Goal: Task Accomplishment & Management: Use online tool/utility

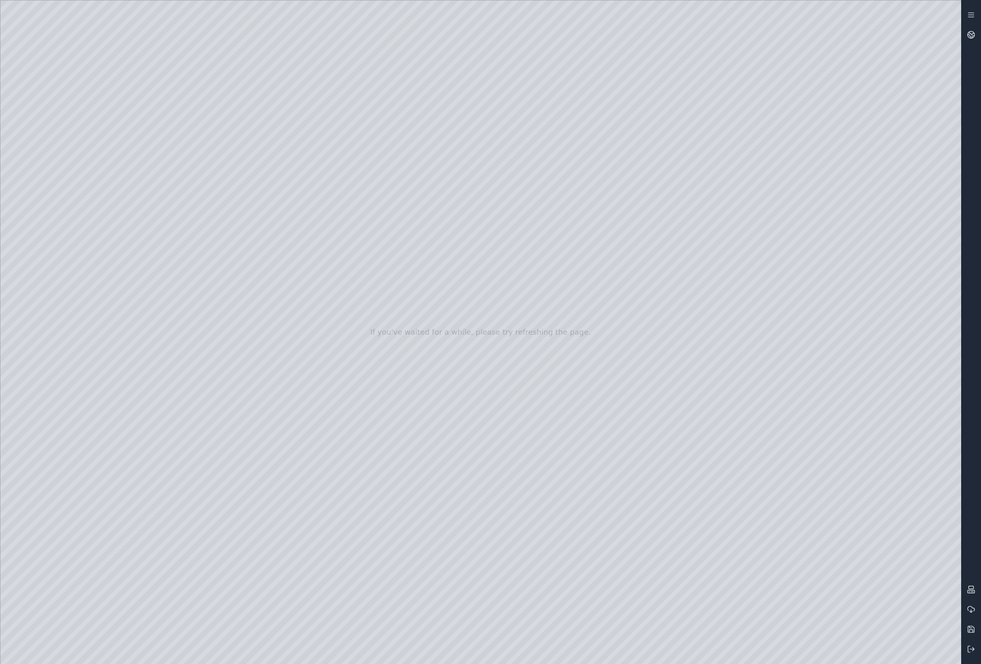
click at [513, 388] on div at bounding box center [480, 332] width 961 height 664
click at [542, 365] on div at bounding box center [480, 332] width 961 height 664
click at [544, 365] on div at bounding box center [480, 332] width 961 height 664
drag, startPoint x: 532, startPoint y: 354, endPoint x: 531, endPoint y: 367, distance: 13.8
drag, startPoint x: 534, startPoint y: 366, endPoint x: 535, endPoint y: 348, distance: 17.8
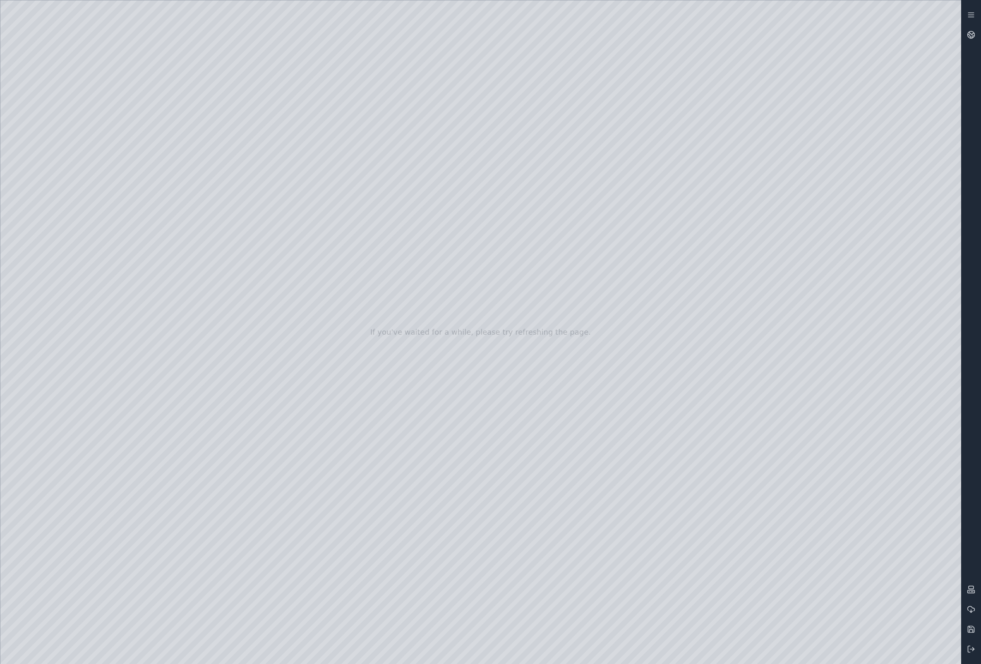
click at [5, 123] on div at bounding box center [480, 332] width 961 height 664
drag, startPoint x: 516, startPoint y: 271, endPoint x: 496, endPoint y: 378, distance: 109.0
click at [496, 378] on div at bounding box center [480, 332] width 961 height 664
drag, startPoint x: 514, startPoint y: 296, endPoint x: 520, endPoint y: 353, distance: 57.0
click at [519, 354] on div at bounding box center [480, 332] width 961 height 664
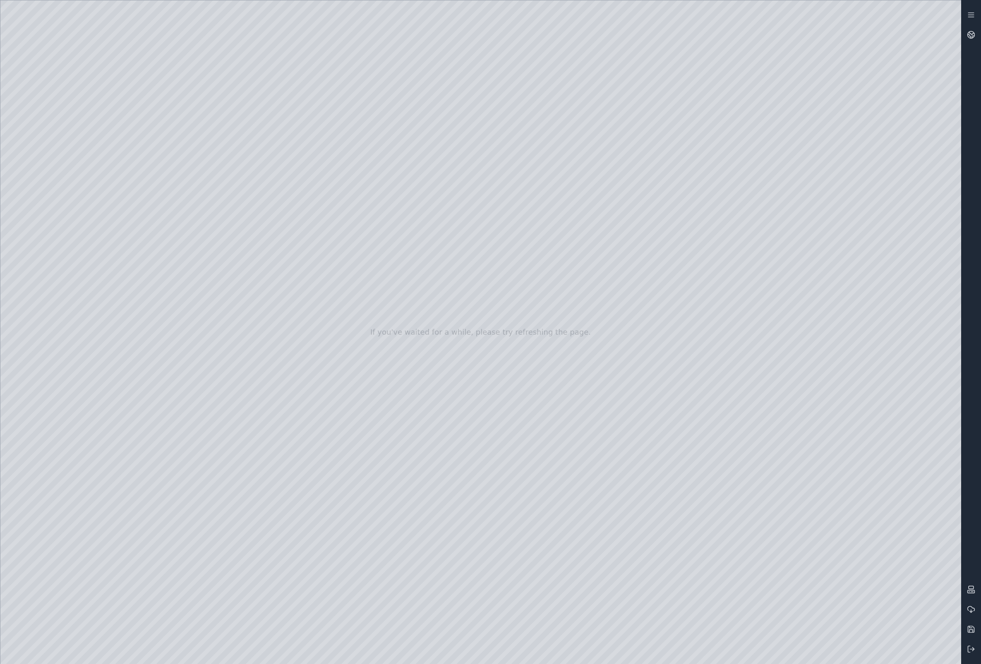
click at [21, 223] on div at bounding box center [480, 332] width 961 height 664
click at [18, 198] on div at bounding box center [480, 332] width 961 height 664
click at [22, 169] on div at bounding box center [480, 332] width 961 height 664
click at [12, 124] on div at bounding box center [480, 332] width 961 height 664
click at [53, 364] on div at bounding box center [480, 332] width 961 height 664
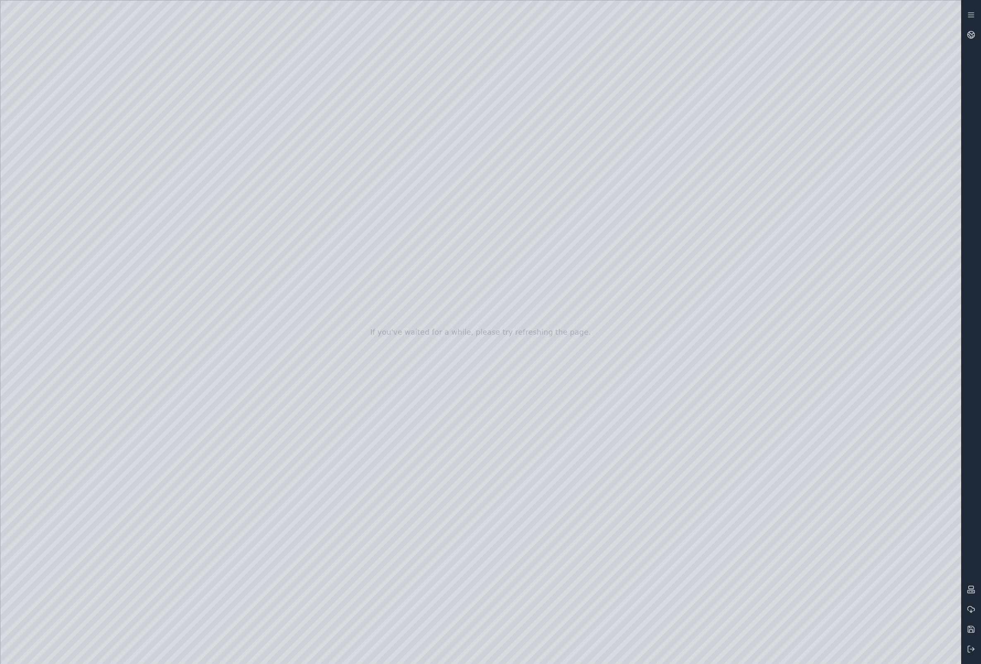
click at [180, 192] on div at bounding box center [480, 332] width 961 height 664
click at [209, 214] on div at bounding box center [480, 332] width 961 height 664
drag, startPoint x: 728, startPoint y: 291, endPoint x: 744, endPoint y: 267, distance: 28.3
click at [133, 130] on div at bounding box center [480, 332] width 961 height 664
drag, startPoint x: 487, startPoint y: 293, endPoint x: 523, endPoint y: 276, distance: 40.5
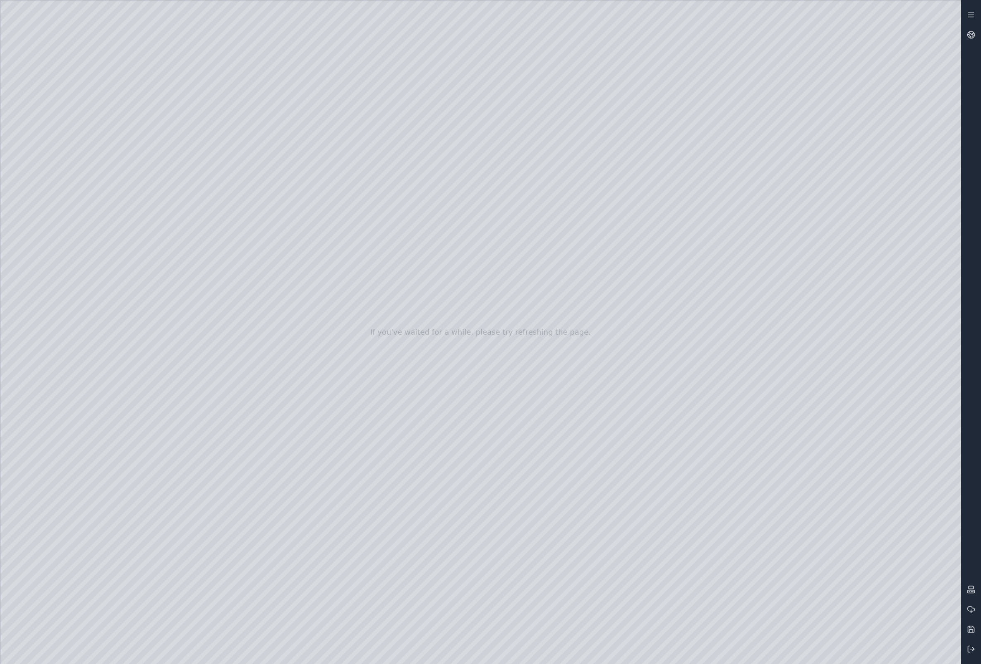
click at [523, 276] on div at bounding box center [480, 332] width 961 height 664
drag, startPoint x: 514, startPoint y: 324, endPoint x: 558, endPoint y: 309, distance: 46.1
click at [60, 362] on div at bounding box center [480, 332] width 961 height 664
click at [186, 187] on div at bounding box center [480, 332] width 961 height 664
click at [187, 187] on div at bounding box center [480, 332] width 961 height 664
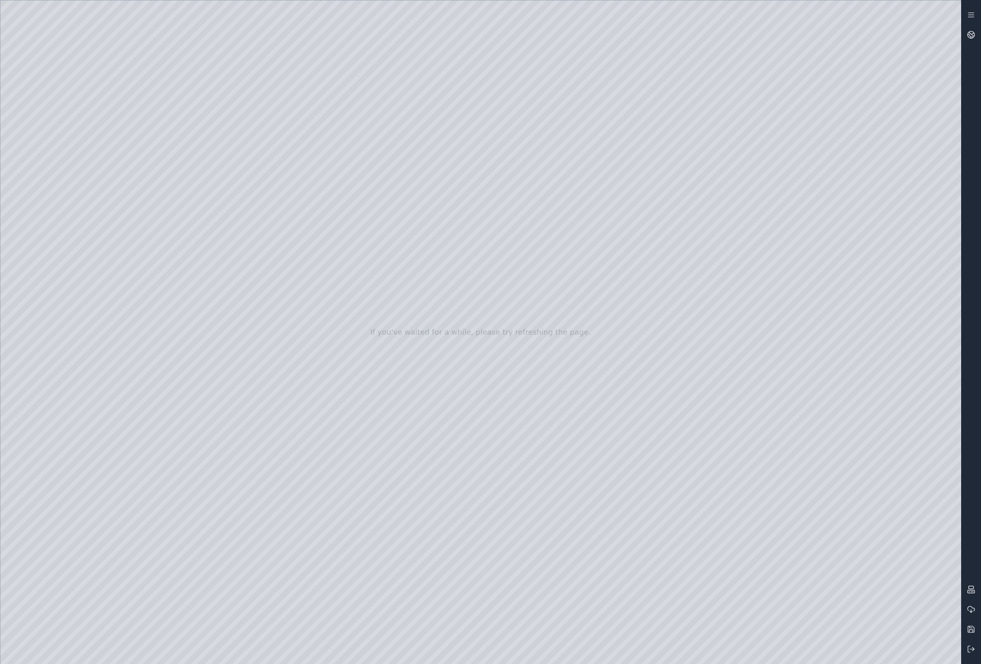
click at [270, 192] on div at bounding box center [480, 332] width 961 height 664
click at [246, 211] on div at bounding box center [480, 332] width 961 height 664
drag, startPoint x: 516, startPoint y: 368, endPoint x: 545, endPoint y: 363, distance: 29.8
drag, startPoint x: 506, startPoint y: 472, endPoint x: 542, endPoint y: 468, distance: 35.7
drag, startPoint x: 538, startPoint y: 470, endPoint x: 568, endPoint y: 436, distance: 45.1
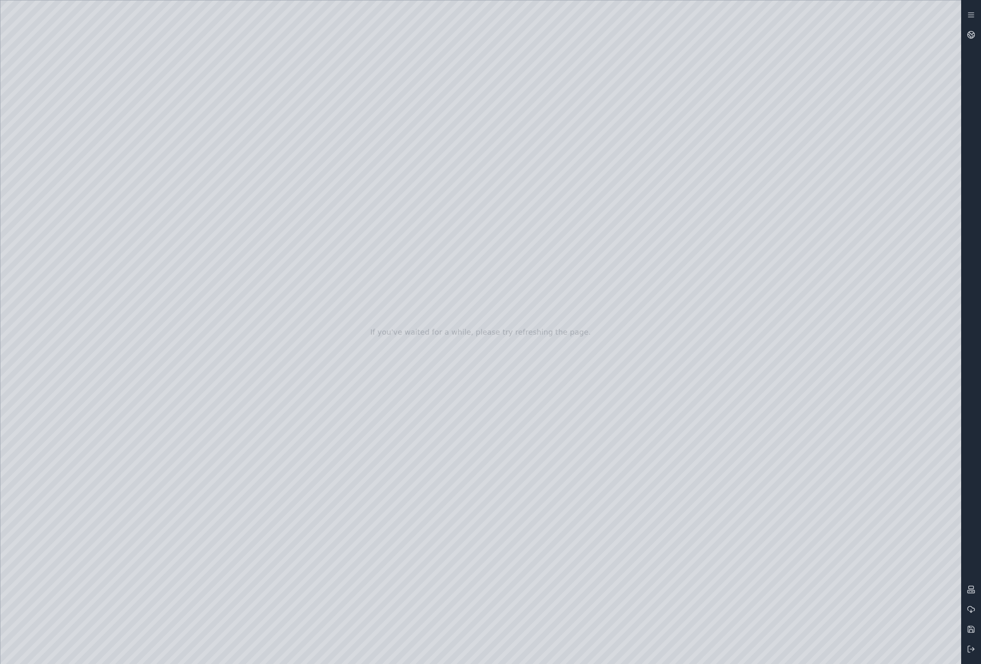
click at [127, 128] on div at bounding box center [480, 332] width 961 height 664
drag, startPoint x: 467, startPoint y: 351, endPoint x: 452, endPoint y: 404, distance: 54.9
drag, startPoint x: 543, startPoint y: 465, endPoint x: 528, endPoint y: 428, distance: 39.2
click at [528, 428] on div at bounding box center [480, 332] width 961 height 664
drag, startPoint x: 512, startPoint y: 417, endPoint x: 359, endPoint y: 2, distance: 442.3
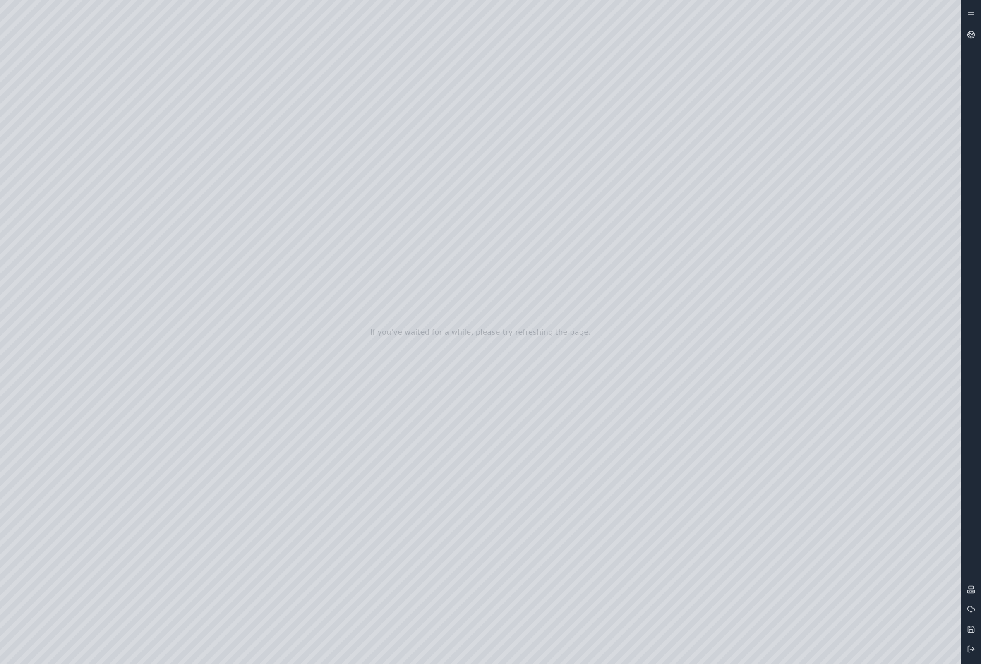
drag, startPoint x: 513, startPoint y: 342, endPoint x: 473, endPoint y: 219, distance: 129.4
click at [40, 285] on div at bounding box center [480, 332] width 961 height 664
click at [273, 165] on div at bounding box center [480, 332] width 961 height 664
click at [388, 468] on div at bounding box center [480, 332] width 961 height 664
click at [194, 191] on div at bounding box center [480, 332] width 961 height 664
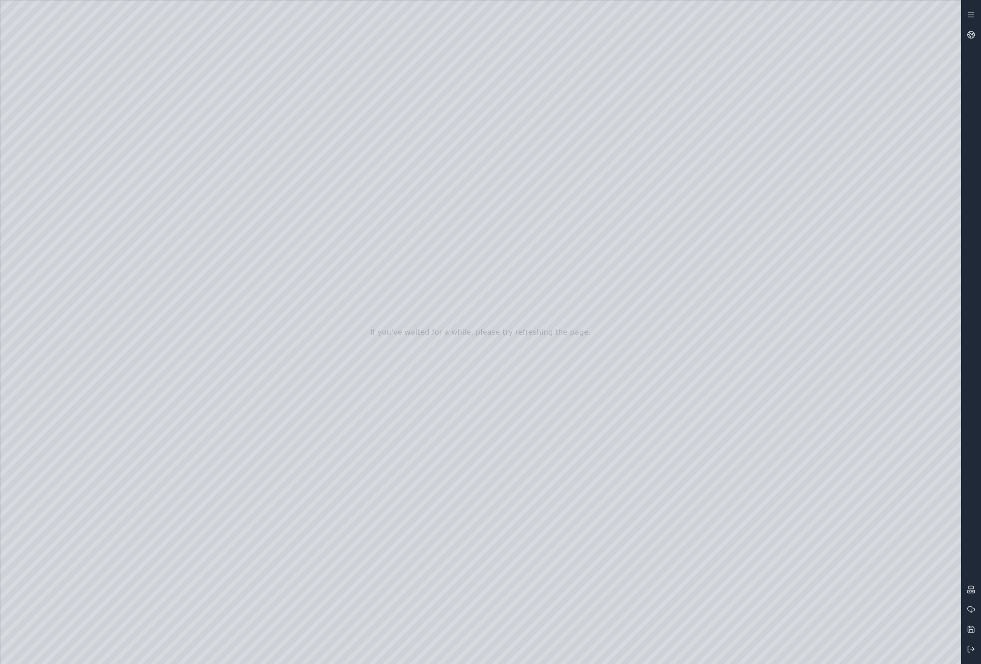
click at [141, 194] on div at bounding box center [480, 332] width 961 height 664
click at [485, 344] on div at bounding box center [480, 332] width 961 height 664
drag, startPoint x: 437, startPoint y: 424, endPoint x: 517, endPoint y: 361, distance: 101.6
drag, startPoint x: 435, startPoint y: 437, endPoint x: 433, endPoint y: 379, distance: 57.9
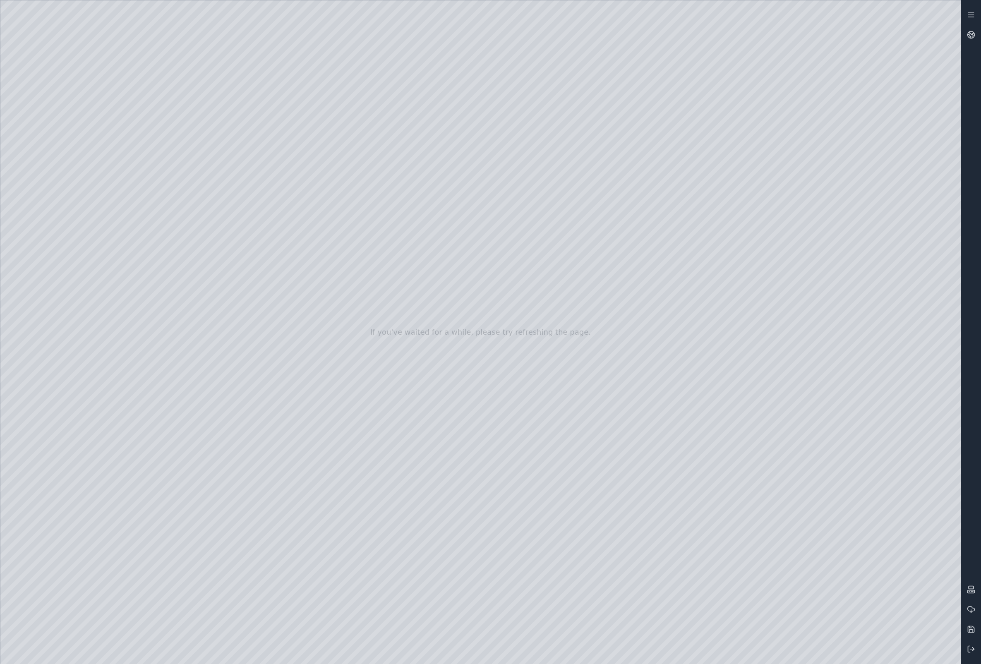
click at [433, 379] on div at bounding box center [480, 332] width 961 height 664
drag, startPoint x: 447, startPoint y: 374, endPoint x: 327, endPoint y: 388, distance: 120.8
drag, startPoint x: 387, startPoint y: 559, endPoint x: 494, endPoint y: 316, distance: 265.9
click at [488, 436] on div at bounding box center [480, 332] width 961 height 664
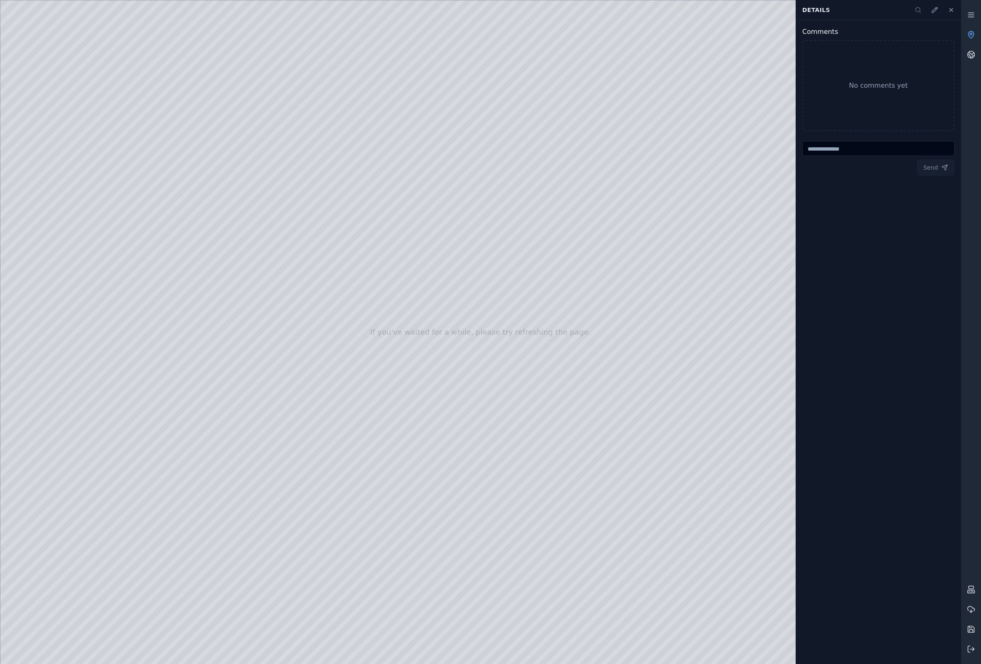
click at [776, 117] on div at bounding box center [480, 332] width 961 height 664
click at [955, 10] on button at bounding box center [951, 10] width 17 height 17
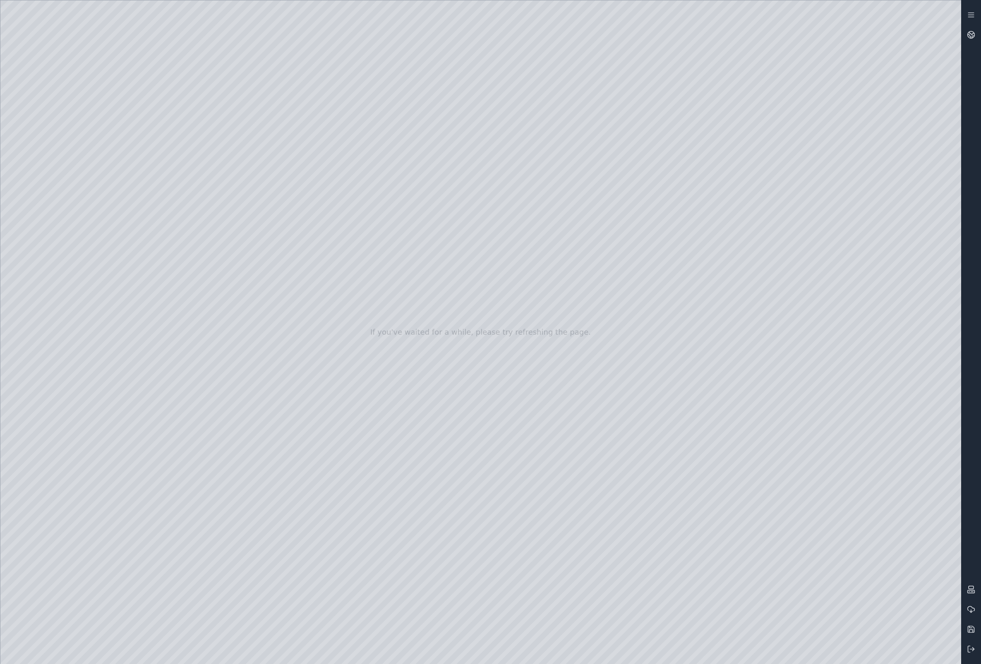
click at [797, 137] on div at bounding box center [480, 332] width 961 height 664
click at [457, 222] on div at bounding box center [480, 332] width 961 height 664
drag, startPoint x: 507, startPoint y: 230, endPoint x: 527, endPoint y: 233, distance: 20.1
click at [527, 233] on div at bounding box center [480, 332] width 961 height 664
drag, startPoint x: 507, startPoint y: 233, endPoint x: 520, endPoint y: 239, distance: 14.3
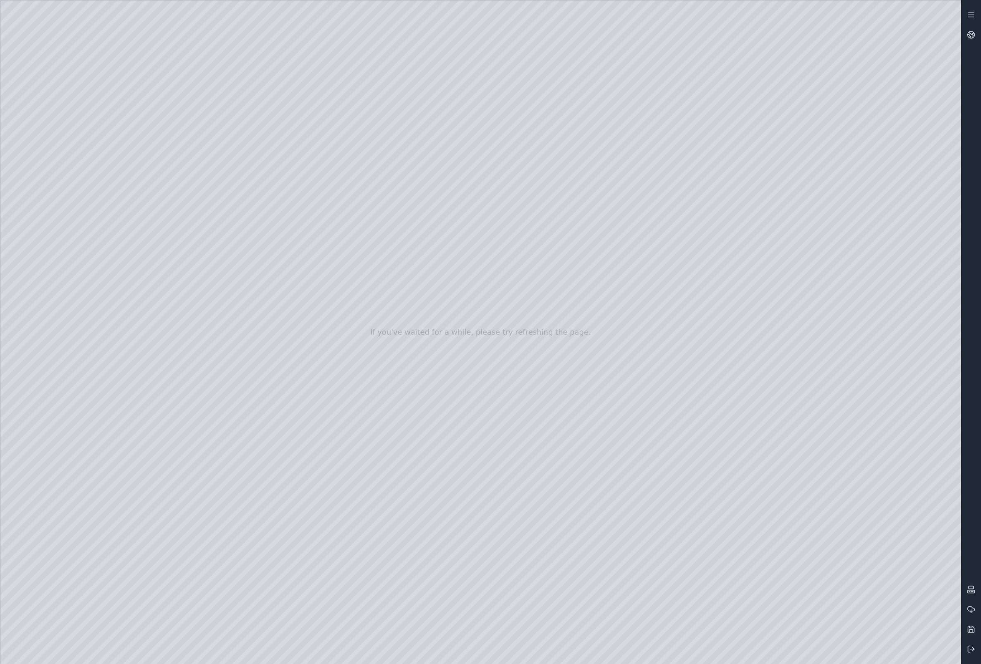
drag, startPoint x: 517, startPoint y: 241, endPoint x: 573, endPoint y: 288, distance: 72.8
click at [573, 288] on div at bounding box center [480, 332] width 961 height 664
drag, startPoint x: 485, startPoint y: 339, endPoint x: 518, endPoint y: 353, distance: 35.8
click at [522, 369] on div at bounding box center [480, 332] width 961 height 664
drag, startPoint x: 456, startPoint y: 319, endPoint x: 458, endPoint y: 324, distance: 4.5
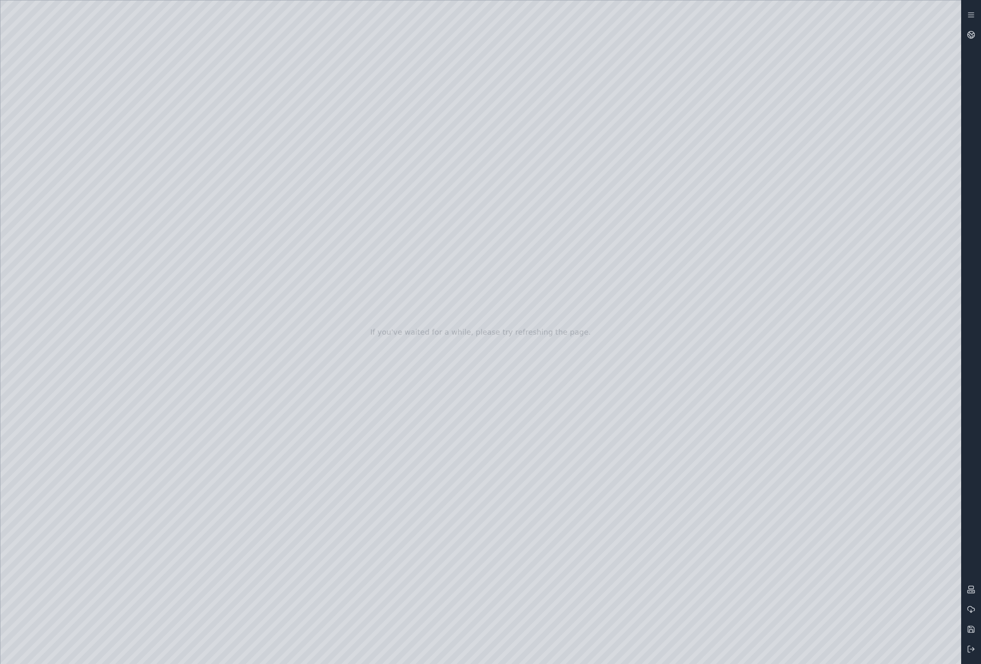
click at [458, 324] on div at bounding box center [480, 332] width 961 height 664
click at [134, 132] on div at bounding box center [480, 332] width 961 height 664
drag, startPoint x: 523, startPoint y: 297, endPoint x: 576, endPoint y: 341, distance: 69.0
click at [576, 341] on div at bounding box center [480, 332] width 961 height 664
click at [970, 627] on icon at bounding box center [971, 629] width 8 height 8
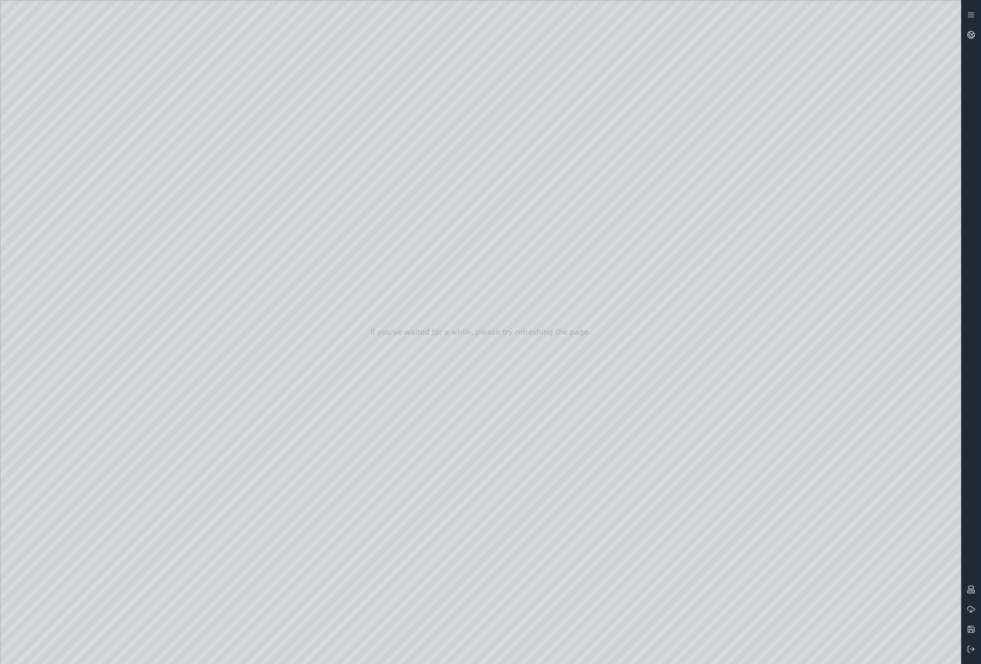
drag, startPoint x: 462, startPoint y: 482, endPoint x: 483, endPoint y: 483, distance: 20.7
click at [483, 483] on div at bounding box center [480, 332] width 961 height 664
drag, startPoint x: 478, startPoint y: 483, endPoint x: 495, endPoint y: 468, distance: 22.3
click at [367, 541] on div at bounding box center [480, 332] width 961 height 664
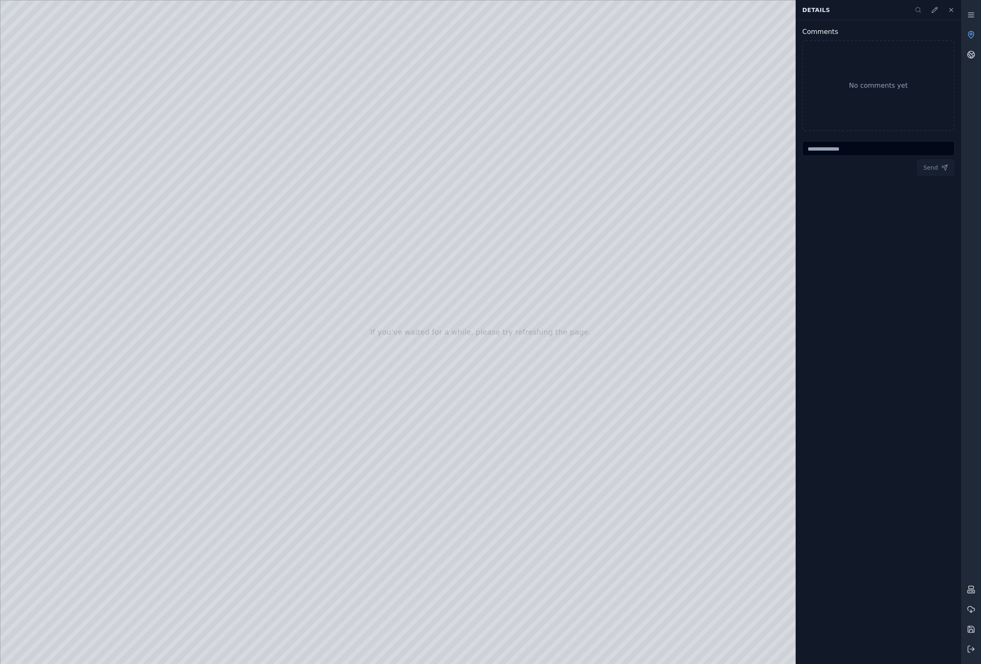
click at [951, 8] on icon at bounding box center [951, 10] width 7 height 7
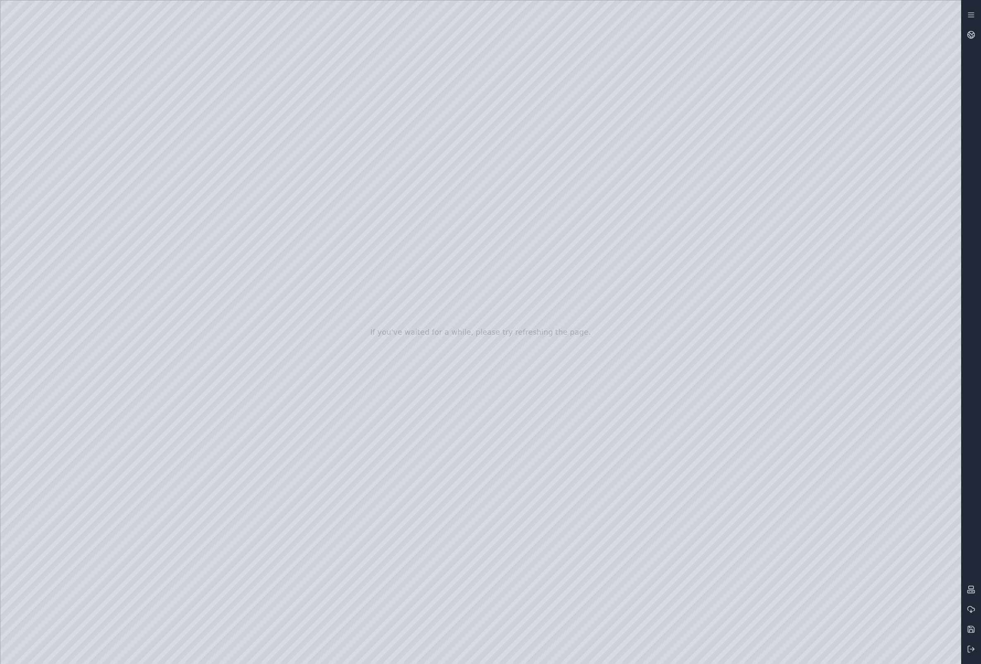
click at [65, 294] on div at bounding box center [480, 332] width 961 height 664
click at [311, 194] on div at bounding box center [480, 332] width 961 height 664
click at [543, 358] on div at bounding box center [480, 332] width 961 height 664
click at [278, 167] on div at bounding box center [480, 332] width 961 height 664
click at [438, 496] on div at bounding box center [480, 332] width 961 height 664
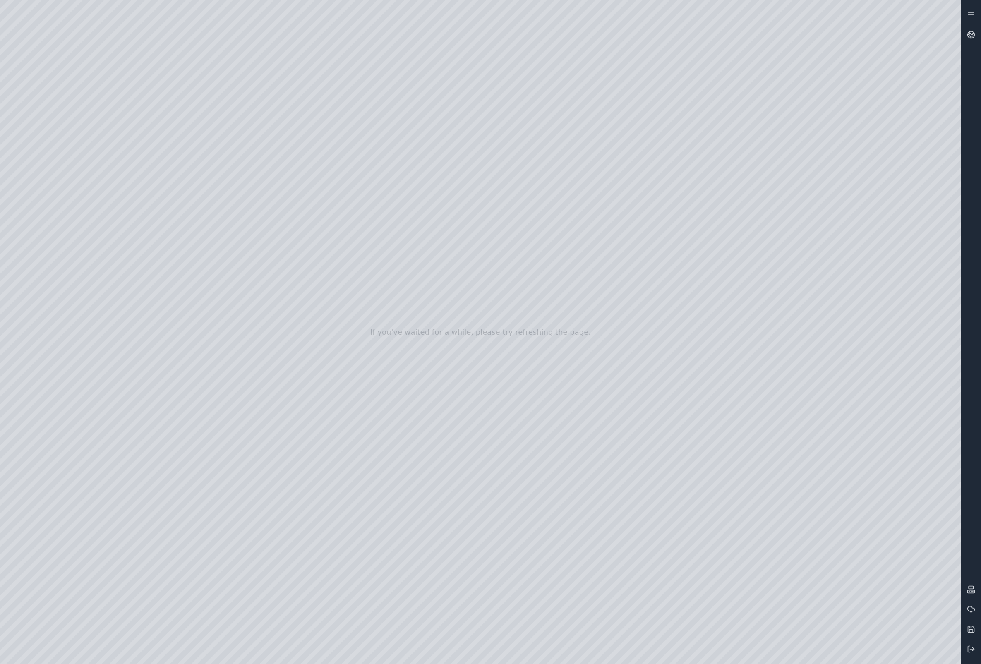
click at [159, 191] on div at bounding box center [480, 332] width 961 height 664
click at [492, 381] on div at bounding box center [480, 332] width 961 height 664
click at [445, 484] on div at bounding box center [480, 332] width 961 height 664
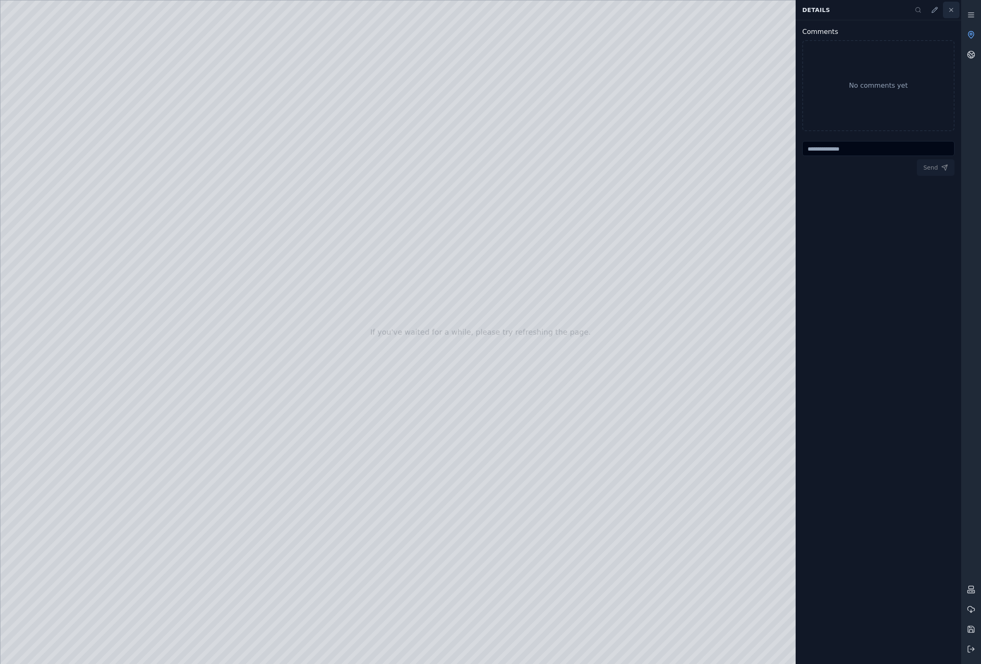
click at [955, 12] on button at bounding box center [951, 10] width 17 height 17
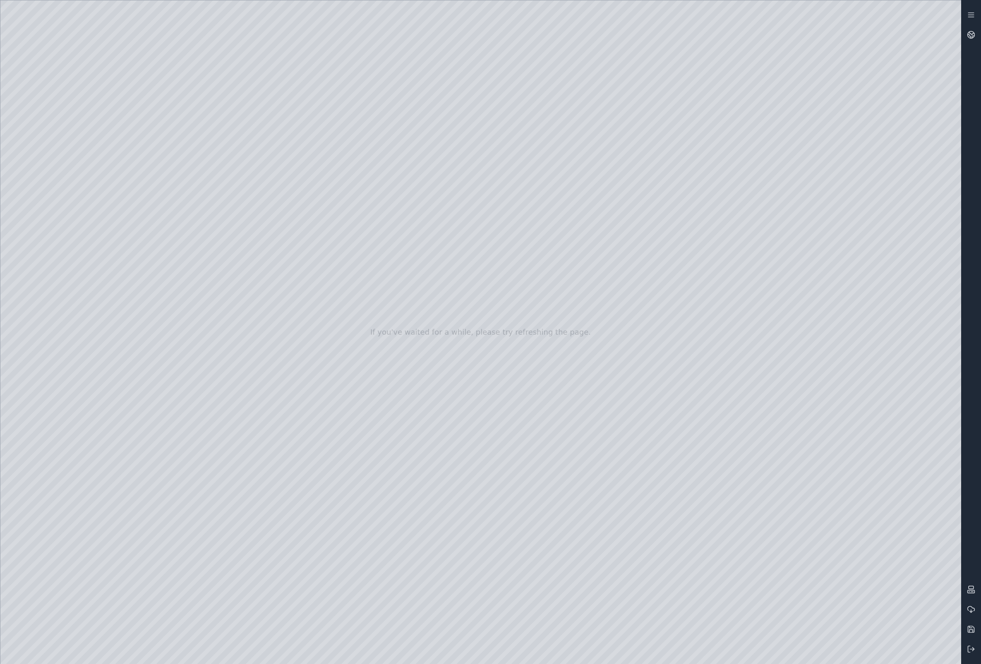
click at [793, 139] on div at bounding box center [480, 332] width 961 height 664
click at [550, 348] on div at bounding box center [480, 332] width 961 height 664
drag, startPoint x: 479, startPoint y: 348, endPoint x: 447, endPoint y: 344, distance: 32.2
click at [124, 134] on div at bounding box center [480, 332] width 961 height 664
drag, startPoint x: 588, startPoint y: 372, endPoint x: 615, endPoint y: 370, distance: 27.4
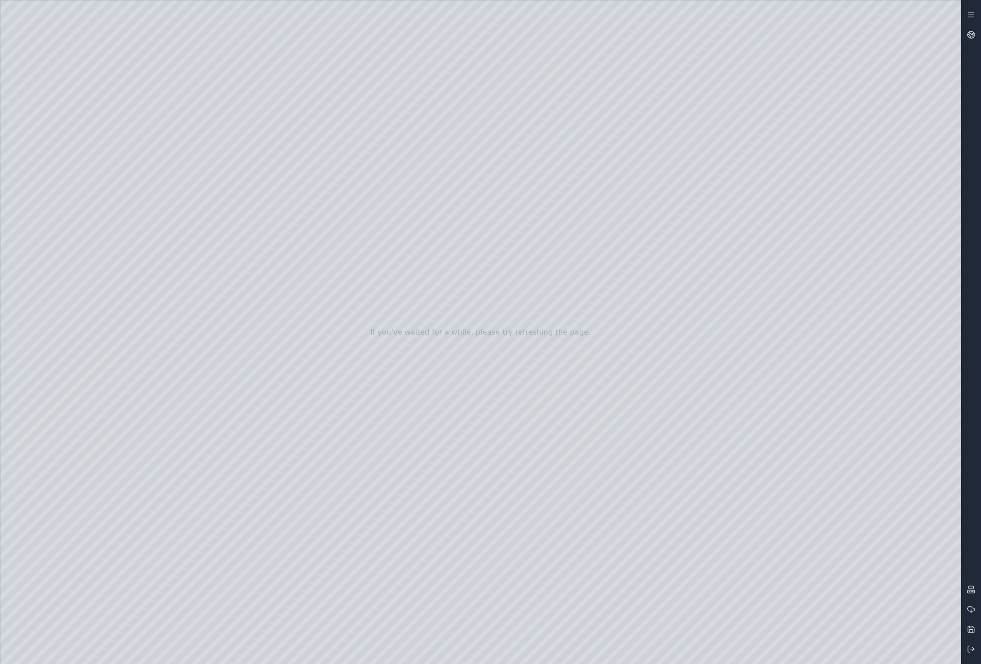
click at [615, 370] on div at bounding box center [480, 332] width 961 height 664
drag, startPoint x: 613, startPoint y: 375, endPoint x: 597, endPoint y: 372, distance: 16.9
drag, startPoint x: 497, startPoint y: 298, endPoint x: 538, endPoint y: 360, distance: 74.0
drag, startPoint x: 539, startPoint y: 379, endPoint x: 544, endPoint y: 389, distance: 11.8
click at [544, 389] on div at bounding box center [480, 332] width 961 height 664
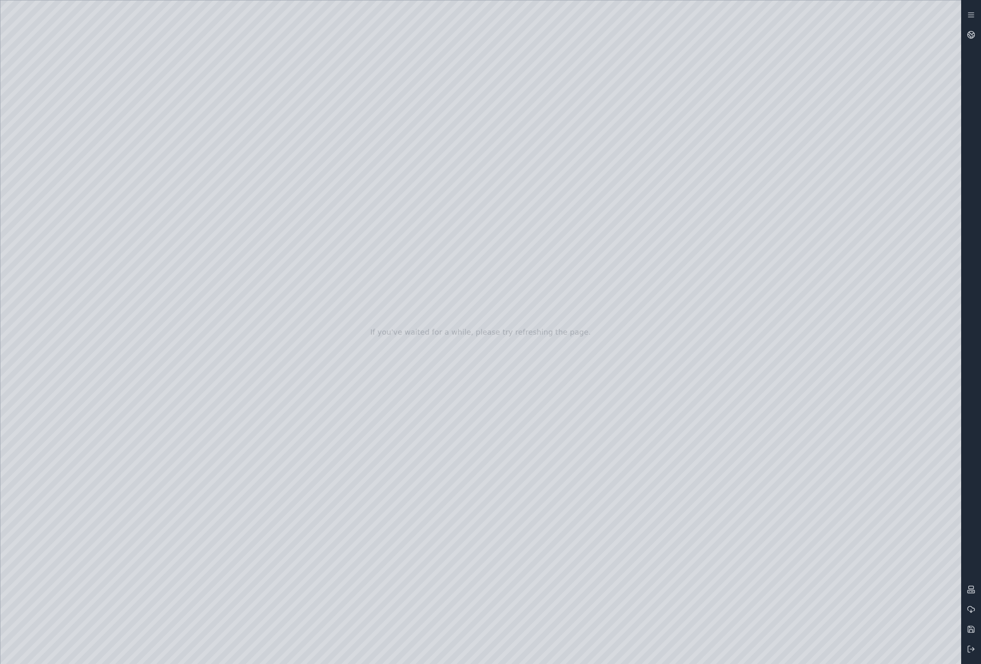
drag, startPoint x: 502, startPoint y: 304, endPoint x: 580, endPoint y: 290, distance: 78.6
click at [601, 258] on div at bounding box center [480, 332] width 961 height 664
drag, startPoint x: 573, startPoint y: 331, endPoint x: 582, endPoint y: 365, distance: 35.6
click at [583, 367] on div at bounding box center [480, 332] width 961 height 664
drag, startPoint x: 566, startPoint y: 360, endPoint x: 563, endPoint y: 375, distance: 15.7
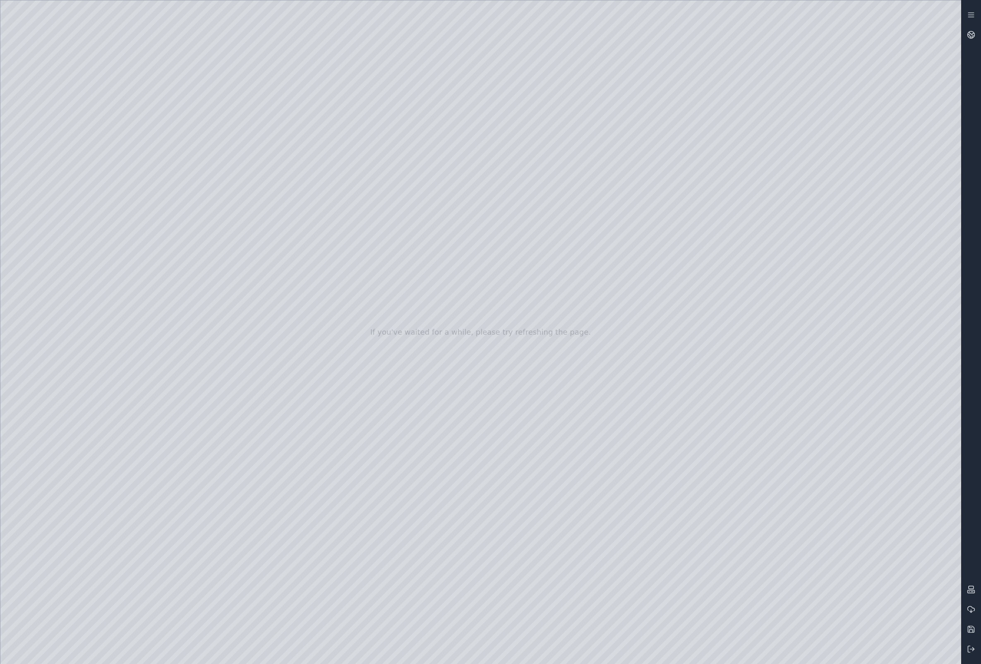
drag, startPoint x: 557, startPoint y: 381, endPoint x: 548, endPoint y: 277, distance: 103.8
drag, startPoint x: 509, startPoint y: 390, endPoint x: 547, endPoint y: 387, distance: 38.1
drag, startPoint x: 385, startPoint y: 225, endPoint x: 512, endPoint y: 350, distance: 178.2
drag, startPoint x: 524, startPoint y: 344, endPoint x: 510, endPoint y: 312, distance: 35.2
click at [510, 312] on div at bounding box center [480, 332] width 961 height 664
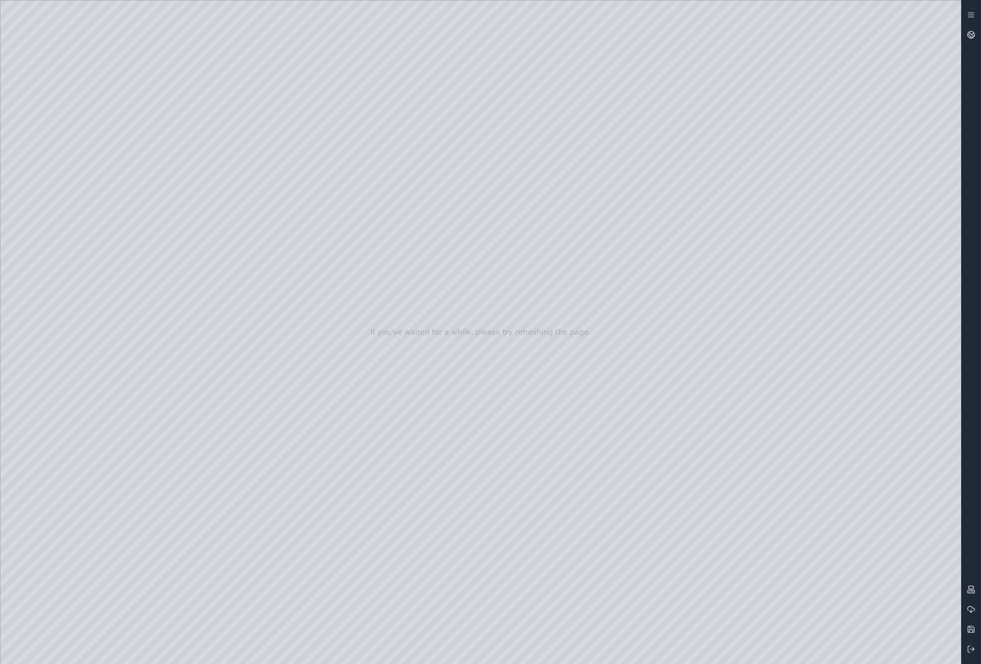
drag, startPoint x: 483, startPoint y: 337, endPoint x: 704, endPoint y: 293, distance: 225.3
drag, startPoint x: 513, startPoint y: 402, endPoint x: 689, endPoint y: 418, distance: 177.0
click at [773, 417] on div at bounding box center [480, 332] width 961 height 664
drag, startPoint x: 470, startPoint y: 384, endPoint x: 862, endPoint y: 407, distance: 392.9
drag, startPoint x: 403, startPoint y: 412, endPoint x: 367, endPoint y: 416, distance: 35.4
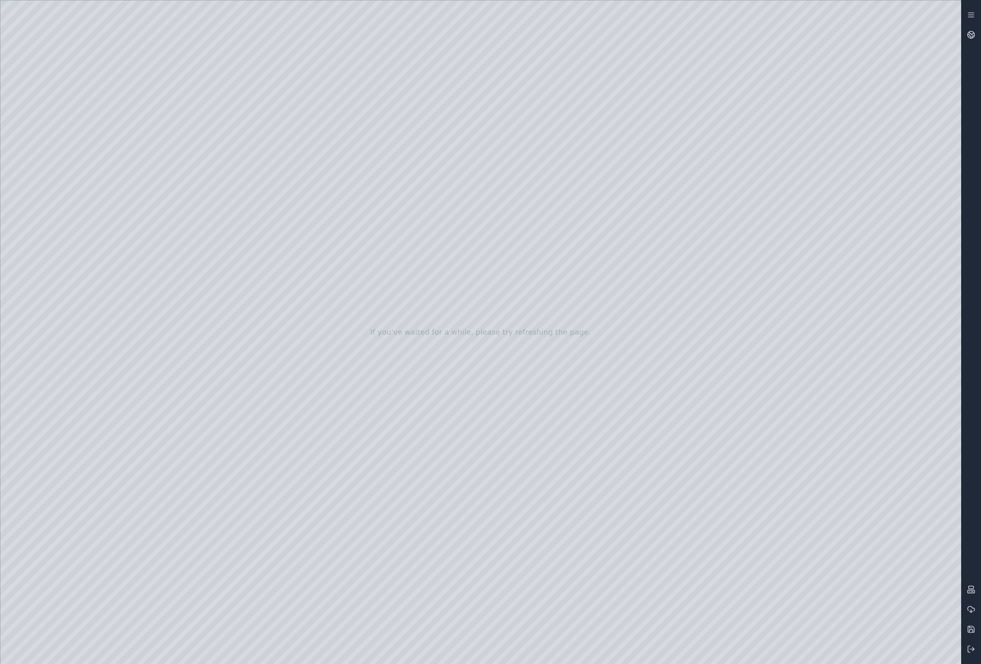
drag, startPoint x: 415, startPoint y: 365, endPoint x: 459, endPoint y: 527, distance: 167.5
drag, startPoint x: 544, startPoint y: 269, endPoint x: 618, endPoint y: 499, distance: 242.6
drag, startPoint x: 506, startPoint y: 330, endPoint x: 551, endPoint y: 532, distance: 207.3
drag, startPoint x: 580, startPoint y: 206, endPoint x: 616, endPoint y: 372, distance: 169.9
drag, startPoint x: 517, startPoint y: 273, endPoint x: 547, endPoint y: 375, distance: 106.3
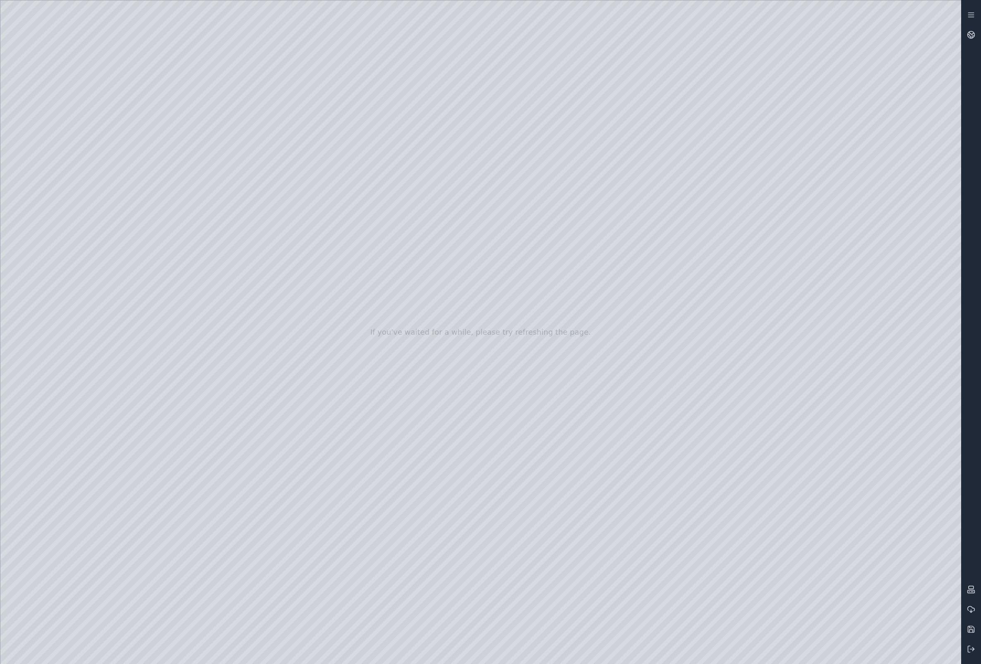
drag, startPoint x: 554, startPoint y: 103, endPoint x: 588, endPoint y: 246, distance: 146.3
drag, startPoint x: 578, startPoint y: 189, endPoint x: 582, endPoint y: 246, distance: 57.2
click at [581, 248] on div at bounding box center [480, 332] width 961 height 664
drag, startPoint x: 568, startPoint y: 203, endPoint x: 598, endPoint y: 276, distance: 79.1
drag, startPoint x: 580, startPoint y: 266, endPoint x: 595, endPoint y: 486, distance: 221.0
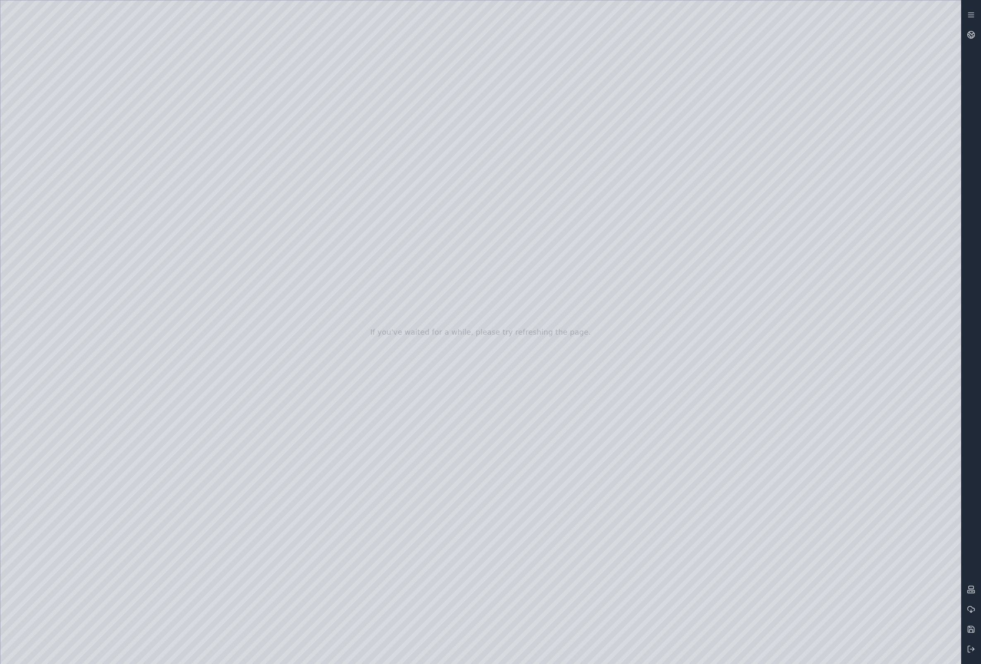
drag, startPoint x: 562, startPoint y: 301, endPoint x: 565, endPoint y: 447, distance: 146.1
drag, startPoint x: 648, startPoint y: 292, endPoint x: 661, endPoint y: 322, distance: 32.4
click at [34, 290] on div at bounding box center [480, 332] width 961 height 664
click at [286, 164] on div at bounding box center [480, 332] width 961 height 664
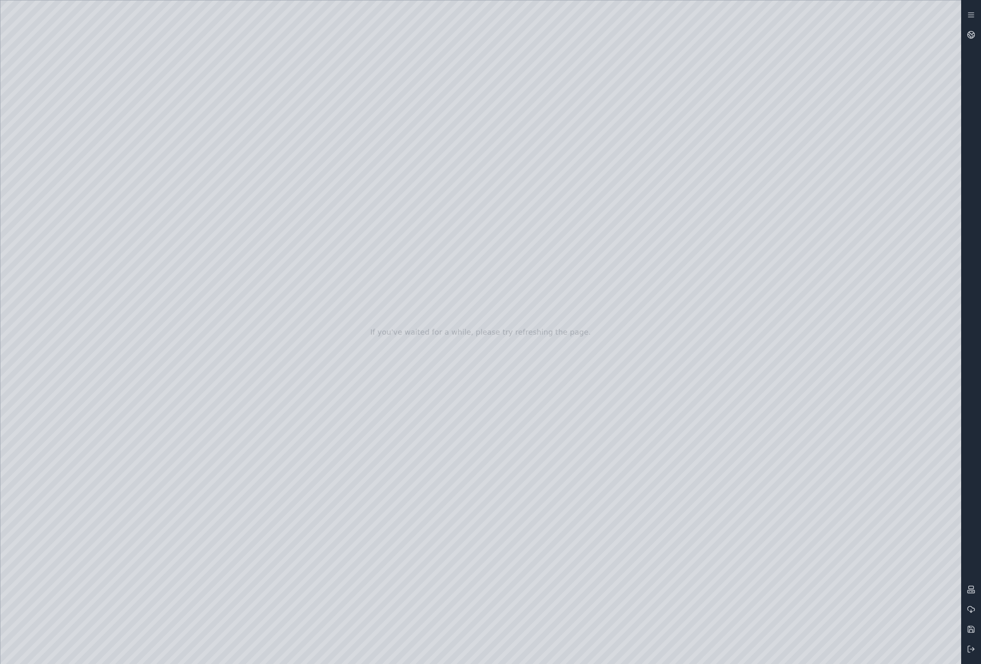
click at [558, 449] on div at bounding box center [480, 332] width 961 height 664
click at [158, 190] on div at bounding box center [480, 332] width 961 height 664
click at [154, 190] on div at bounding box center [480, 332] width 961 height 664
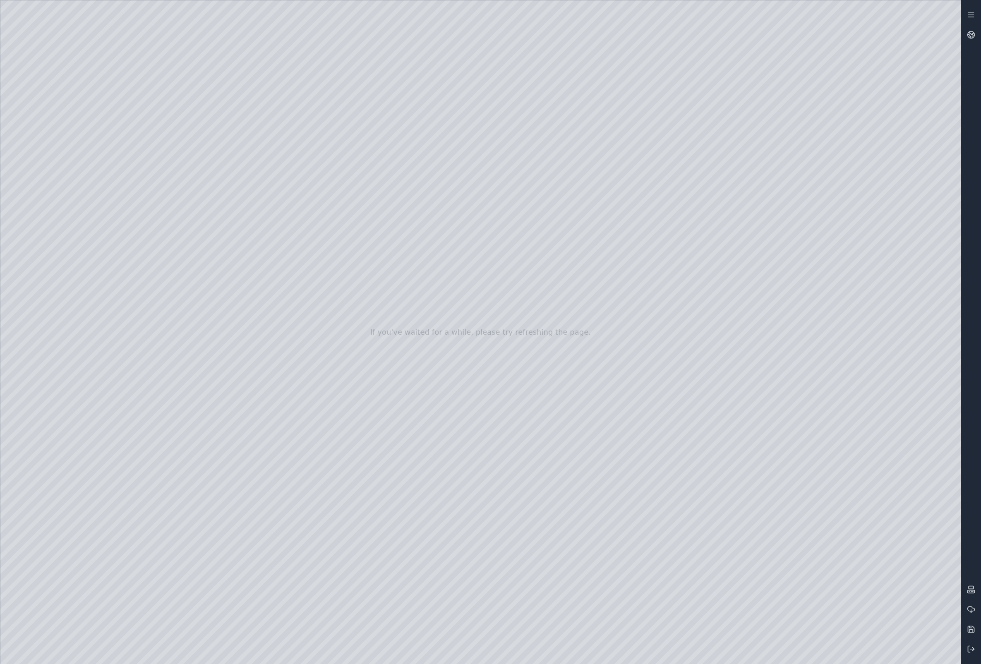
click at [154, 190] on div at bounding box center [480, 332] width 961 height 664
click at [629, 359] on div at bounding box center [480, 332] width 961 height 664
click at [446, 437] on div at bounding box center [480, 332] width 961 height 664
click at [291, 213] on div at bounding box center [480, 332] width 961 height 664
click at [413, 424] on div at bounding box center [480, 332] width 961 height 664
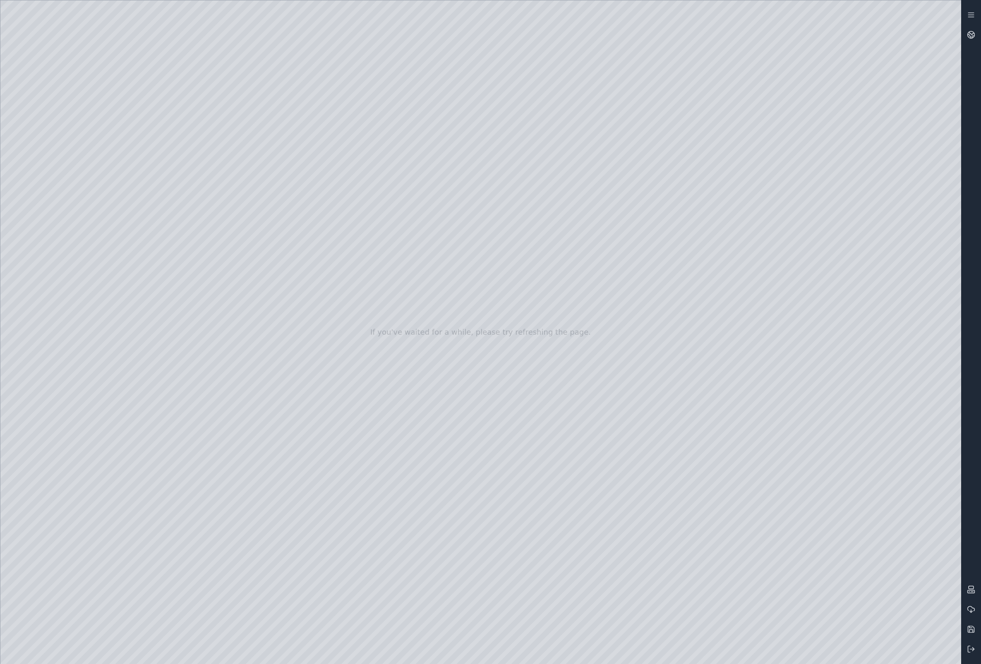
drag, startPoint x: 431, startPoint y: 422, endPoint x: 789, endPoint y: 499, distance: 366.5
click at [552, 317] on div at bounding box center [480, 332] width 961 height 664
drag, startPoint x: 532, startPoint y: 322, endPoint x: 543, endPoint y: 374, distance: 53.2
click at [927, 218] on div at bounding box center [480, 332] width 961 height 664
click at [929, 253] on div at bounding box center [480, 332] width 961 height 664
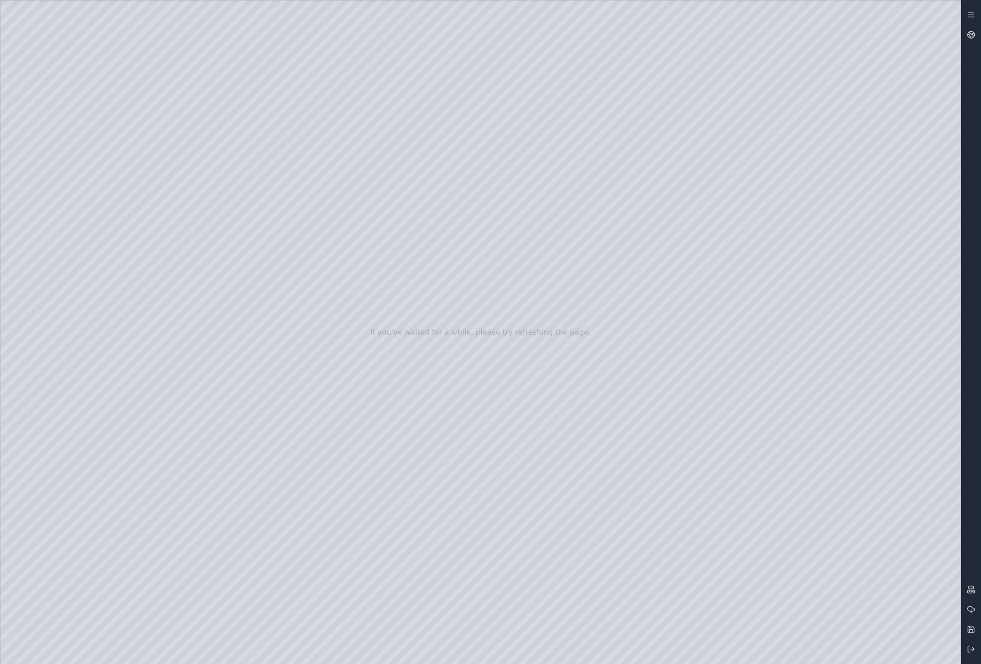
click at [938, 249] on div at bounding box center [480, 332] width 961 height 664
click at [818, 313] on div at bounding box center [480, 332] width 961 height 664
click at [813, 241] on div at bounding box center [480, 332] width 961 height 664
click at [834, 211] on div at bounding box center [480, 332] width 961 height 664
click at [390, 256] on div at bounding box center [480, 332] width 961 height 664
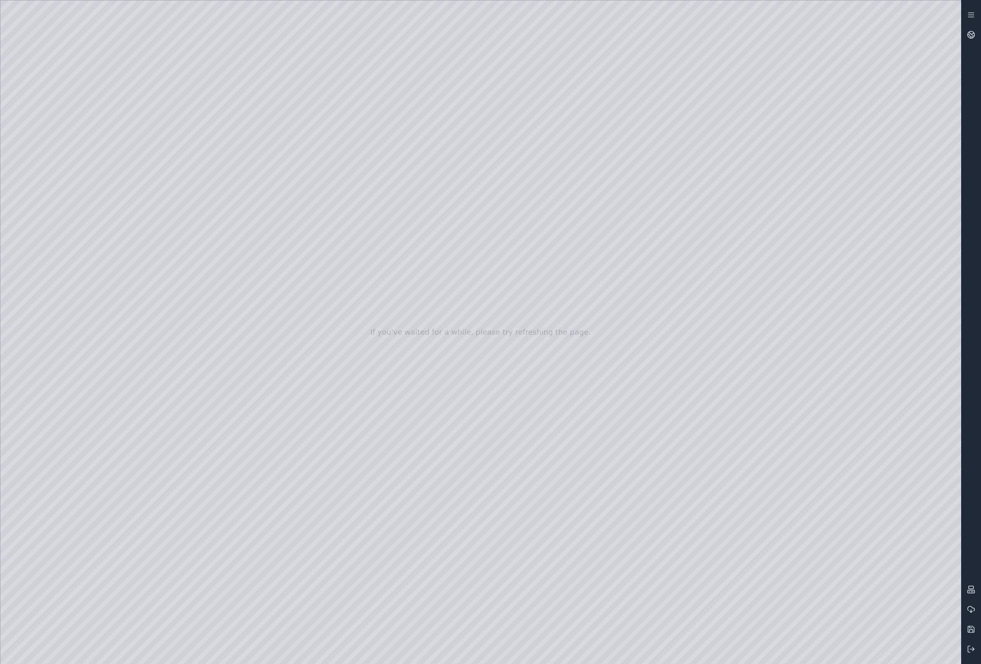
click at [122, 127] on div at bounding box center [480, 332] width 961 height 664
drag, startPoint x: 669, startPoint y: 422, endPoint x: 504, endPoint y: 267, distance: 226.6
click at [525, 249] on div at bounding box center [480, 332] width 961 height 664
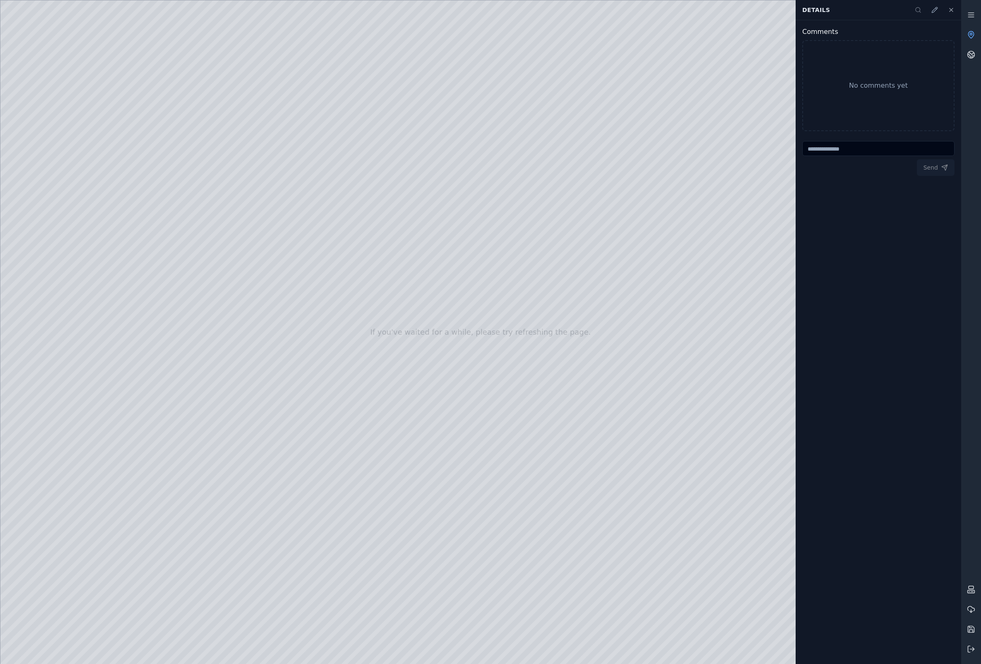
click at [952, 9] on icon at bounding box center [951, 10] width 7 height 7
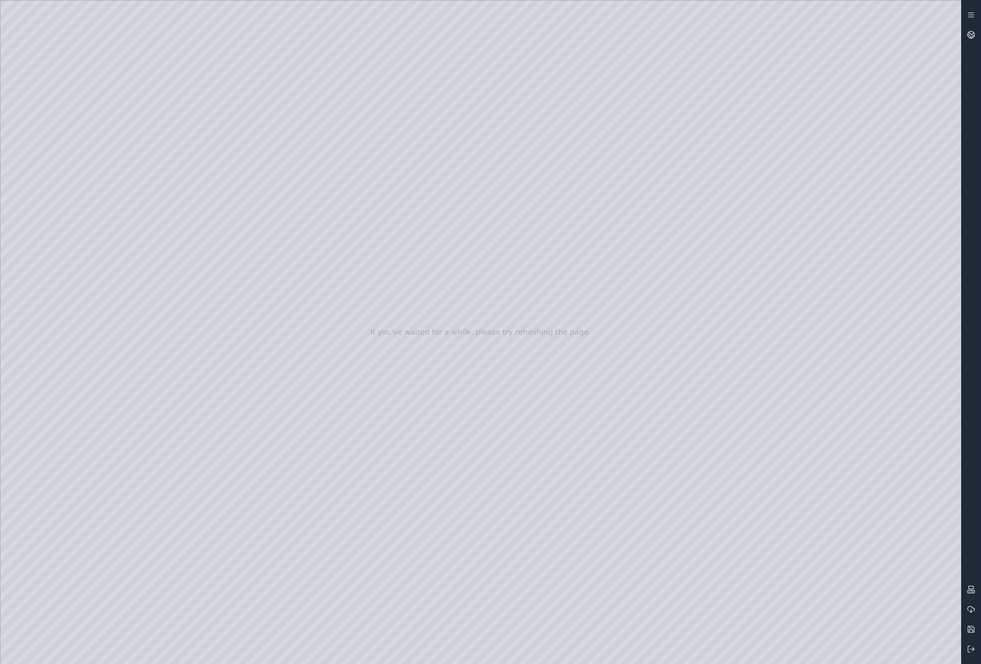
click at [811, 137] on div at bounding box center [480, 332] width 961 height 664
click at [501, 338] on div at bounding box center [480, 332] width 961 height 664
drag, startPoint x: 541, startPoint y: 468, endPoint x: 406, endPoint y: 169, distance: 328.0
click at [971, 631] on icon at bounding box center [971, 629] width 8 height 8
drag, startPoint x: 500, startPoint y: 504, endPoint x: 570, endPoint y: 532, distance: 75.7
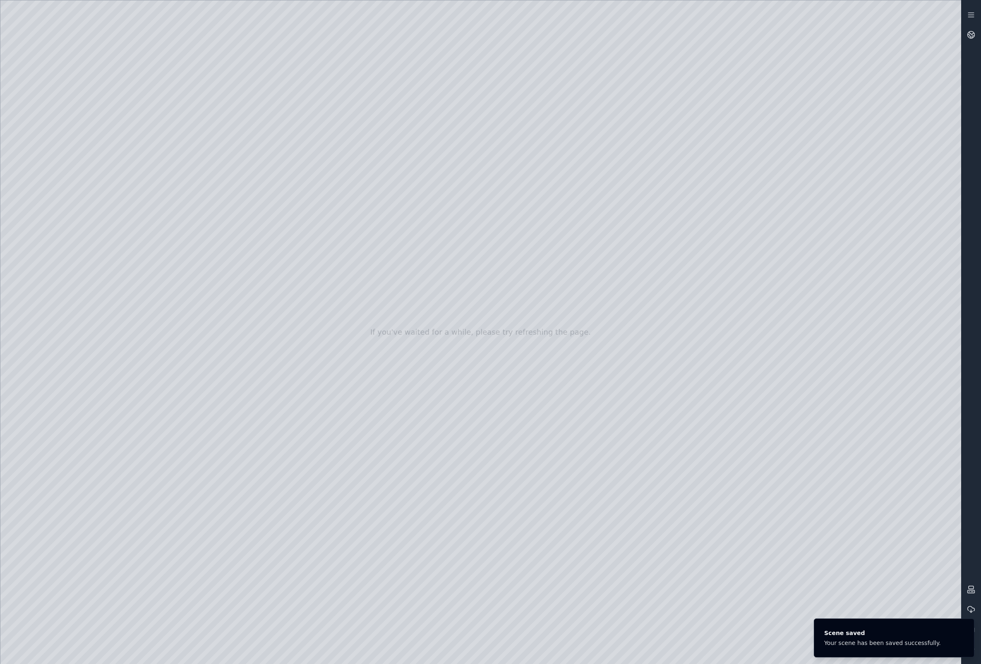
drag, startPoint x: 588, startPoint y: 528, endPoint x: 161, endPoint y: 284, distance: 491.4
drag, startPoint x: 476, startPoint y: 371, endPoint x: 373, endPoint y: 374, distance: 102.7
drag, startPoint x: 656, startPoint y: 422, endPoint x: 392, endPoint y: 327, distance: 280.6
drag, startPoint x: 526, startPoint y: 487, endPoint x: 568, endPoint y: 480, distance: 42.3
drag, startPoint x: 441, startPoint y: 162, endPoint x: 419, endPoint y: 142, distance: 30.4
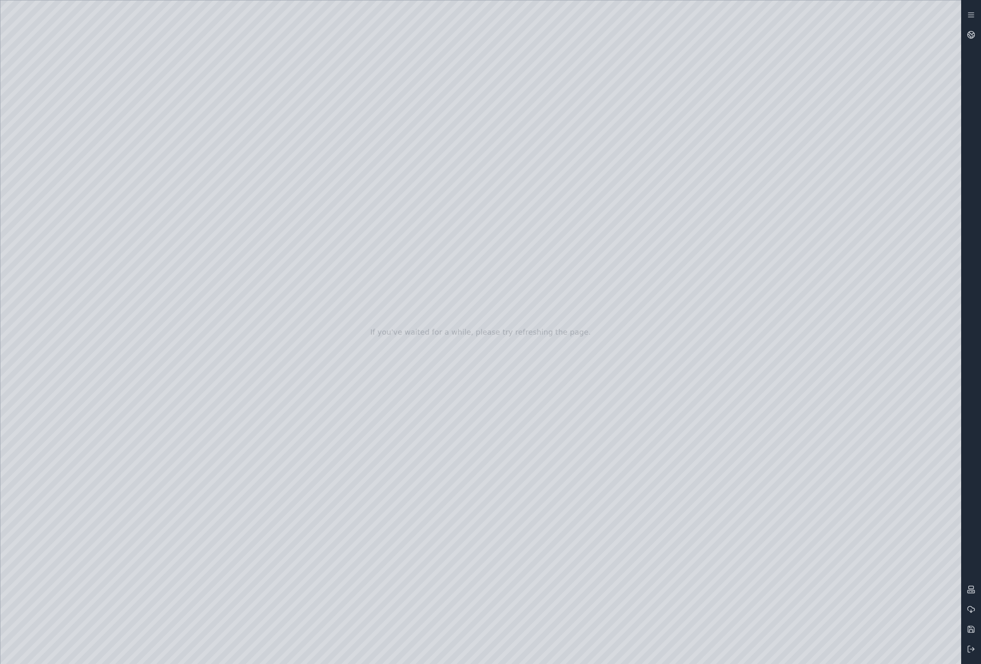
drag, startPoint x: 505, startPoint y: 257, endPoint x: 523, endPoint y: 230, distance: 31.9
click at [11, 124] on div at bounding box center [480, 332] width 961 height 664
drag, startPoint x: 495, startPoint y: 343, endPoint x: 496, endPoint y: 321, distance: 22.0
drag, startPoint x: 463, startPoint y: 87, endPoint x: 478, endPoint y: 271, distance: 185.2
click at [468, 215] on div at bounding box center [480, 332] width 961 height 664
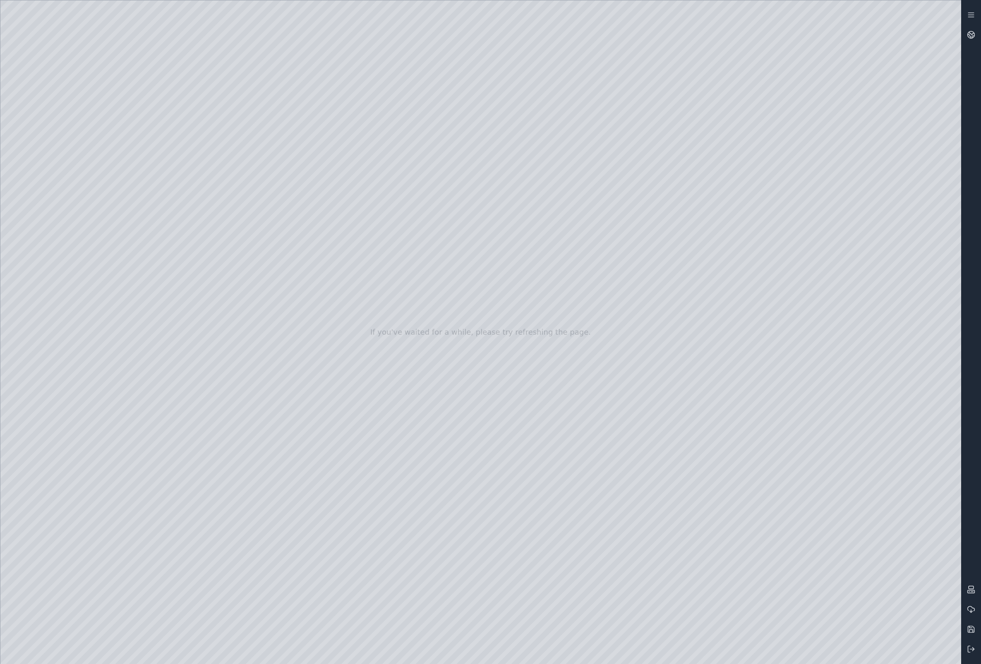
click at [468, 215] on div at bounding box center [480, 332] width 961 height 664
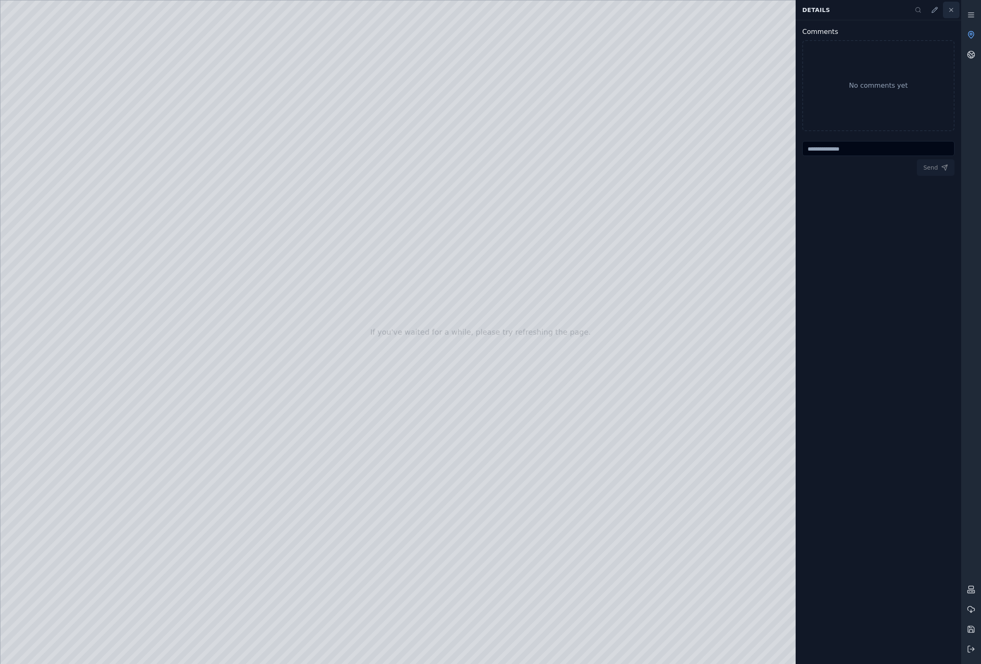
click at [954, 9] on icon at bounding box center [951, 10] width 7 height 7
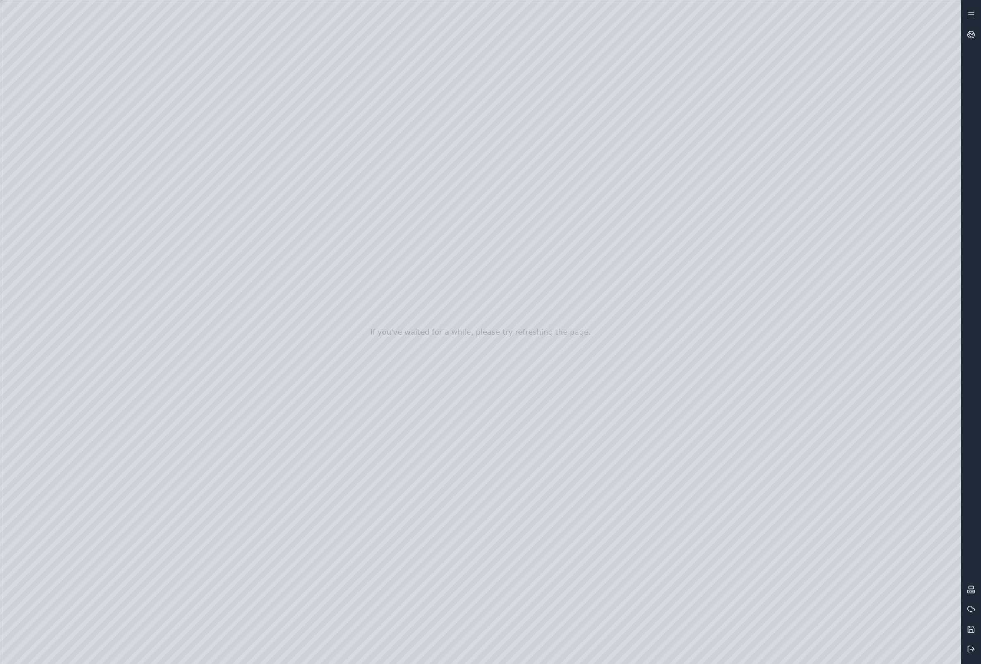
click at [627, 187] on div at bounding box center [480, 332] width 961 height 664
drag, startPoint x: 476, startPoint y: 297, endPoint x: 626, endPoint y: 314, distance: 151.2
drag, startPoint x: 560, startPoint y: 402, endPoint x: 571, endPoint y: 401, distance: 11.6
click at [513, 432] on div at bounding box center [480, 332] width 961 height 664
click at [465, 368] on div at bounding box center [480, 332] width 961 height 664
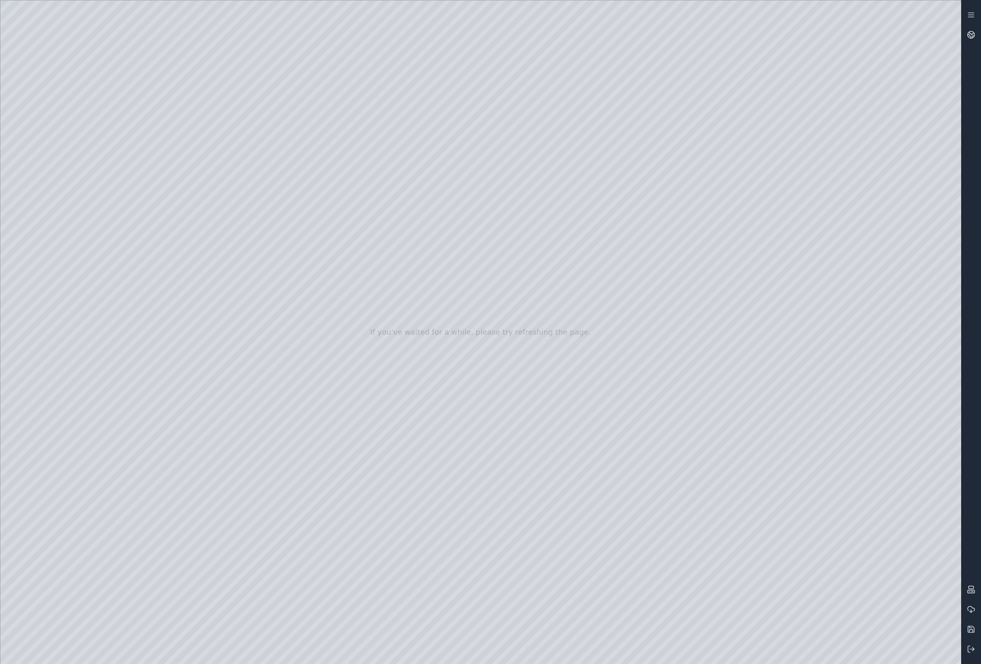
click at [635, 444] on div at bounding box center [480, 332] width 961 height 664
drag, startPoint x: 549, startPoint y: 457, endPoint x: 562, endPoint y: 457, distance: 13.2
drag, startPoint x: 554, startPoint y: 454, endPoint x: 543, endPoint y: 452, distance: 11.8
drag, startPoint x: 616, startPoint y: 473, endPoint x: 602, endPoint y: 448, distance: 29.1
click at [602, 448] on div at bounding box center [480, 332] width 961 height 664
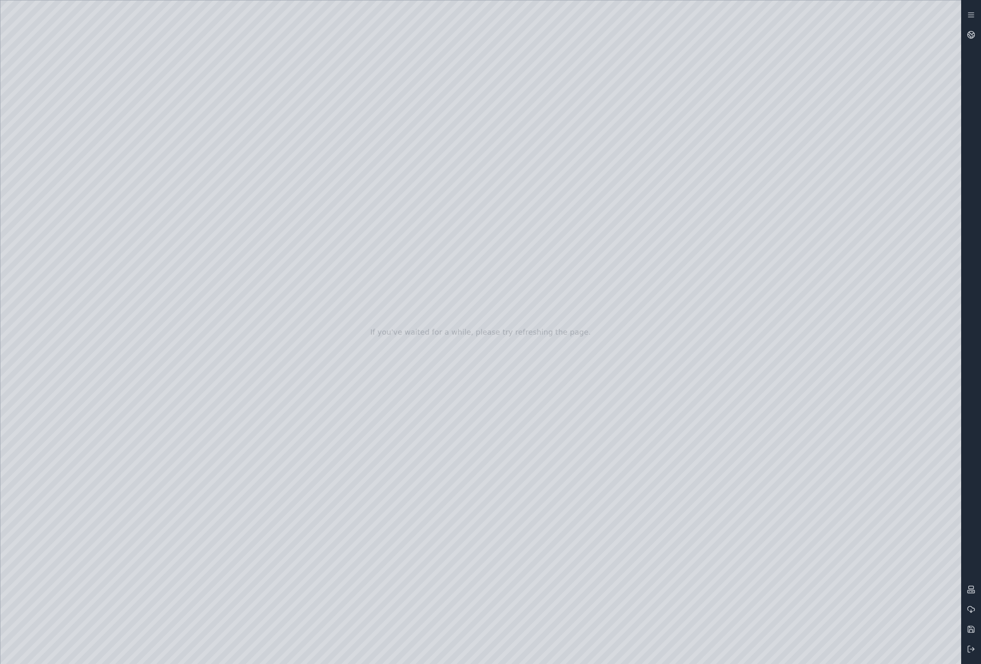
drag, startPoint x: 602, startPoint y: 447, endPoint x: 561, endPoint y: 401, distance: 62.1
drag, startPoint x: 651, startPoint y: 233, endPoint x: 518, endPoint y: 214, distance: 134.5
click at [21, 144] on div at bounding box center [480, 332] width 961 height 664
click at [21, 145] on div at bounding box center [480, 332] width 961 height 664
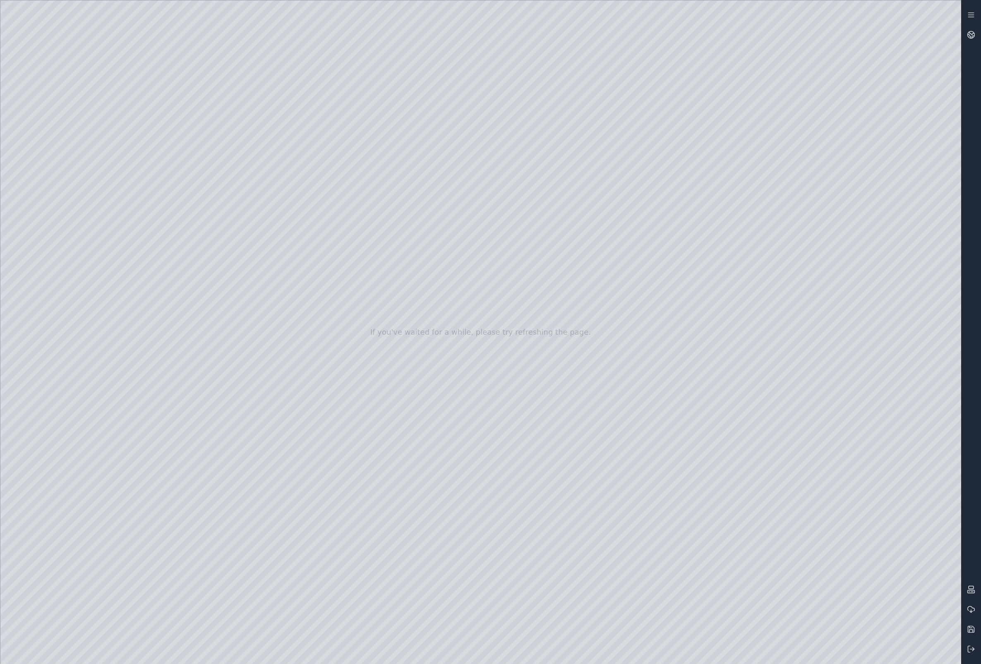
click at [20, 171] on div at bounding box center [480, 332] width 961 height 664
click at [15, 142] on div at bounding box center [480, 332] width 961 height 664
click at [9, 120] on div at bounding box center [480, 332] width 961 height 664
click at [48, 170] on div at bounding box center [480, 332] width 961 height 664
click at [78, 198] on div at bounding box center [480, 332] width 961 height 664
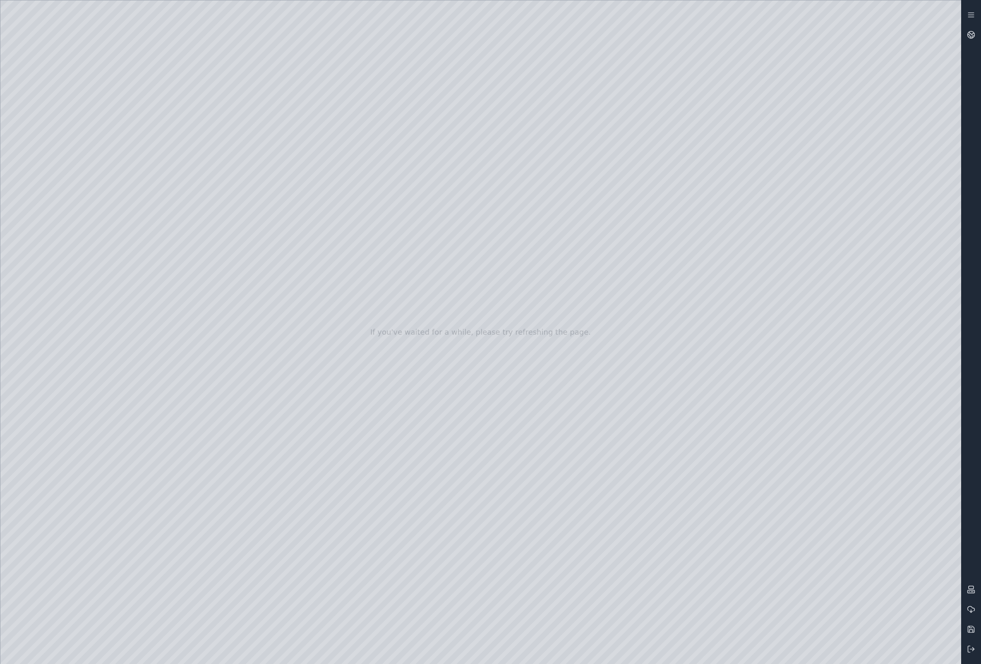
click at [148, 328] on div at bounding box center [480, 332] width 961 height 664
click at [289, 104] on div at bounding box center [480, 332] width 961 height 664
drag, startPoint x: 278, startPoint y: 101, endPoint x: 239, endPoint y: 312, distance: 213.8
click at [239, 312] on div at bounding box center [480, 332] width 961 height 664
drag, startPoint x: 218, startPoint y: 95, endPoint x: 220, endPoint y: 143, distance: 47.6
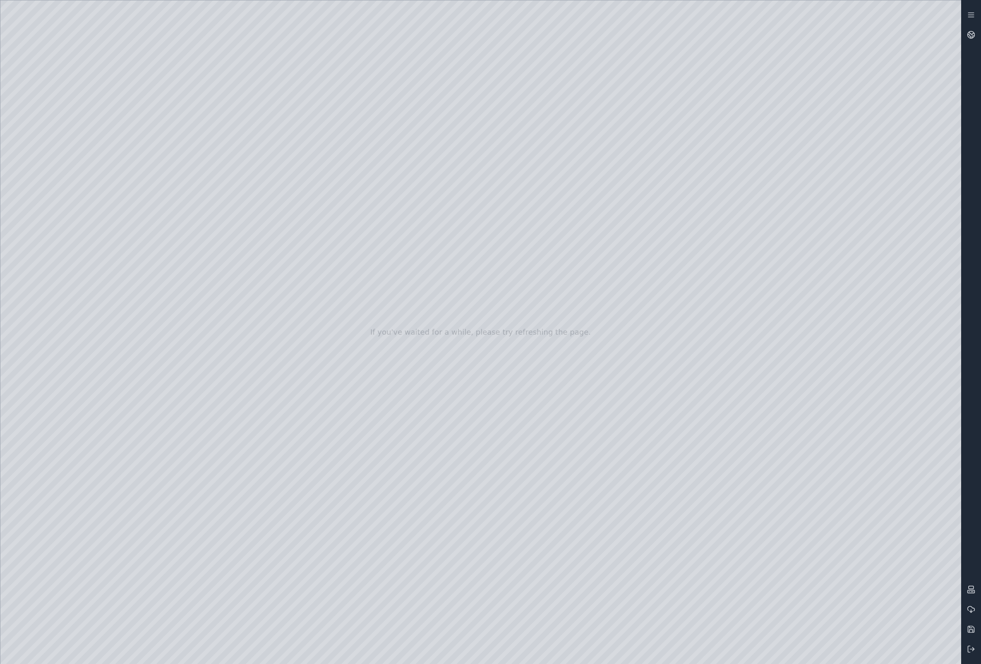
click at [234, 132] on div at bounding box center [480, 332] width 961 height 664
drag, startPoint x: 132, startPoint y: 178, endPoint x: 180, endPoint y: 149, distance: 56.6
click at [163, 201] on div at bounding box center [480, 332] width 961 height 664
drag, startPoint x: 280, startPoint y: 96, endPoint x: 637, endPoint y: 463, distance: 511.4
click at [637, 463] on div at bounding box center [480, 332] width 961 height 664
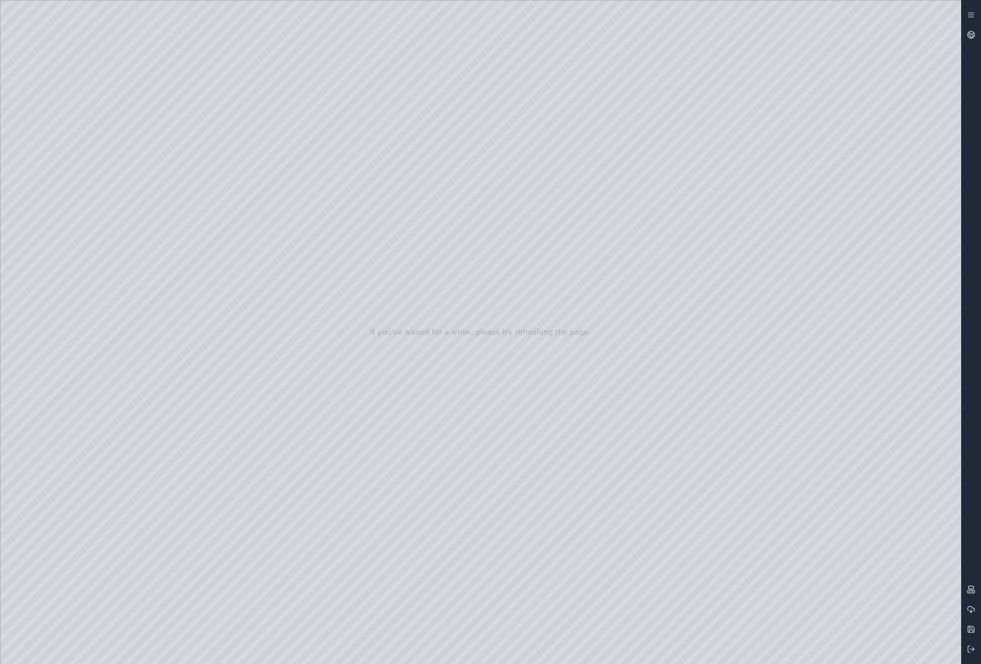
click at [939, 21] on div at bounding box center [480, 332] width 961 height 664
click at [940, 20] on div at bounding box center [480, 332] width 961 height 664
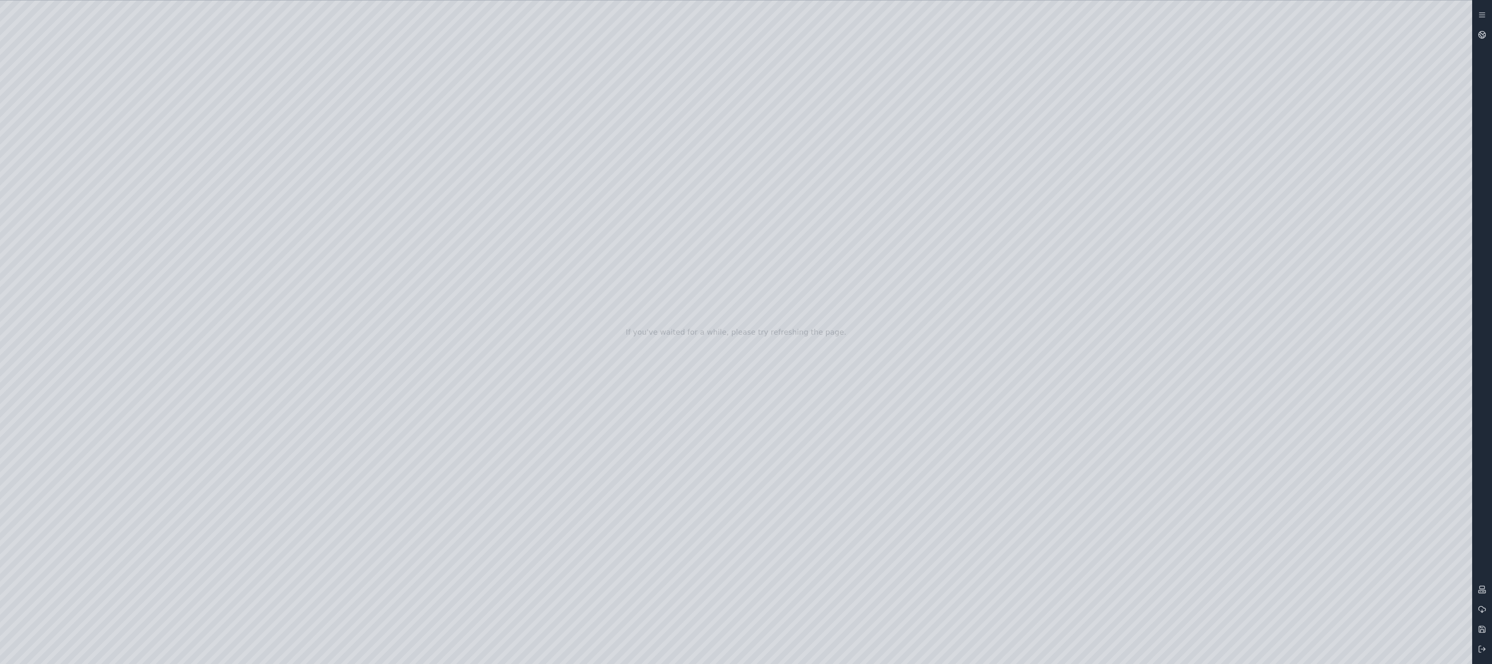
click at [849, 438] on div at bounding box center [736, 332] width 1472 height 664
click at [850, 437] on div at bounding box center [736, 332] width 1472 height 664
click at [849, 437] on div at bounding box center [736, 332] width 1472 height 664
click at [852, 443] on div at bounding box center [736, 332] width 1472 height 664
drag, startPoint x: 896, startPoint y: 526, endPoint x: 880, endPoint y: 525, distance: 15.3
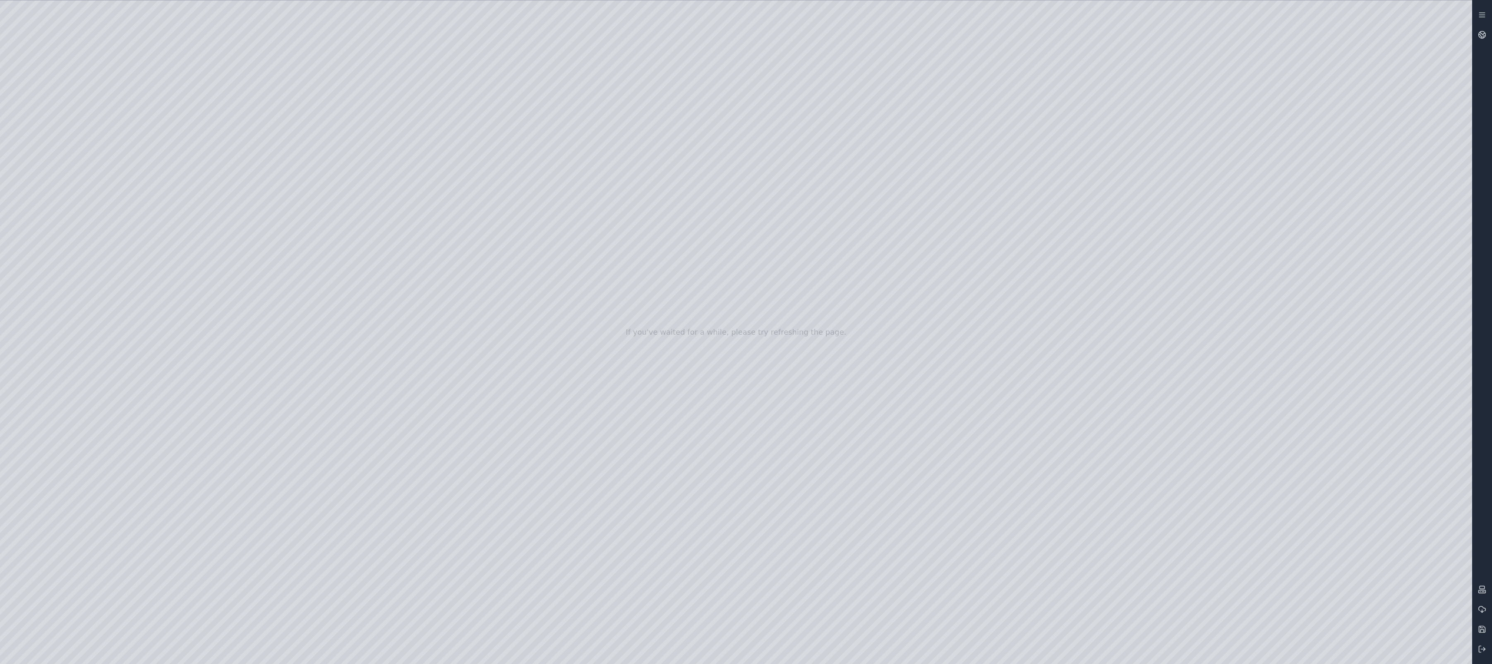
click at [880, 525] on div at bounding box center [736, 332] width 1472 height 664
drag, startPoint x: 829, startPoint y: 524, endPoint x: 912, endPoint y: 525, distance: 82.8
click at [912, 525] on div at bounding box center [736, 332] width 1472 height 664
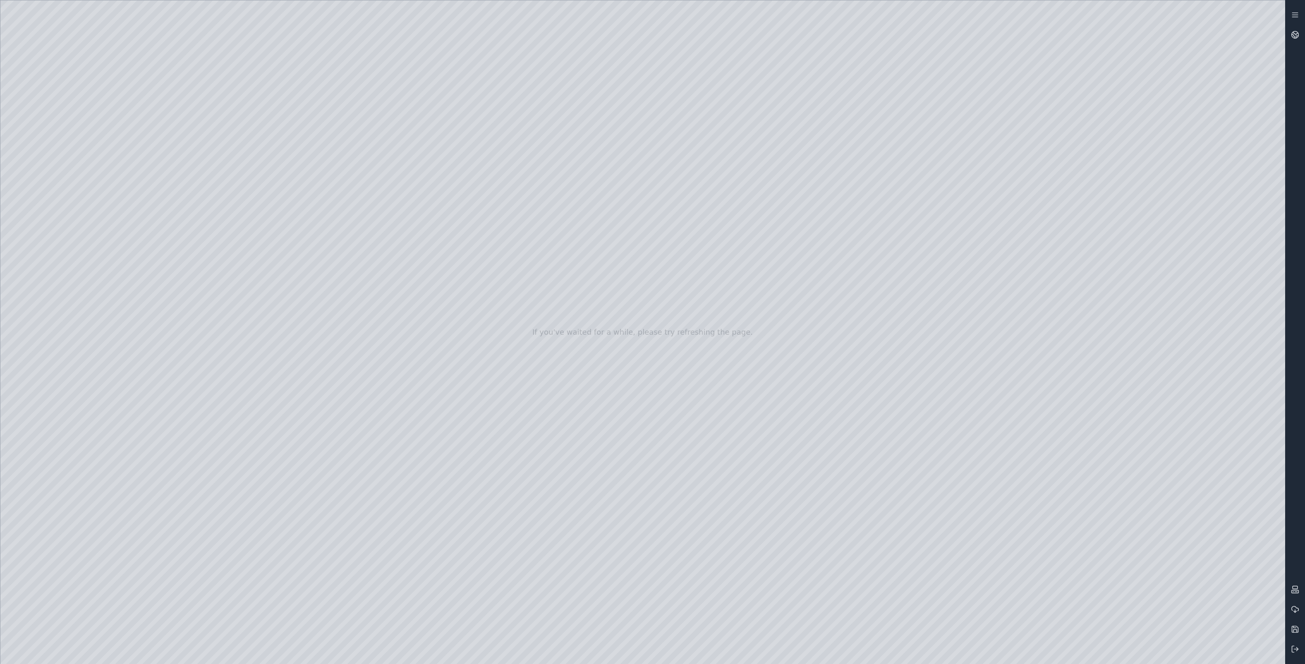
click at [660, 606] on div at bounding box center [642, 332] width 1285 height 664
click at [763, 408] on div at bounding box center [642, 332] width 1285 height 664
drag, startPoint x: 757, startPoint y: 403, endPoint x: 809, endPoint y: 338, distance: 82.7
click at [809, 338] on div at bounding box center [642, 332] width 1285 height 664
click at [761, 399] on div at bounding box center [642, 332] width 1285 height 664
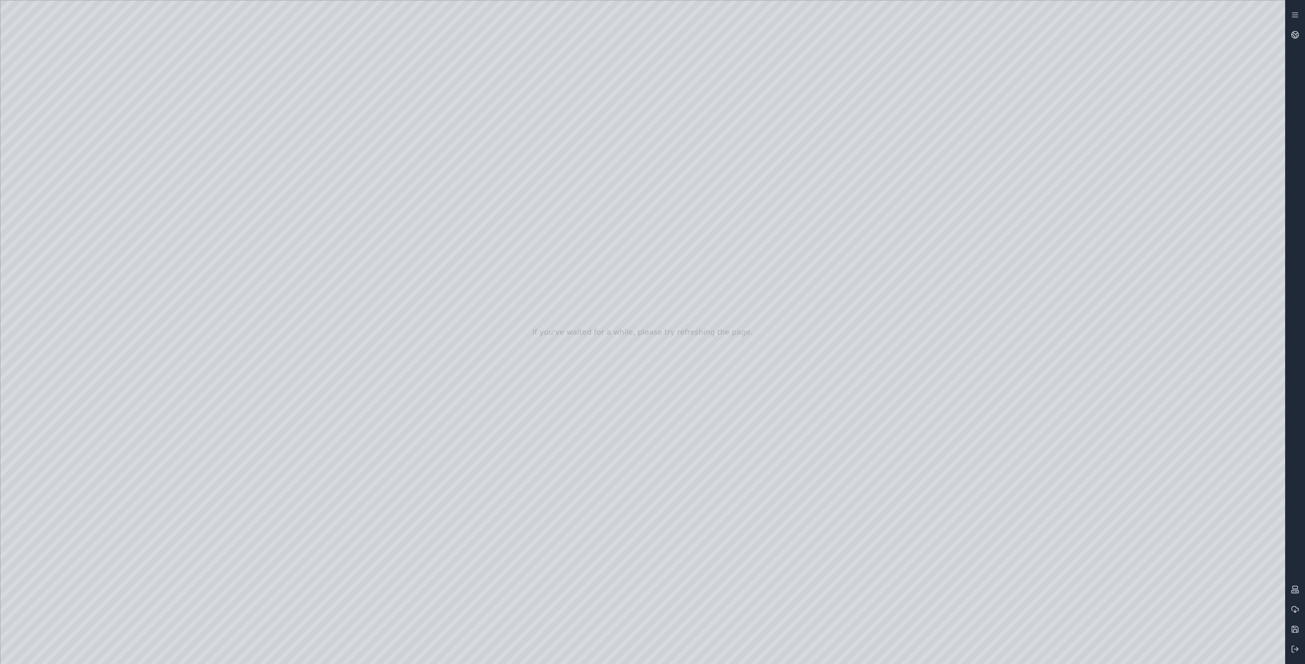
drag, startPoint x: 856, startPoint y: 312, endPoint x: 826, endPoint y: 336, distance: 38.8
drag, startPoint x: 851, startPoint y: 453, endPoint x: 480, endPoint y: 333, distance: 389.8
click at [132, 45] on div at bounding box center [642, 332] width 1285 height 664
click at [133, 45] on div at bounding box center [642, 332] width 1285 height 664
drag, startPoint x: 485, startPoint y: 408, endPoint x: 793, endPoint y: 292, distance: 329.1
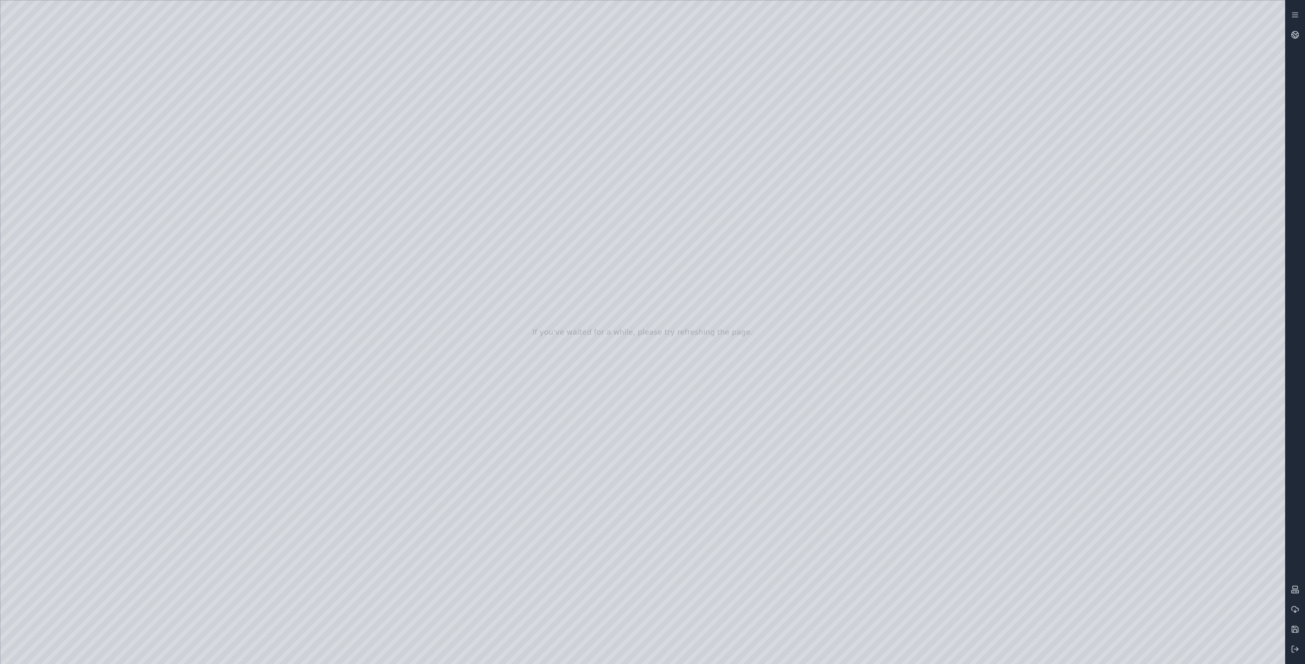
click at [537, 372] on div at bounding box center [642, 332] width 1285 height 664
drag, startPoint x: 506, startPoint y: 469, endPoint x: 711, endPoint y: 310, distance: 259.9
click at [476, 410] on div at bounding box center [642, 332] width 1285 height 664
drag, startPoint x: 464, startPoint y: 444, endPoint x: 759, endPoint y: 268, distance: 344.2
click at [517, 397] on div at bounding box center [642, 332] width 1285 height 664
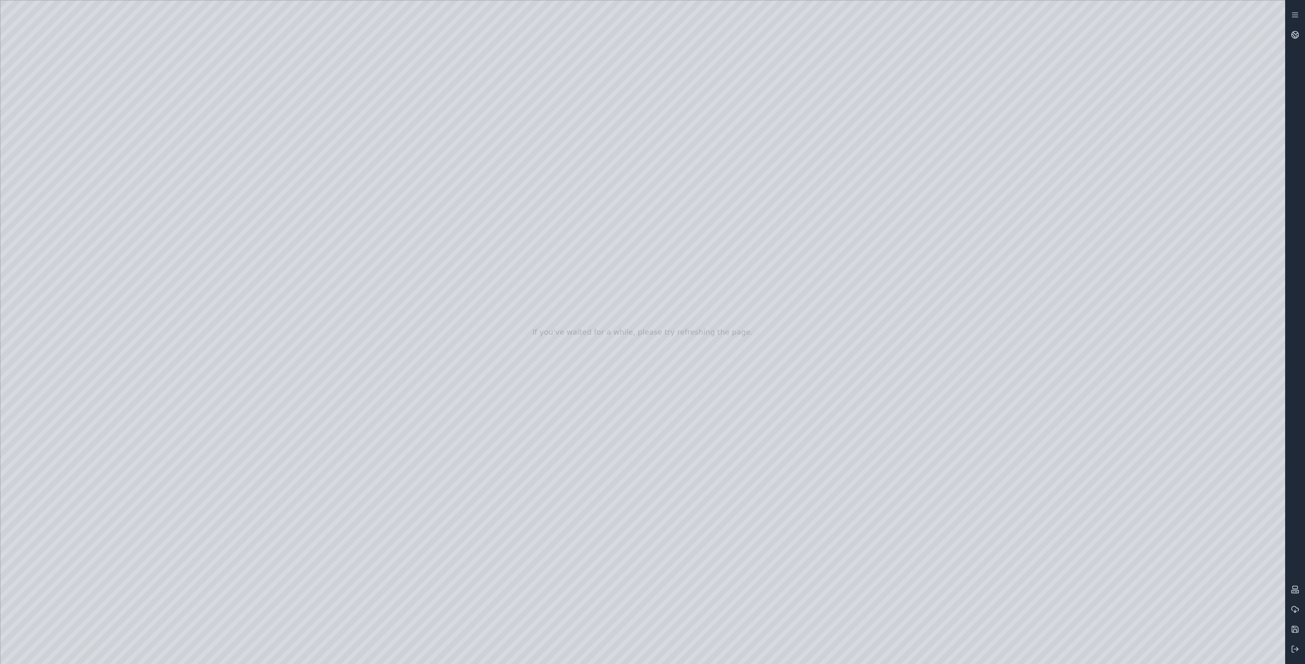
drag, startPoint x: 451, startPoint y: 473, endPoint x: 670, endPoint y: 316, distance: 269.5
click at [466, 436] on div at bounding box center [642, 332] width 1285 height 664
drag, startPoint x: 469, startPoint y: 489, endPoint x: 688, endPoint y: 288, distance: 297.2
click at [442, 419] on div at bounding box center [642, 332] width 1285 height 664
drag, startPoint x: 437, startPoint y: 502, endPoint x: 194, endPoint y: 641, distance: 279.5
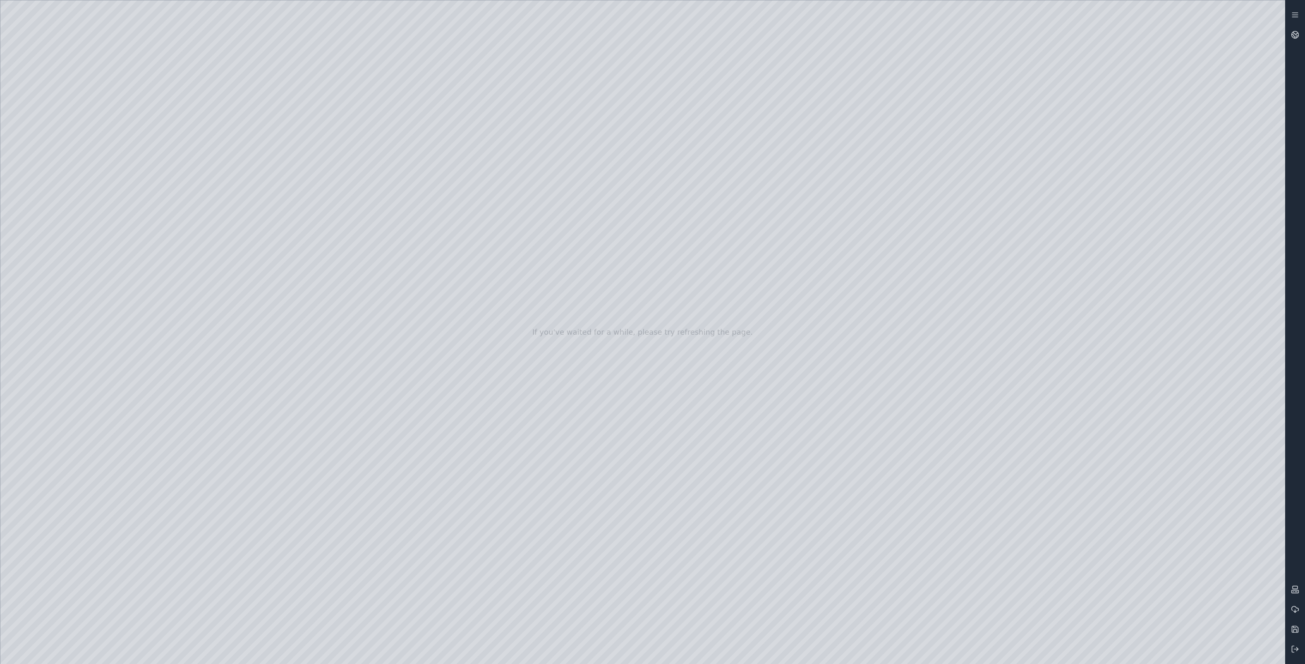
drag, startPoint x: 615, startPoint y: 382, endPoint x: 279, endPoint y: 619, distance: 410.6
drag, startPoint x: 792, startPoint y: 271, endPoint x: 371, endPoint y: 559, distance: 510.5
drag, startPoint x: 783, startPoint y: 277, endPoint x: 482, endPoint y: 475, distance: 360.0
click at [728, 161] on div at bounding box center [642, 332] width 1285 height 664
click at [585, 247] on div at bounding box center [642, 332] width 1285 height 664
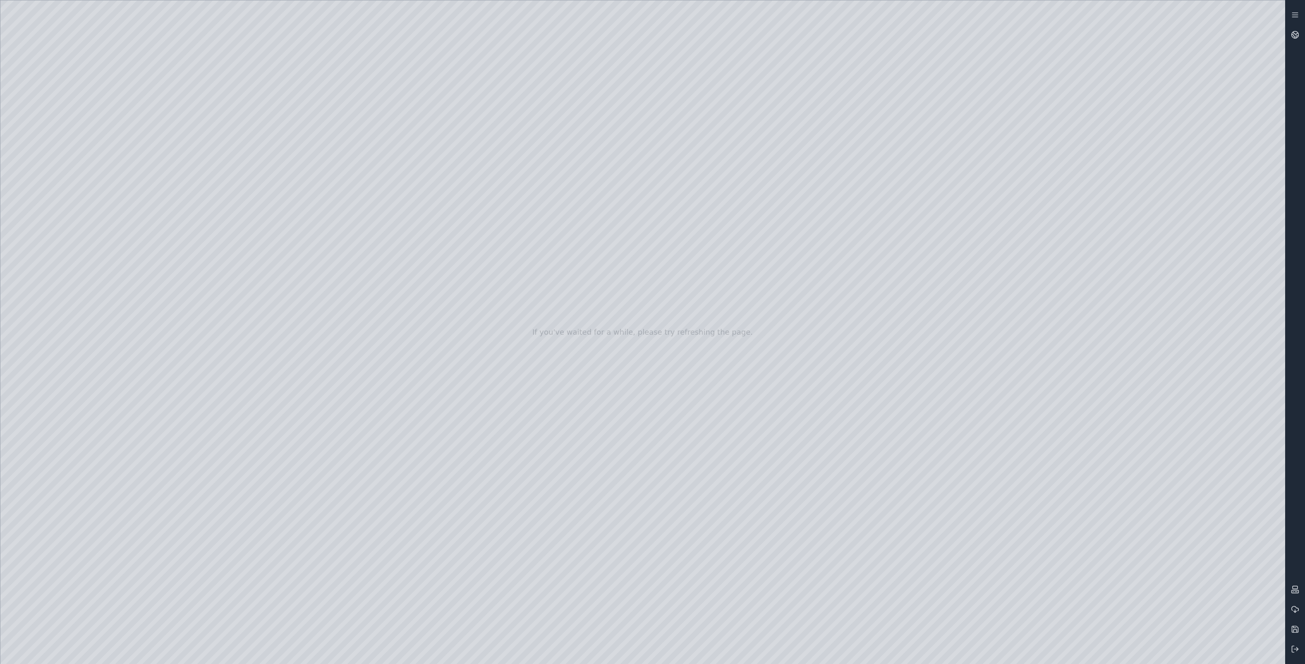
click at [855, 94] on div at bounding box center [642, 332] width 1285 height 664
click at [963, 59] on div at bounding box center [642, 332] width 1285 height 664
drag, startPoint x: 995, startPoint y: 67, endPoint x: 700, endPoint y: 322, distance: 390.5
click at [820, 200] on div at bounding box center [642, 332] width 1285 height 664
click at [959, 138] on div at bounding box center [642, 332] width 1285 height 664
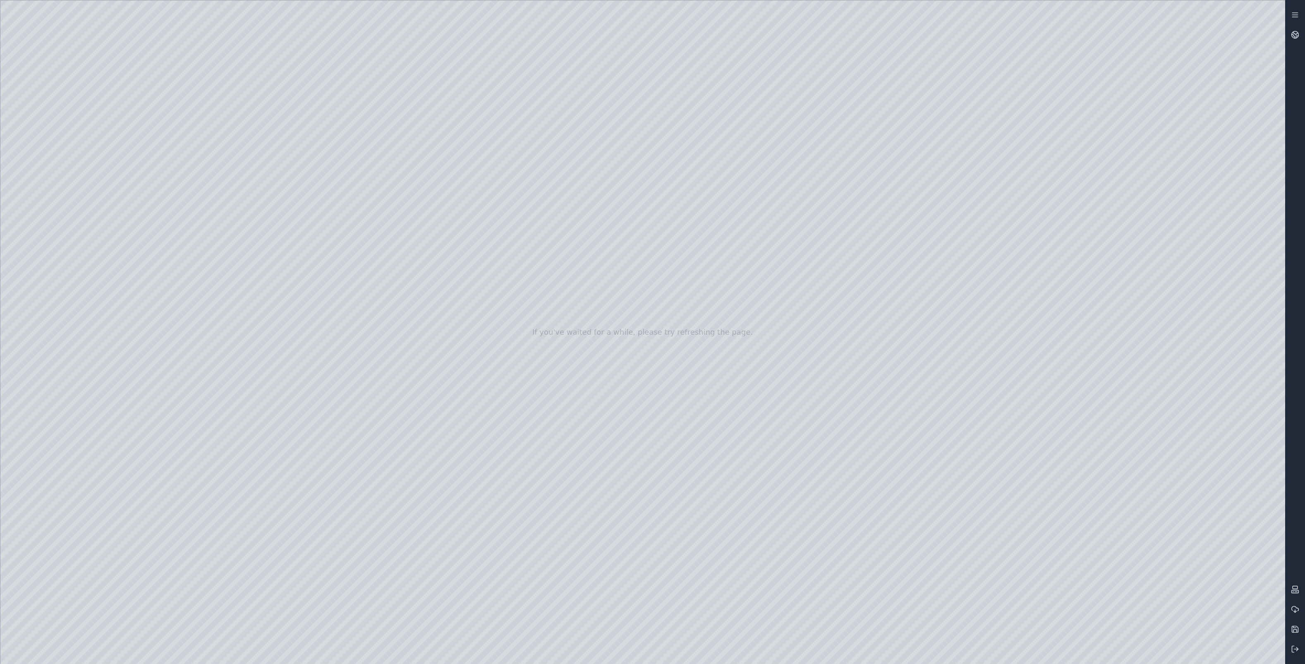
drag, startPoint x: 1045, startPoint y: 119, endPoint x: 725, endPoint y: 365, distance: 403.9
click at [787, 304] on div at bounding box center [642, 332] width 1285 height 664
drag, startPoint x: 925, startPoint y: 259, endPoint x: 550, endPoint y: 386, distance: 395.5
click at [619, 317] on div at bounding box center [642, 332] width 1285 height 664
click at [806, 213] on div at bounding box center [642, 332] width 1285 height 664
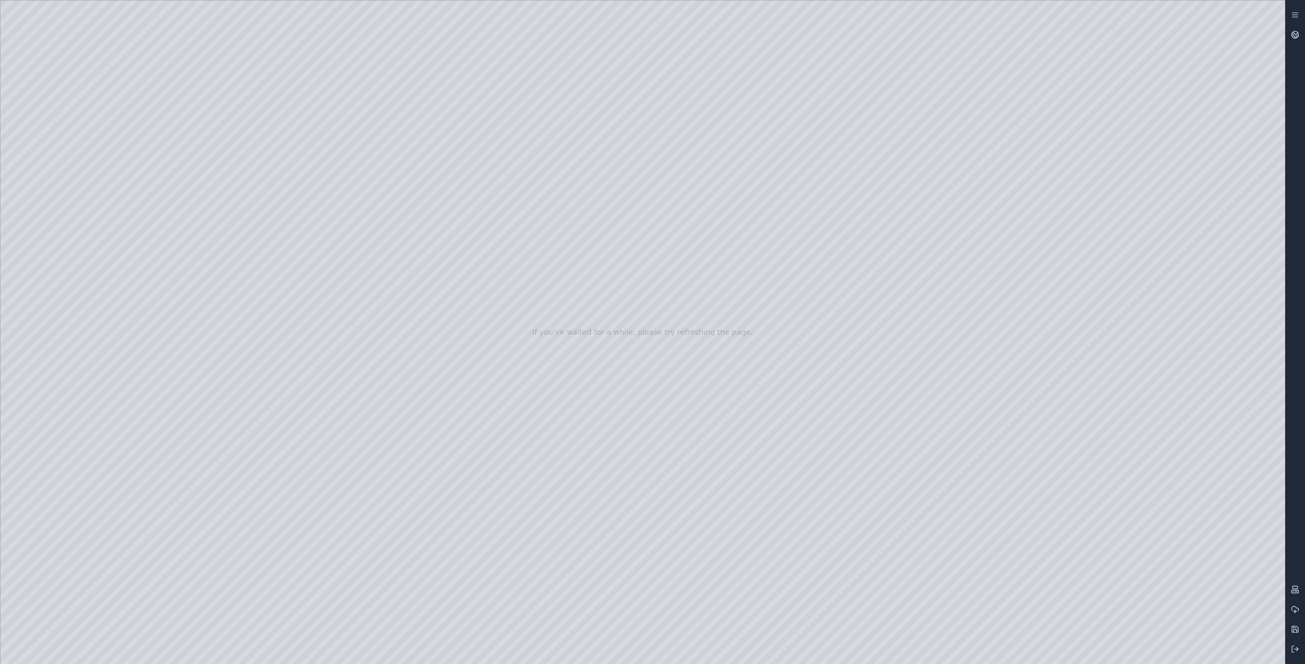
click at [943, 145] on div at bounding box center [642, 332] width 1285 height 664
drag, startPoint x: 688, startPoint y: 425, endPoint x: 929, endPoint y: 181, distance: 343.2
drag, startPoint x: 697, startPoint y: 372, endPoint x: 868, endPoint y: 173, distance: 262.3
drag, startPoint x: 557, startPoint y: 382, endPoint x: 654, endPoint y: 209, distance: 198.2
drag, startPoint x: 828, startPoint y: 528, endPoint x: 778, endPoint y: 413, distance: 124.5
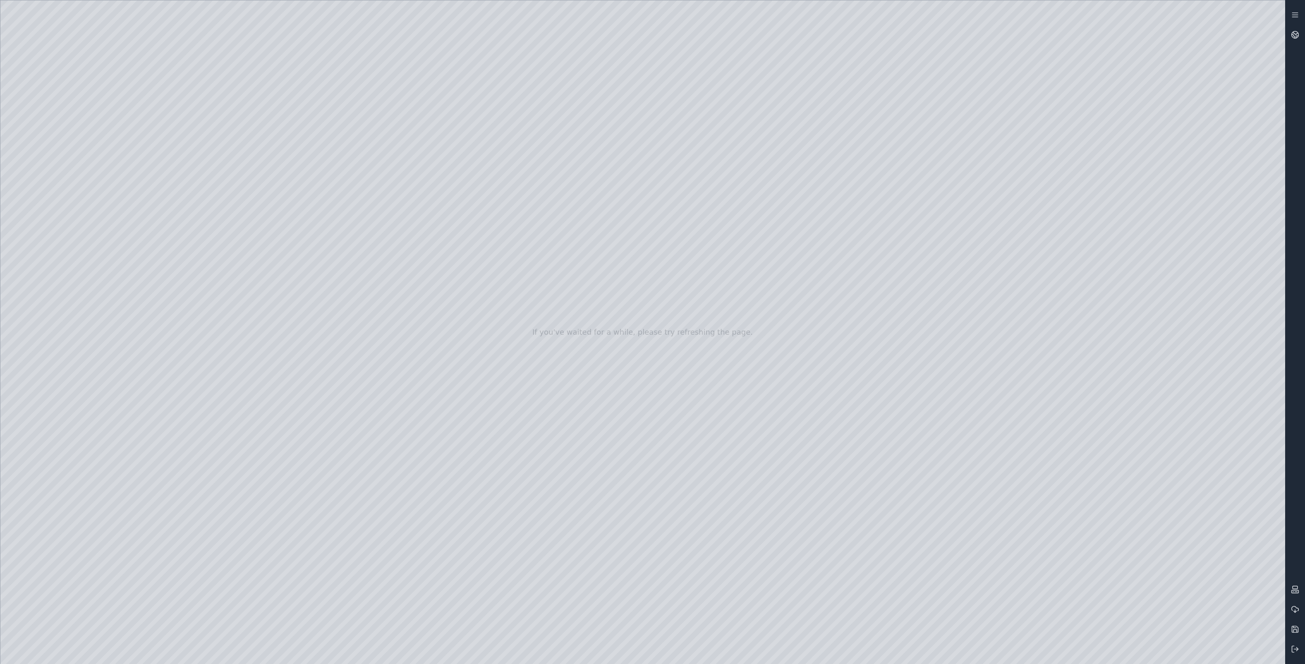
click at [648, 603] on div at bounding box center [642, 332] width 1285 height 664
click at [672, 430] on div at bounding box center [642, 332] width 1285 height 664
click at [897, 237] on div at bounding box center [642, 332] width 1285 height 664
click at [981, 129] on div at bounding box center [642, 332] width 1285 height 664
drag, startPoint x: 1005, startPoint y: 151, endPoint x: 233, endPoint y: 520, distance: 855.4
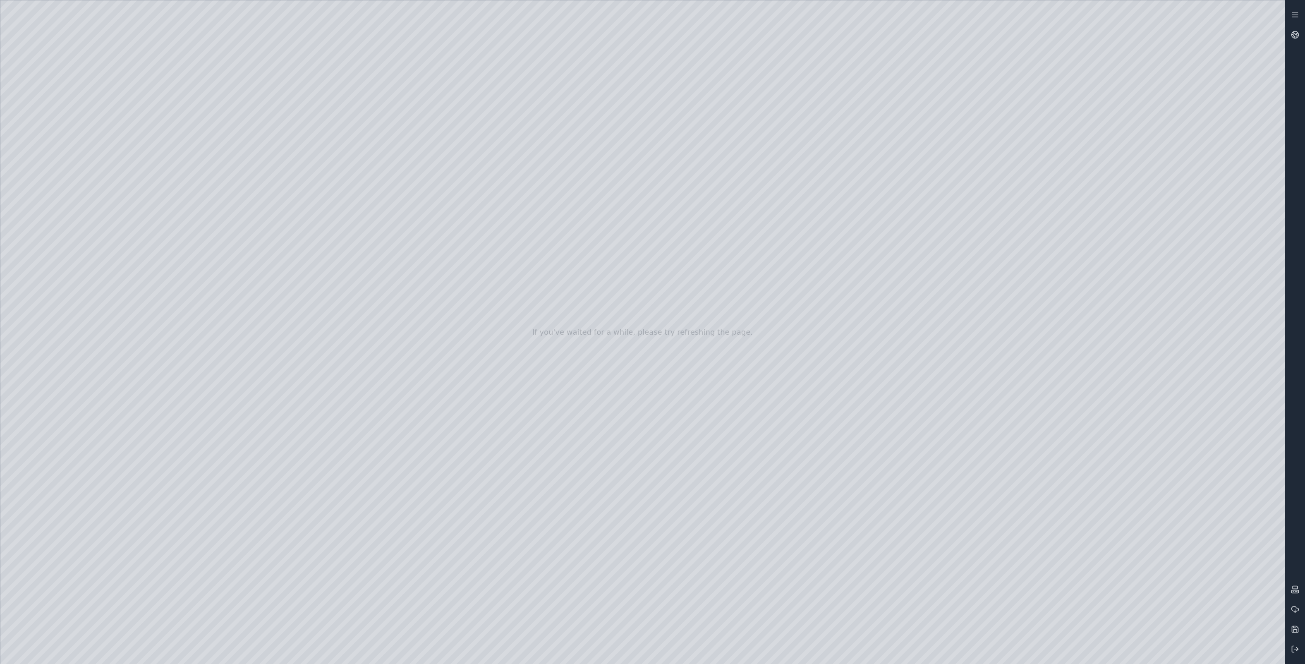
click at [699, 257] on div at bounding box center [642, 332] width 1285 height 664
click at [696, 257] on div at bounding box center [642, 332] width 1285 height 664
click at [886, 152] on div at bounding box center [642, 332] width 1285 height 664
click at [981, 84] on div at bounding box center [642, 332] width 1285 height 664
drag, startPoint x: 1019, startPoint y: 108, endPoint x: 154, endPoint y: 564, distance: 977.8
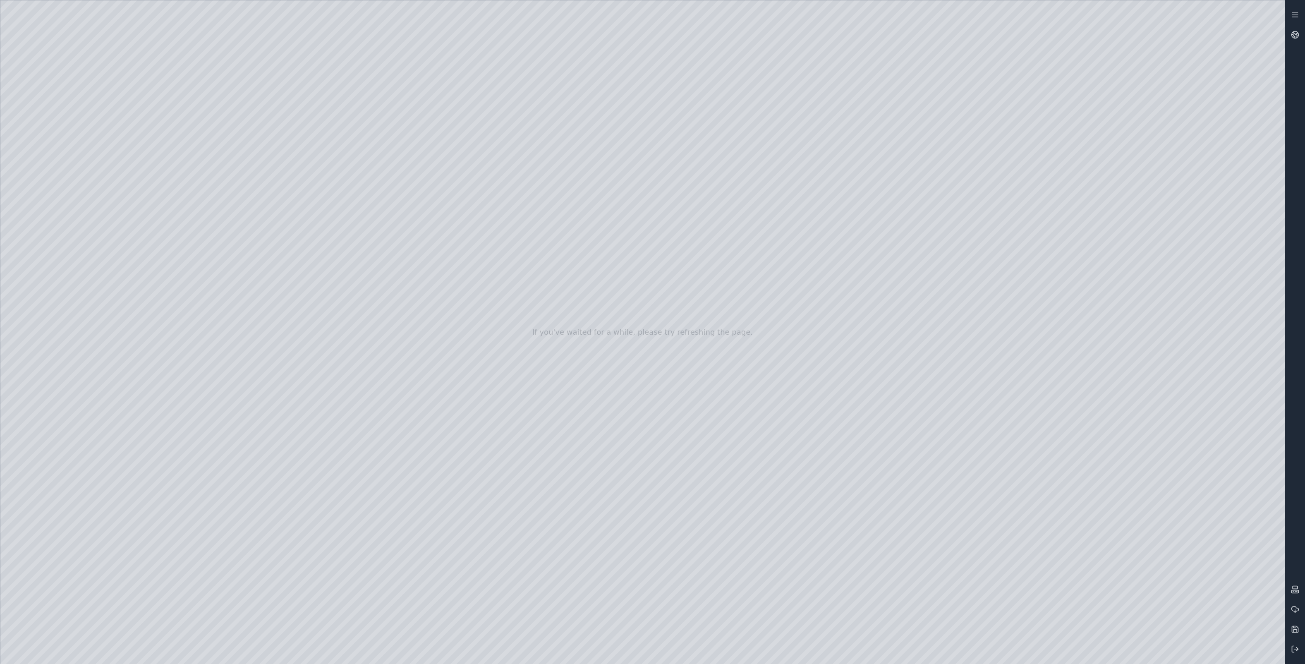
click at [936, 130] on div at bounding box center [642, 332] width 1285 height 664
click at [812, 202] on div at bounding box center [642, 332] width 1285 height 664
click at [624, 302] on div at bounding box center [642, 332] width 1285 height 664
click at [645, 603] on div at bounding box center [642, 332] width 1285 height 664
drag, startPoint x: 611, startPoint y: 510, endPoint x: 624, endPoint y: 498, distance: 18.1
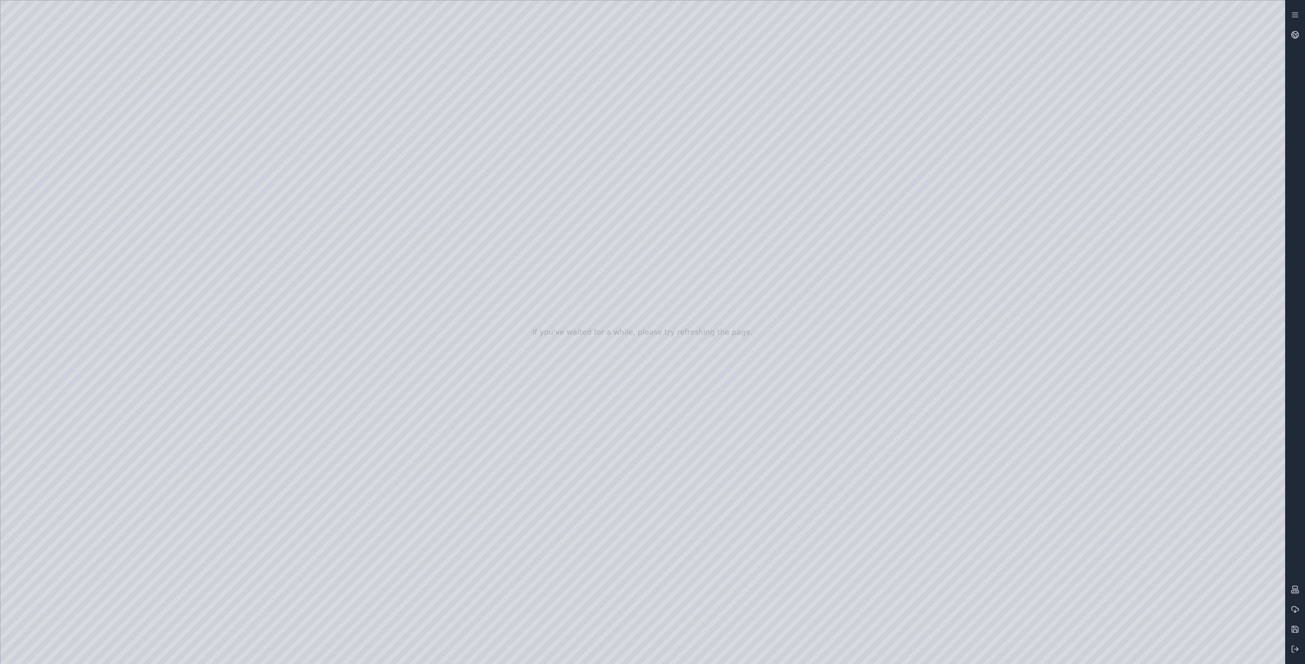
drag, startPoint x: 480, startPoint y: 449, endPoint x: 819, endPoint y: 133, distance: 463.1
click at [720, 320] on div at bounding box center [642, 332] width 1285 height 664
click at [668, 407] on div at bounding box center [642, 332] width 1285 height 664
click at [585, 568] on div at bounding box center [642, 332] width 1285 height 664
drag, startPoint x: 500, startPoint y: 424, endPoint x: 1037, endPoint y: 529, distance: 547.3
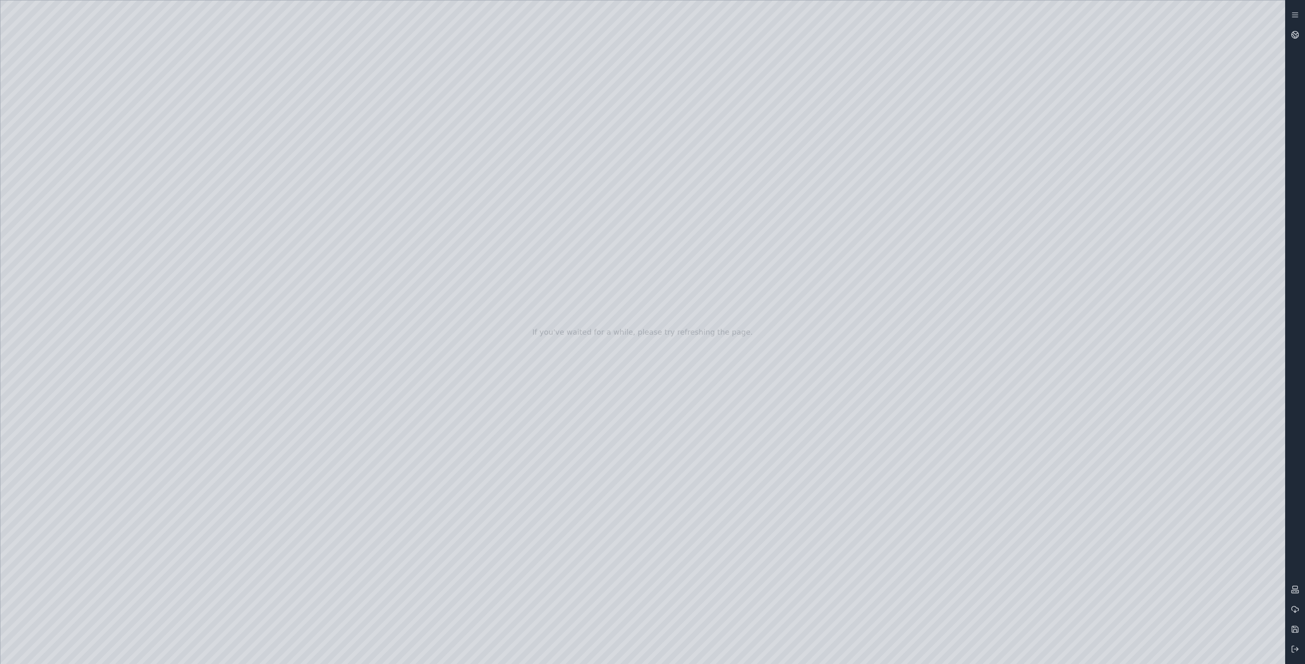
drag, startPoint x: 590, startPoint y: 206, endPoint x: 625, endPoint y: 394, distance: 191.4
click at [599, 385] on div at bounding box center [642, 332] width 1285 height 664
click at [604, 247] on div at bounding box center [642, 332] width 1285 height 664
click at [569, 245] on div at bounding box center [642, 332] width 1285 height 664
drag, startPoint x: 575, startPoint y: 461, endPoint x: 629, endPoint y: 348, distance: 125.5
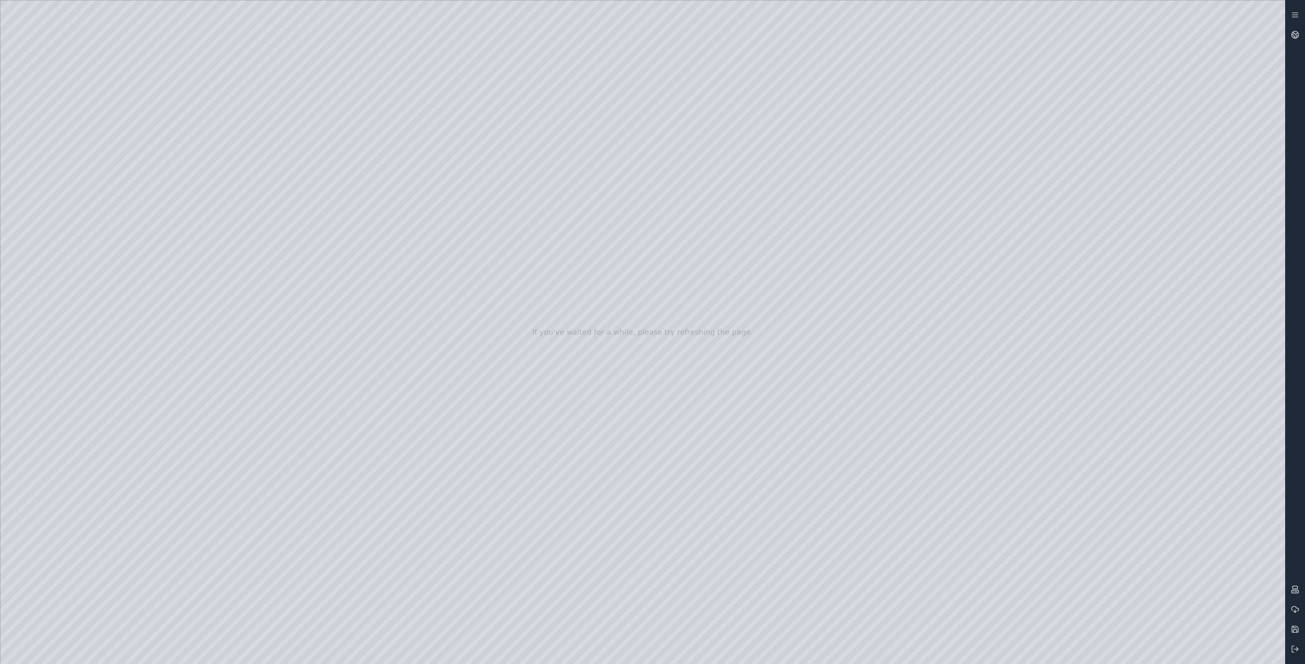
click at [556, 439] on div at bounding box center [642, 332] width 1285 height 664
drag, startPoint x: 552, startPoint y: 510, endPoint x: 616, endPoint y: 375, distance: 149.0
click at [542, 447] on div at bounding box center [642, 332] width 1285 height 664
drag, startPoint x: 565, startPoint y: 497, endPoint x: 695, endPoint y: 193, distance: 330.3
click at [588, 284] on div at bounding box center [642, 332] width 1285 height 664
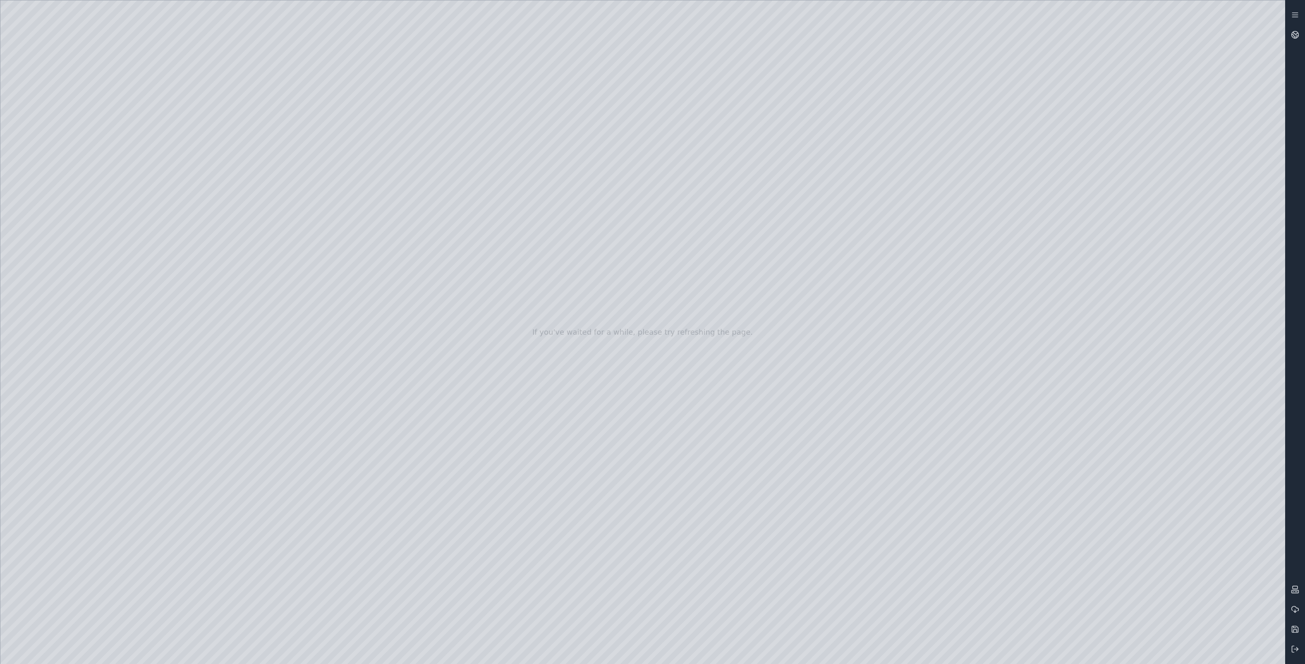
click at [331, 616] on div at bounding box center [642, 332] width 1285 height 664
drag, startPoint x: 390, startPoint y: 608, endPoint x: 554, endPoint y: 295, distance: 353.5
click at [528, 348] on div at bounding box center [642, 332] width 1285 height 664
drag, startPoint x: 475, startPoint y: 483, endPoint x: 576, endPoint y: 384, distance: 141.3
click at [501, 437] on div at bounding box center [642, 332] width 1285 height 664
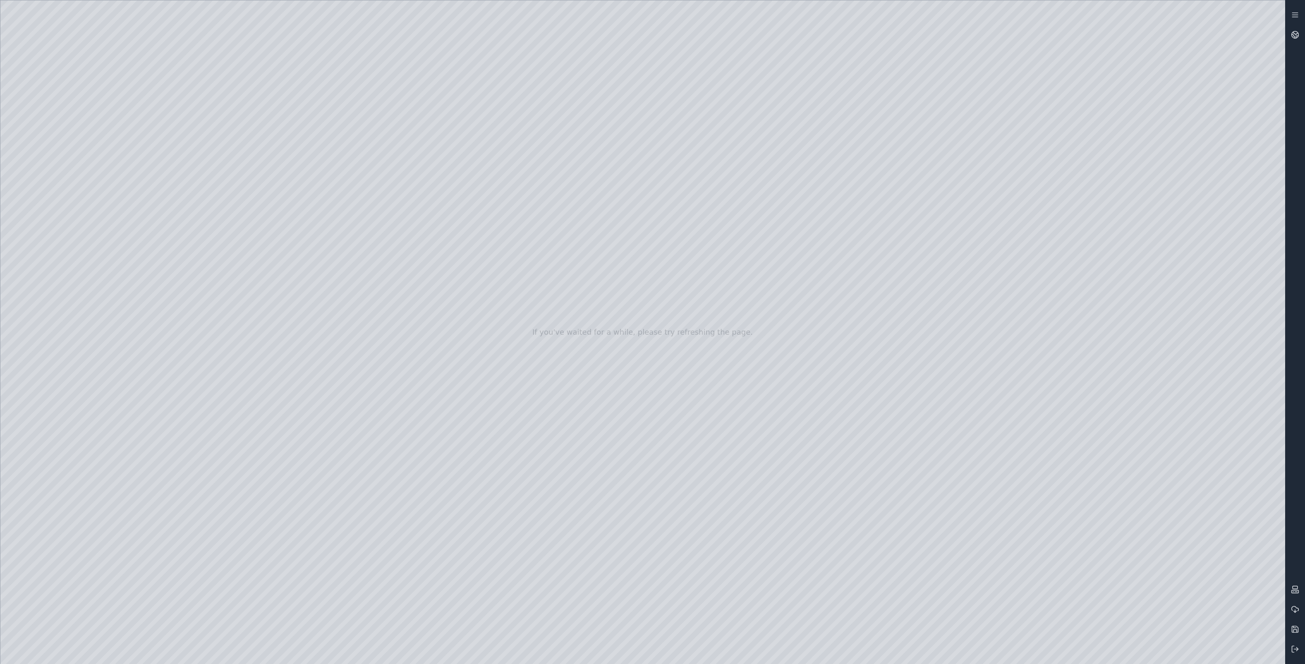
click at [492, 495] on div at bounding box center [642, 332] width 1285 height 664
drag, startPoint x: 771, startPoint y: 455, endPoint x: 234, endPoint y: 435, distance: 537.4
drag, startPoint x: 761, startPoint y: 346, endPoint x: 494, endPoint y: 351, distance: 266.5
click at [652, 605] on div at bounding box center [642, 332] width 1285 height 664
drag, startPoint x: 1031, startPoint y: 461, endPoint x: 732, endPoint y: 599, distance: 329.0
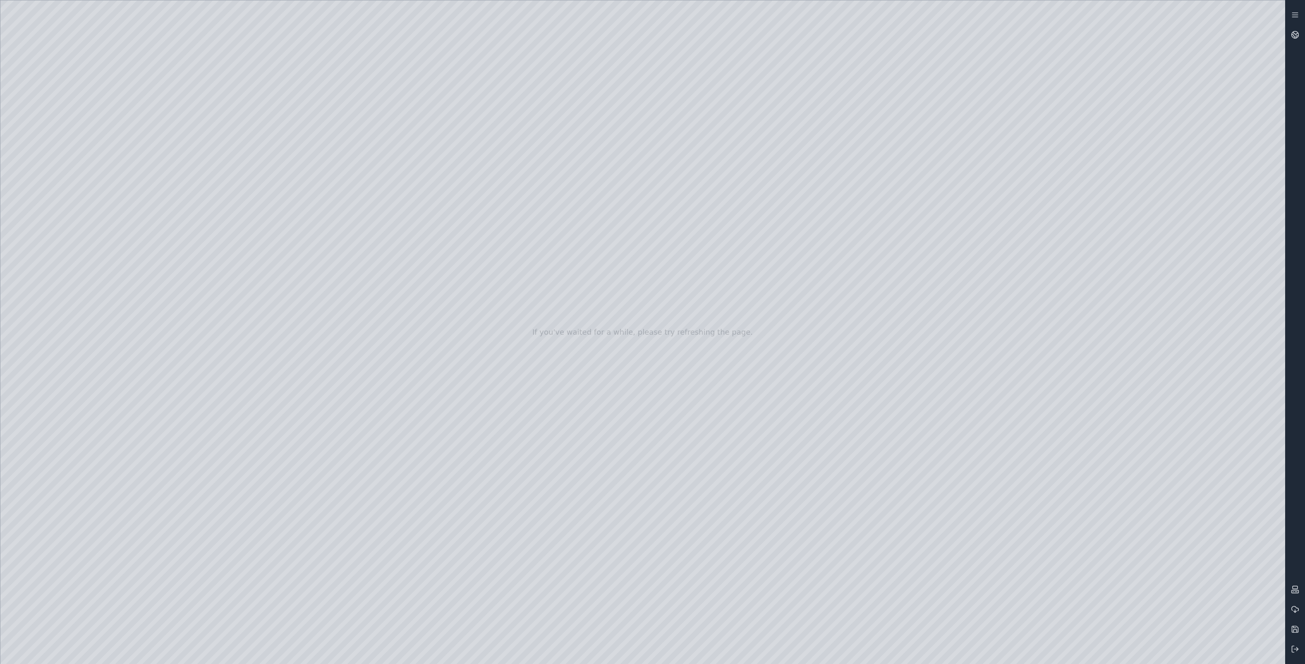
drag, startPoint x: 919, startPoint y: 233, endPoint x: 800, endPoint y: 339, distance: 159.4
click at [698, 311] on div at bounding box center [642, 332] width 1285 height 664
drag, startPoint x: 701, startPoint y: 494, endPoint x: 776, endPoint y: 223, distance: 280.3
click at [603, 359] on div at bounding box center [642, 332] width 1285 height 664
drag, startPoint x: 550, startPoint y: 509, endPoint x: 608, endPoint y: 433, distance: 95.6
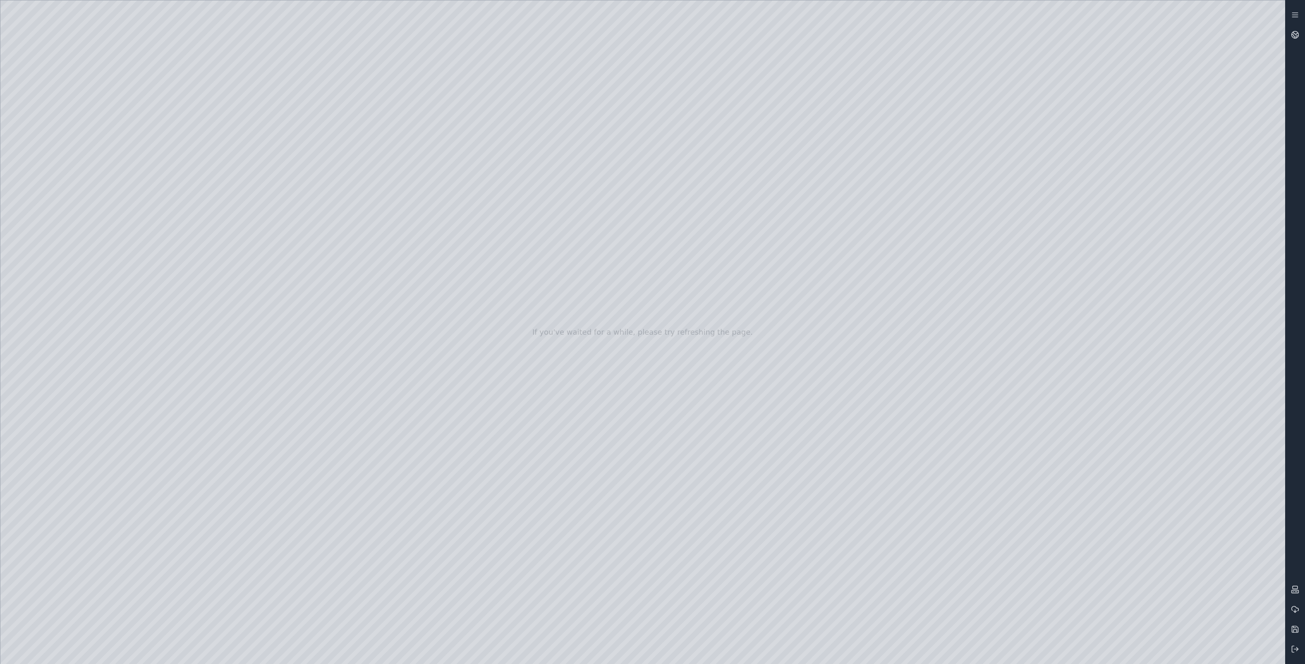
click at [496, 495] on div at bounding box center [642, 332] width 1285 height 664
drag, startPoint x: 535, startPoint y: 562, endPoint x: 766, endPoint y: 216, distance: 415.9
click at [681, 282] on div at bounding box center [642, 332] width 1285 height 664
click at [570, 446] on div at bounding box center [642, 332] width 1285 height 664
drag, startPoint x: 591, startPoint y: 518, endPoint x: 710, endPoint y: 334, distance: 219.3
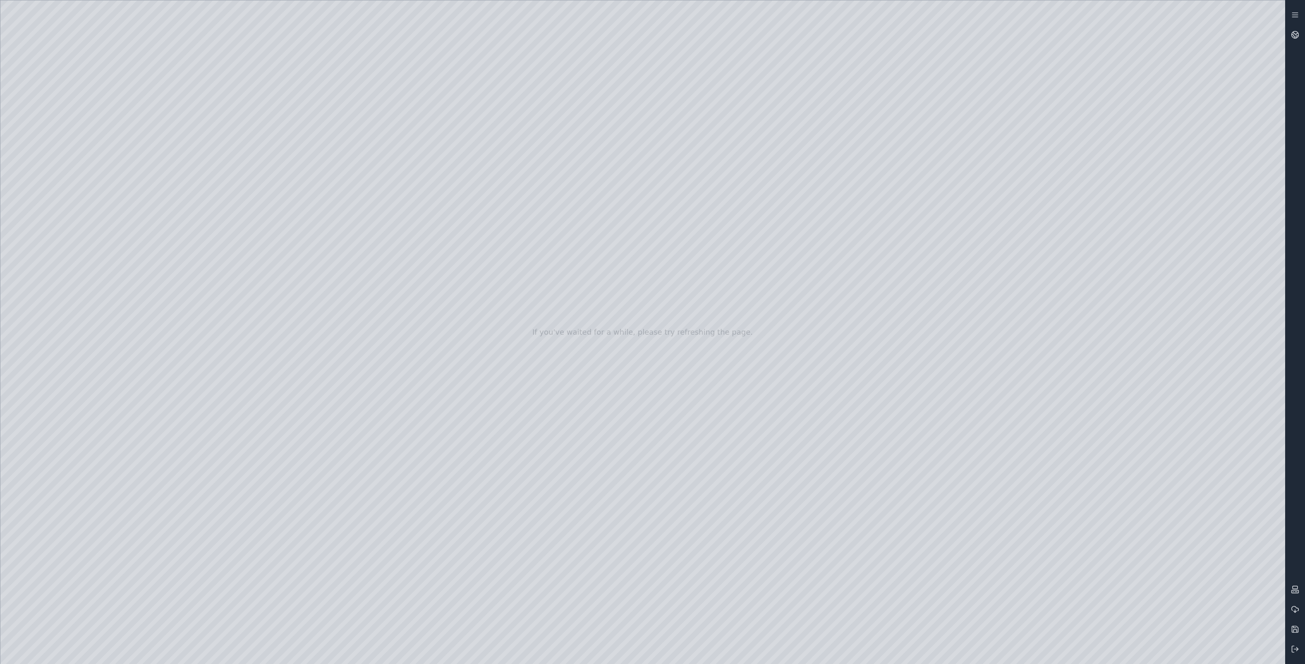
click at [525, 472] on div at bounding box center [642, 332] width 1285 height 664
drag, startPoint x: 570, startPoint y: 561, endPoint x: 858, endPoint y: 348, distance: 357.6
click at [649, 521] on div at bounding box center [642, 332] width 1285 height 664
drag, startPoint x: 845, startPoint y: 452, endPoint x: 807, endPoint y: 334, distance: 124.0
click at [674, 417] on div at bounding box center [642, 332] width 1285 height 664
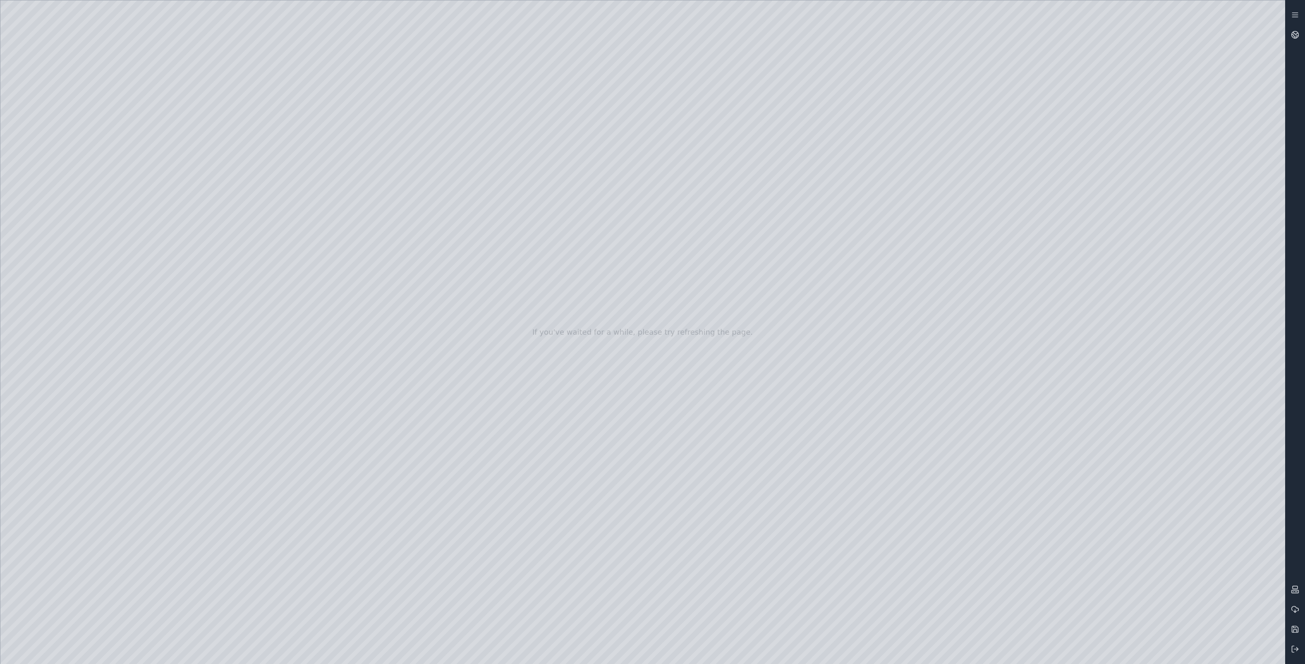
drag, startPoint x: 832, startPoint y: 408, endPoint x: 567, endPoint y: 530, distance: 291.7
drag, startPoint x: 846, startPoint y: 306, endPoint x: 467, endPoint y: 515, distance: 432.2
drag, startPoint x: 775, startPoint y: 277, endPoint x: 637, endPoint y: 532, distance: 290.3
drag, startPoint x: 891, startPoint y: 227, endPoint x: 808, endPoint y: 382, distance: 175.6
click at [652, 606] on div at bounding box center [642, 332] width 1285 height 664
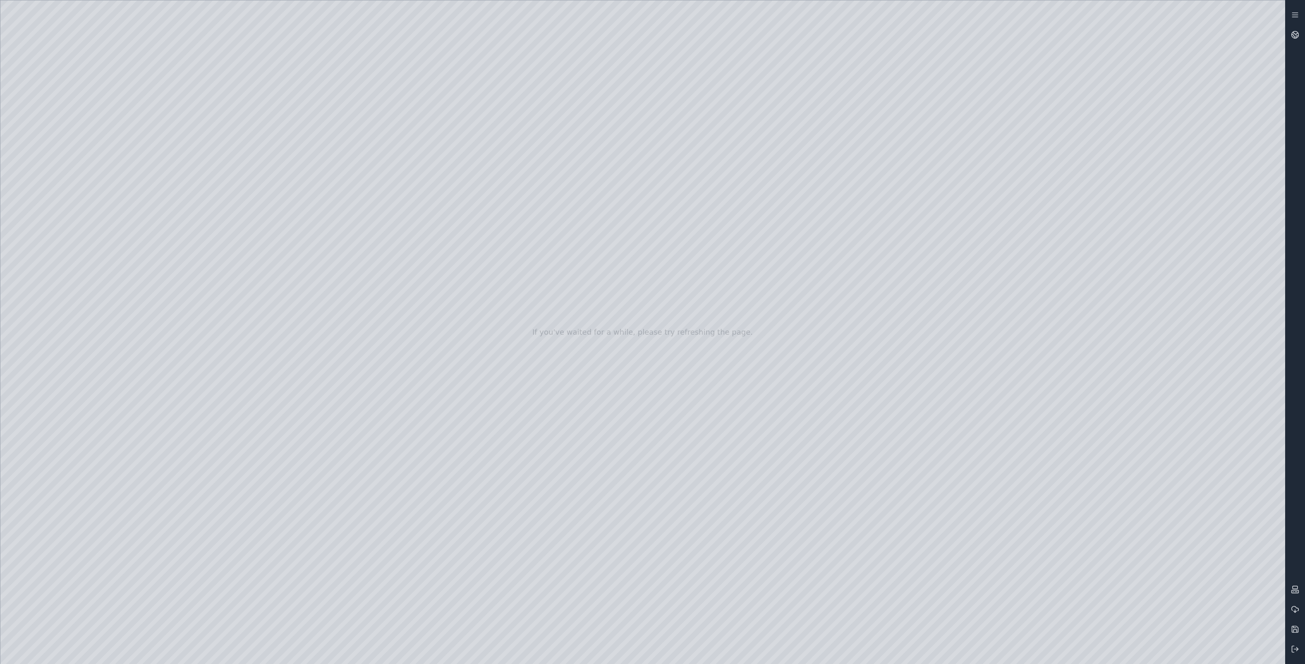
click at [666, 312] on div at bounding box center [642, 332] width 1285 height 664
drag, startPoint x: 778, startPoint y: 302, endPoint x: 722, endPoint y: 446, distance: 154.2
click at [779, 274] on div at bounding box center [642, 332] width 1285 height 664
drag, startPoint x: 841, startPoint y: 249, endPoint x: 693, endPoint y: 461, distance: 258.6
click at [802, 202] on div at bounding box center [642, 332] width 1285 height 664
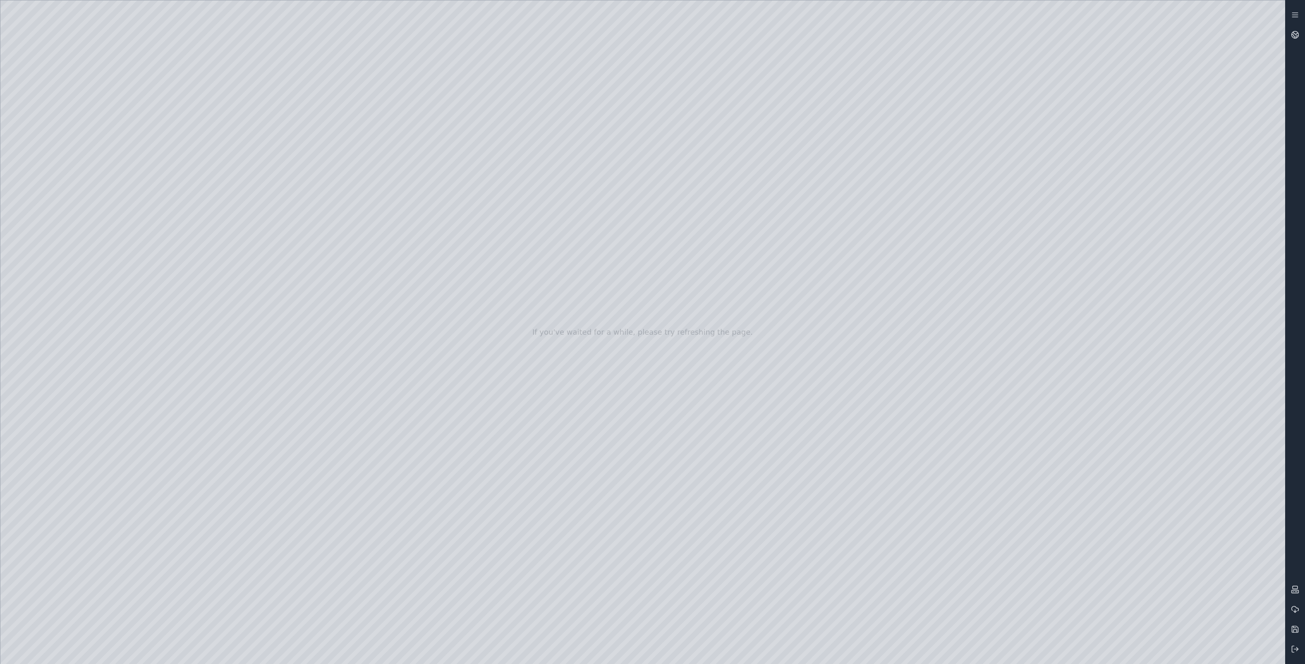
click at [793, 206] on div at bounding box center [642, 332] width 1285 height 664
drag, startPoint x: 830, startPoint y: 192, endPoint x: 568, endPoint y: 574, distance: 462.7
drag, startPoint x: 765, startPoint y: 289, endPoint x: 688, endPoint y: 434, distance: 163.6
click at [721, 375] on div at bounding box center [642, 332] width 1285 height 664
drag, startPoint x: 896, startPoint y: 240, endPoint x: 736, endPoint y: 446, distance: 261.3
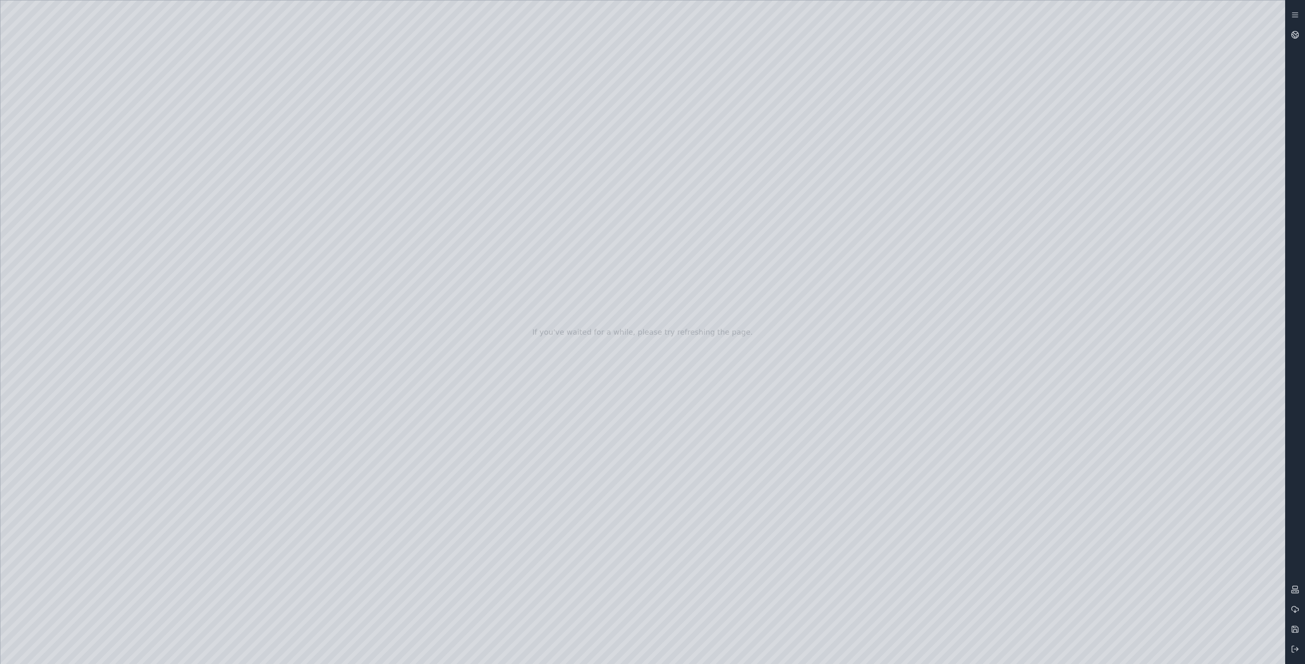
click at [672, 383] on div at bounding box center [642, 332] width 1285 height 664
click at [781, 221] on div at bounding box center [642, 332] width 1285 height 664
click at [647, 607] on div at bounding box center [642, 332] width 1285 height 664
drag, startPoint x: 871, startPoint y: 196, endPoint x: 557, endPoint y: 613, distance: 522.1
drag, startPoint x: 735, startPoint y: 194, endPoint x: 717, endPoint y: 496, distance: 302.2
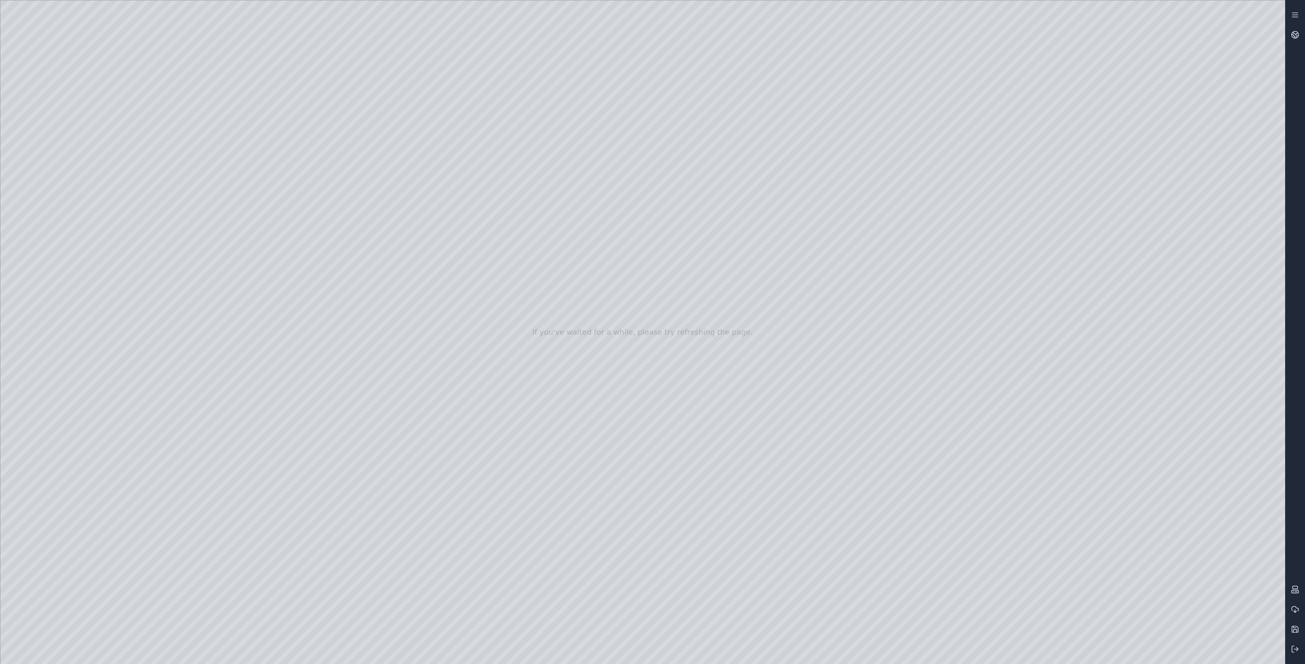
click at [678, 429] on div at bounding box center [642, 332] width 1285 height 664
drag, startPoint x: 787, startPoint y: 344, endPoint x: 669, endPoint y: 516, distance: 208.6
click at [788, 302] on div at bounding box center [642, 332] width 1285 height 664
click at [887, 199] on div at bounding box center [642, 332] width 1285 height 664
drag, startPoint x: 915, startPoint y: 269, endPoint x: 674, endPoint y: 691, distance: 486.7
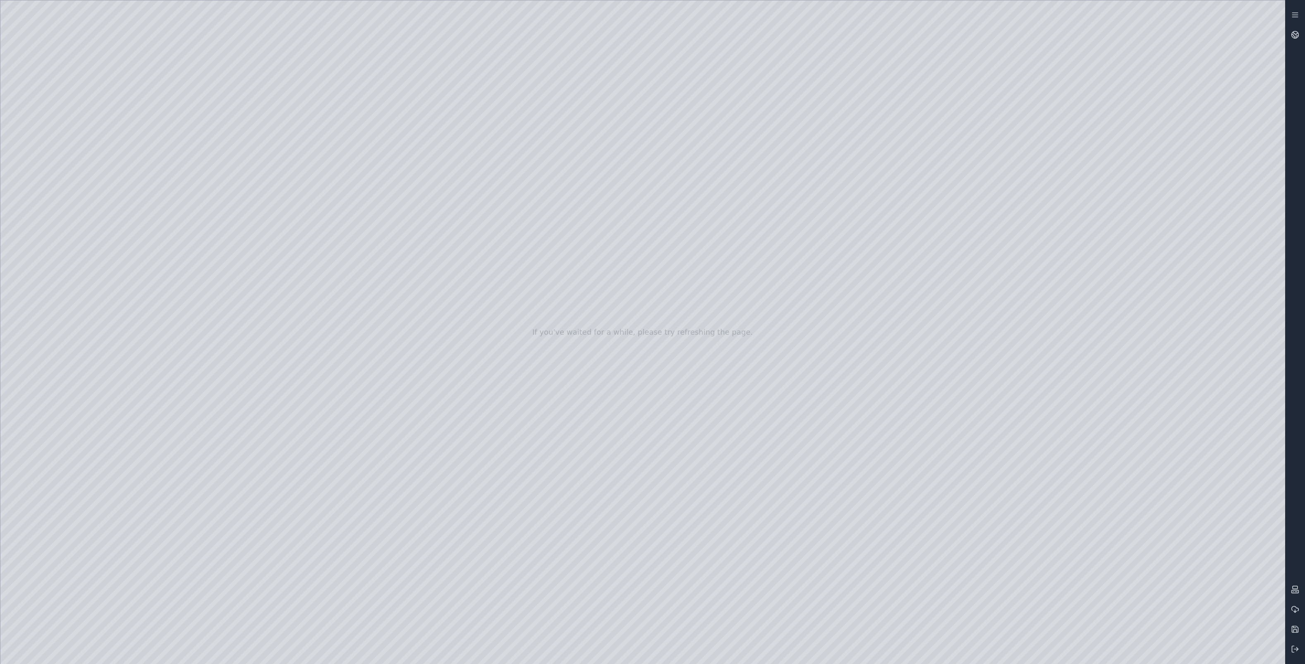
click at [777, 404] on div at bounding box center [642, 332] width 1285 height 664
drag, startPoint x: 885, startPoint y: 297, endPoint x: 742, endPoint y: 494, distance: 243.1
click at [684, 424] on div at bounding box center [642, 332] width 1285 height 664
drag, startPoint x: 759, startPoint y: 406, endPoint x: 927, endPoint y: 197, distance: 268.4
click at [881, 260] on div at bounding box center [642, 332] width 1285 height 664
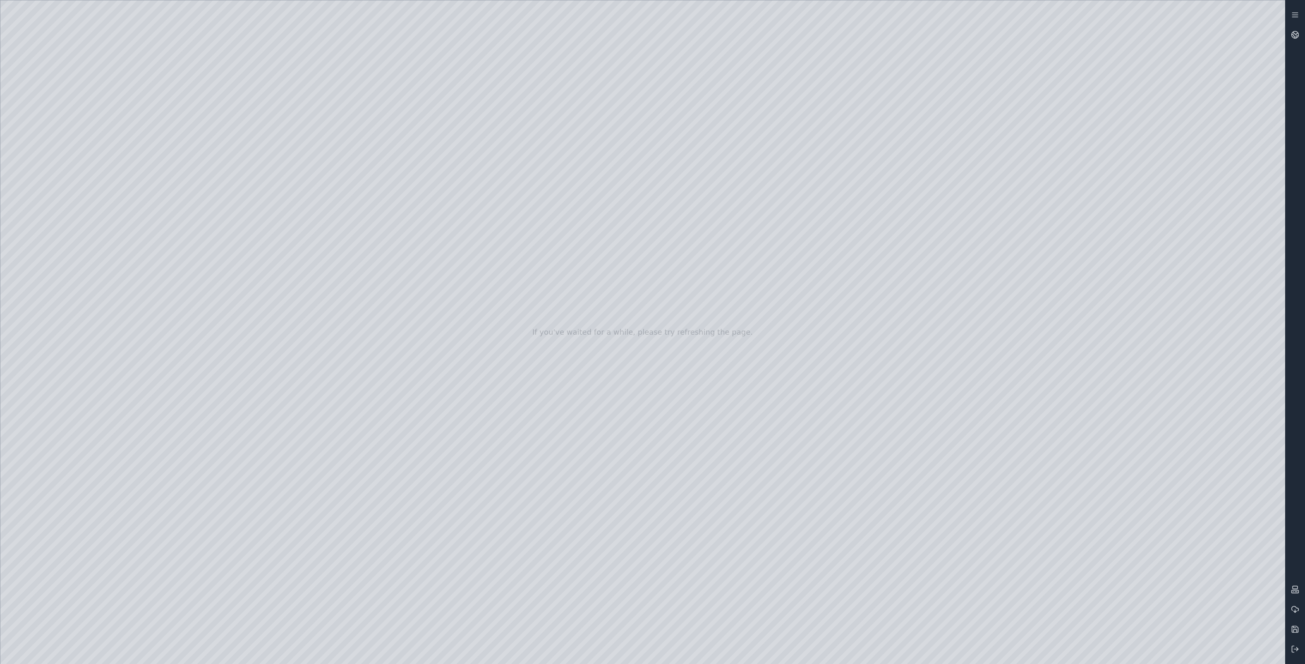
click at [834, 321] on div at bounding box center [642, 332] width 1285 height 664
drag, startPoint x: 978, startPoint y: 137, endPoint x: 792, endPoint y: 452, distance: 365.7
click at [799, 174] on div at bounding box center [642, 332] width 1285 height 664
click at [782, 225] on div at bounding box center [642, 332] width 1285 height 664
drag, startPoint x: 983, startPoint y: 32, endPoint x: 818, endPoint y: 455, distance: 453.4
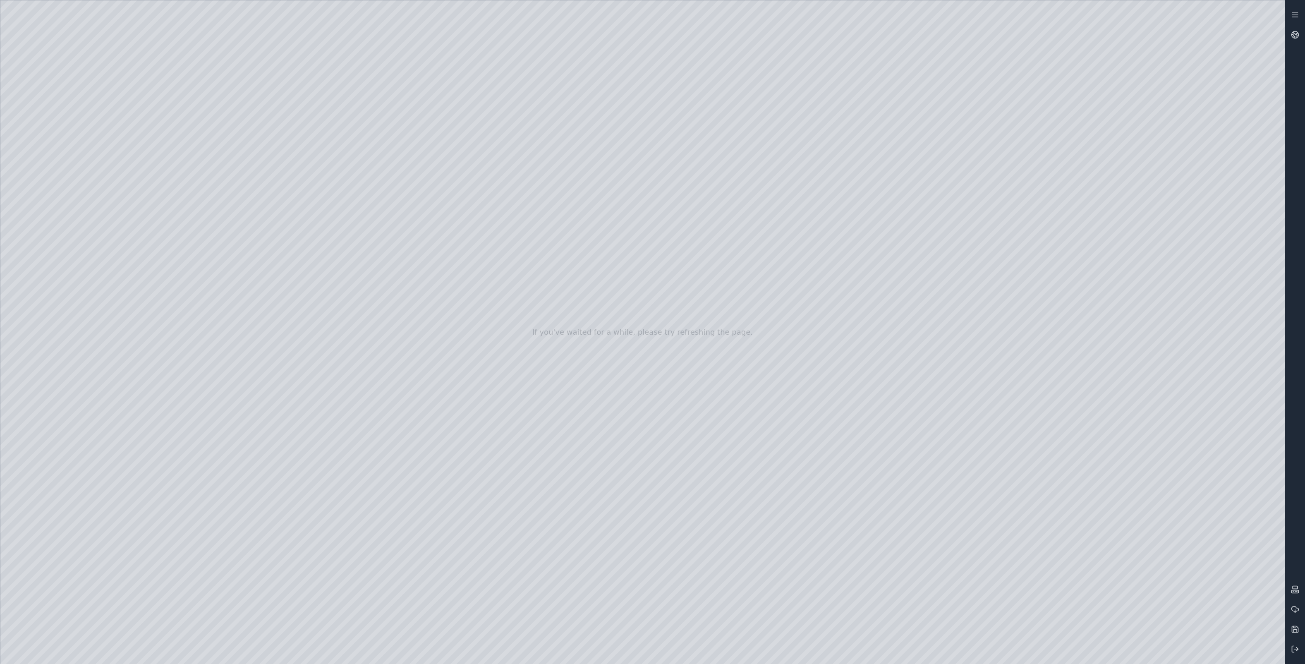
click at [744, 461] on div at bounding box center [642, 332] width 1285 height 664
click at [930, 172] on div at bounding box center [642, 332] width 1285 height 664
drag, startPoint x: 1004, startPoint y: 112, endPoint x: 724, endPoint y: 606, distance: 567.5
click at [706, 505] on div at bounding box center [642, 332] width 1285 height 664
drag, startPoint x: 929, startPoint y: 215, endPoint x: 770, endPoint y: 506, distance: 331.2
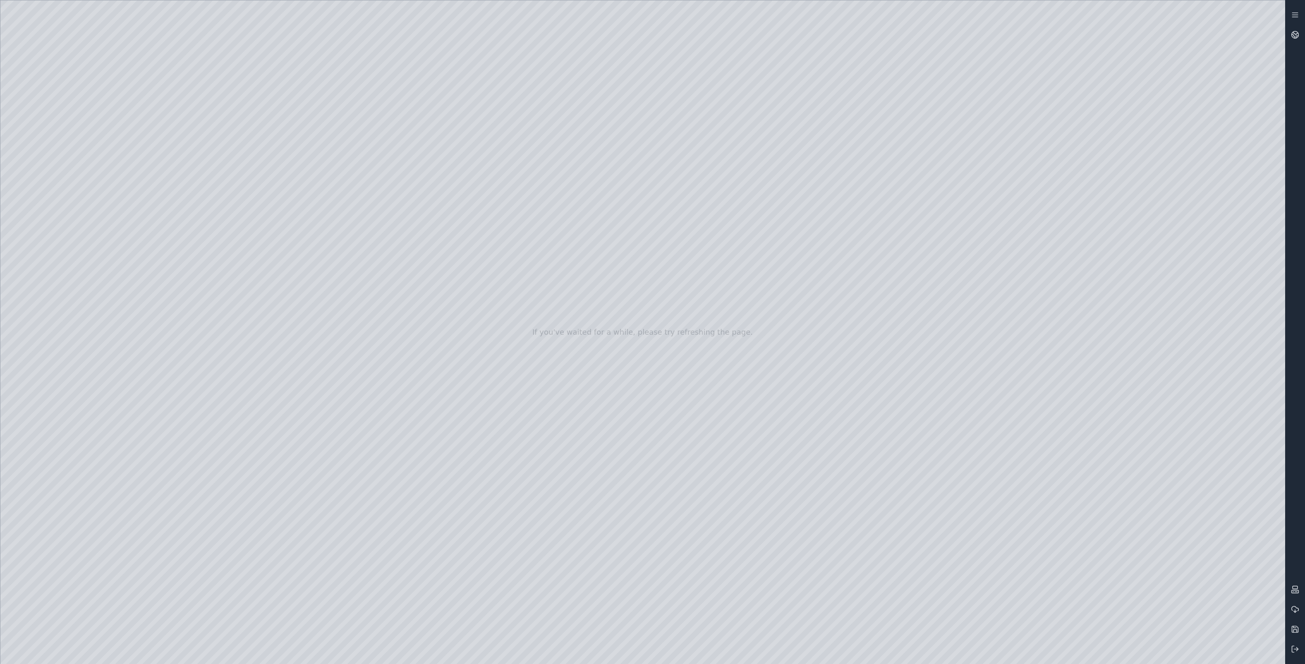
click at [801, 413] on div at bounding box center [642, 332] width 1285 height 664
drag, startPoint x: 913, startPoint y: 254, endPoint x: 594, endPoint y: 564, distance: 445.0
click at [792, 355] on div at bounding box center [642, 332] width 1285 height 664
click at [640, 602] on div at bounding box center [642, 332] width 1285 height 664
drag, startPoint x: 449, startPoint y: 551, endPoint x: 866, endPoint y: 418, distance: 437.7
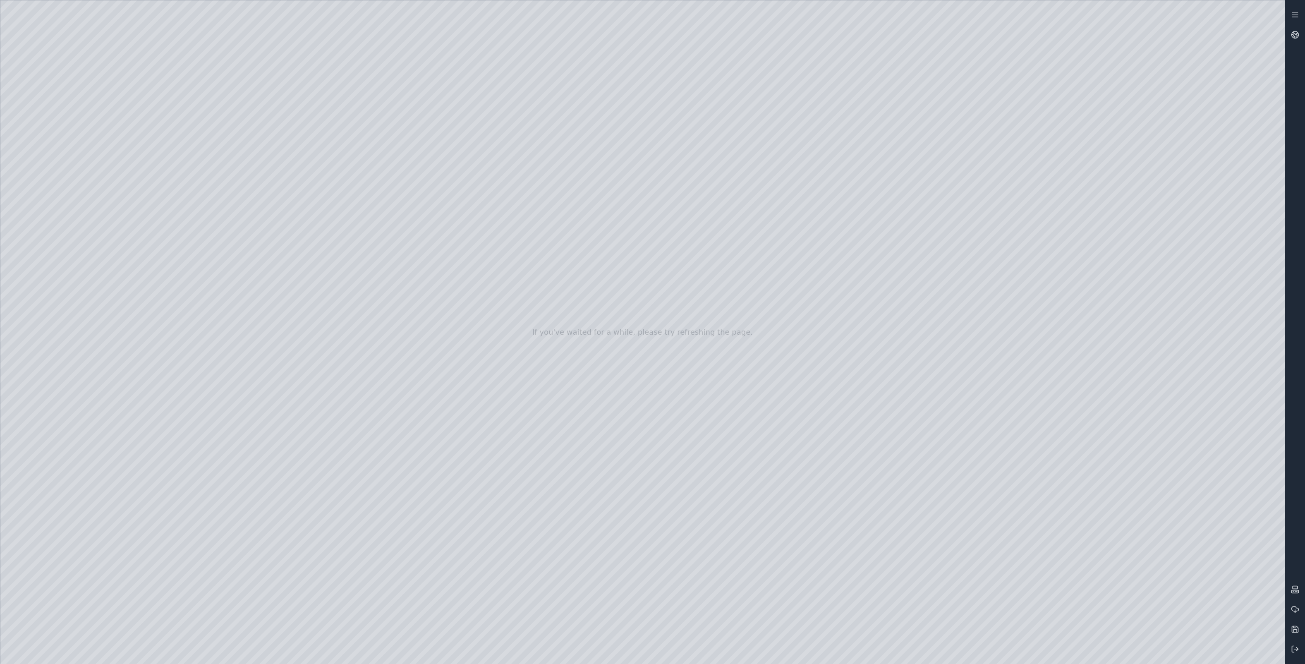
drag, startPoint x: 553, startPoint y: 464, endPoint x: 1173, endPoint y: 388, distance: 624.9
drag, startPoint x: 513, startPoint y: 455, endPoint x: 1043, endPoint y: 354, distance: 539.2
drag, startPoint x: 473, startPoint y: 442, endPoint x: 765, endPoint y: 197, distance: 381.2
click at [11, 119] on div at bounding box center [642, 332] width 1285 height 664
drag, startPoint x: 867, startPoint y: 482, endPoint x: 933, endPoint y: 465, distance: 67.9
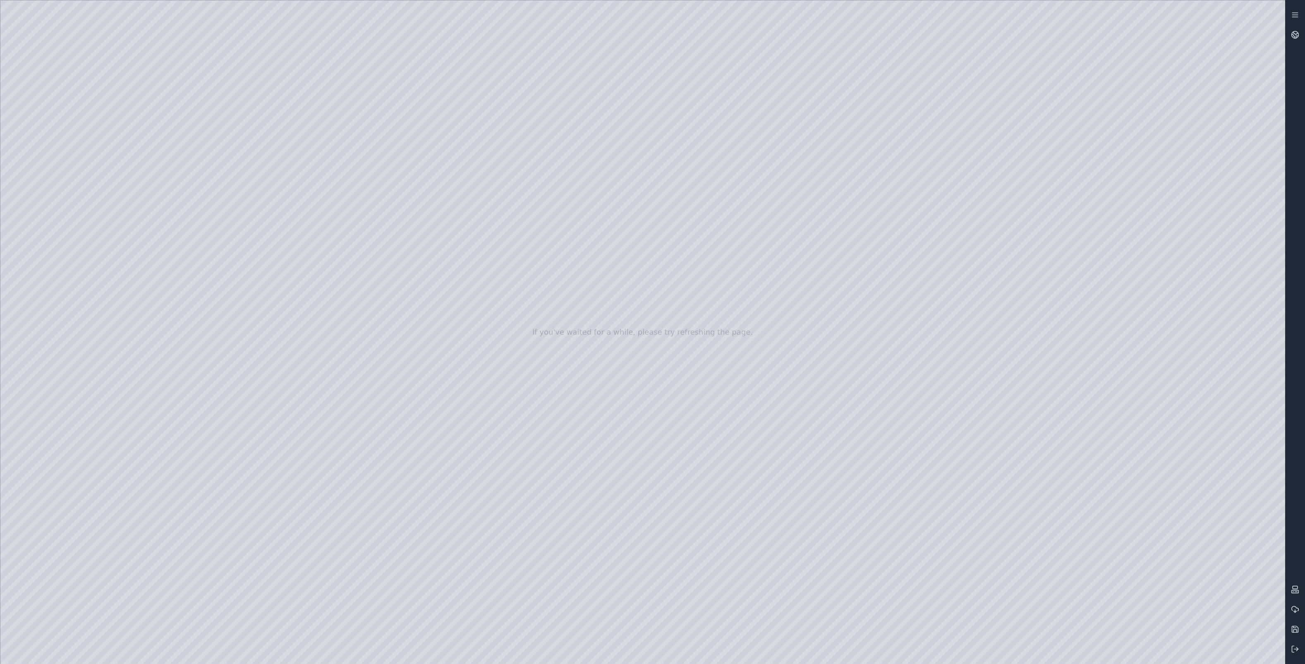
drag, startPoint x: 650, startPoint y: 527, endPoint x: 758, endPoint y: 483, distance: 116.2
drag, startPoint x: 554, startPoint y: 502, endPoint x: 608, endPoint y: 484, distance: 57.3
drag, startPoint x: 538, startPoint y: 506, endPoint x: 819, endPoint y: 313, distance: 340.6
drag, startPoint x: 813, startPoint y: 296, endPoint x: 784, endPoint y: 299, distance: 28.2
drag, startPoint x: 684, startPoint y: 340, endPoint x: 830, endPoint y: 294, distance: 152.7
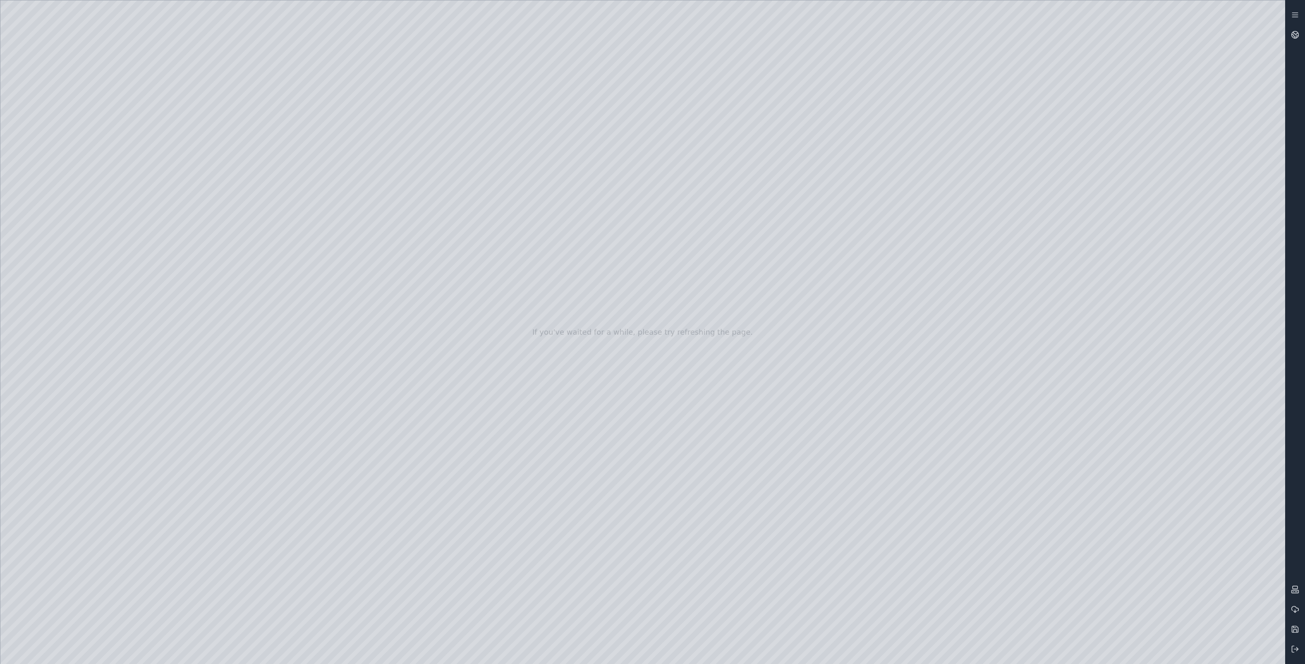
drag, startPoint x: 799, startPoint y: 300, endPoint x: 810, endPoint y: 288, distance: 16.1
drag, startPoint x: 718, startPoint y: 341, endPoint x: 739, endPoint y: 342, distance: 20.3
drag, startPoint x: 720, startPoint y: 350, endPoint x: 714, endPoint y: 356, distance: 8.8
drag, startPoint x: 678, startPoint y: 365, endPoint x: 565, endPoint y: 373, distance: 113.3
drag, startPoint x: 564, startPoint y: 373, endPoint x: 612, endPoint y: 375, distance: 47.2
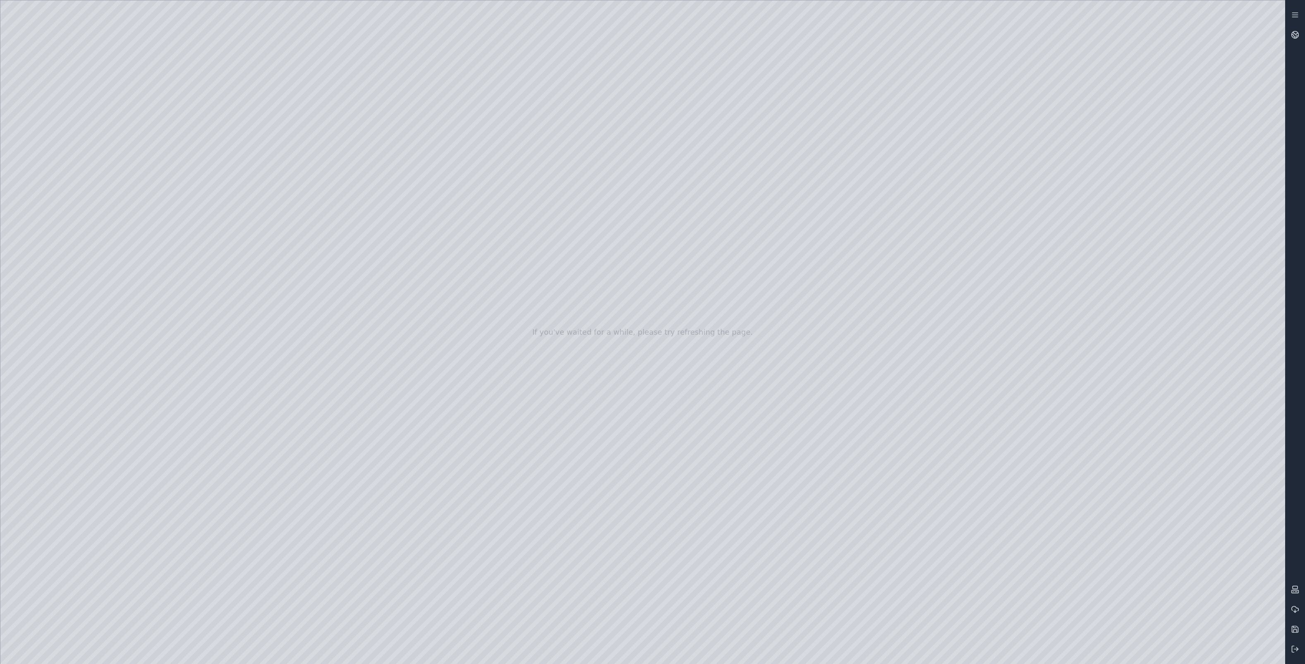
drag, startPoint x: 397, startPoint y: 397, endPoint x: 464, endPoint y: 399, distance: 67.0
drag, startPoint x: 374, startPoint y: 428, endPoint x: 805, endPoint y: 378, distance: 434.1
drag, startPoint x: 664, startPoint y: 394, endPoint x: 1049, endPoint y: 341, distance: 388.9
drag, startPoint x: 617, startPoint y: 428, endPoint x: 998, endPoint y: 468, distance: 383.1
drag, startPoint x: 628, startPoint y: 430, endPoint x: 656, endPoint y: 419, distance: 29.9
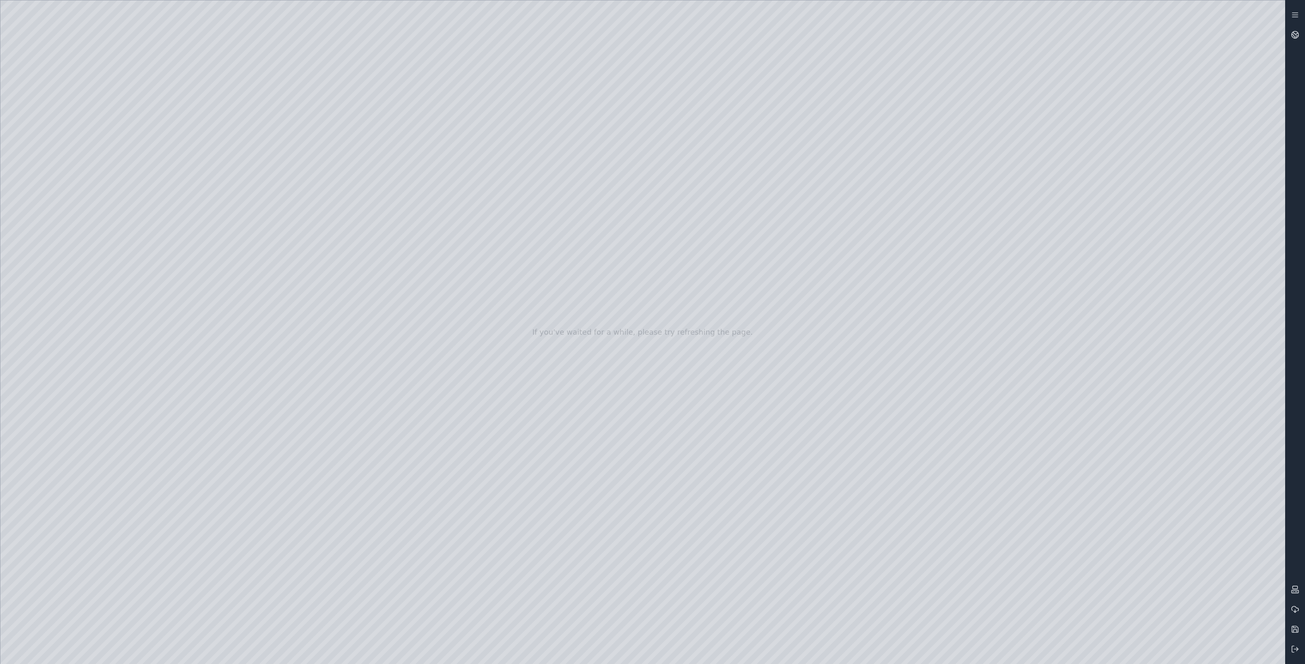
drag, startPoint x: 515, startPoint y: 500, endPoint x: 711, endPoint y: 451, distance: 201.7
drag, startPoint x: 607, startPoint y: 501, endPoint x: 598, endPoint y: 497, distance: 9.5
drag, startPoint x: 835, startPoint y: 402, endPoint x: 805, endPoint y: 482, distance: 85.1
drag, startPoint x: 861, startPoint y: 282, endPoint x: 729, endPoint y: 484, distance: 240.8
drag, startPoint x: 712, startPoint y: 332, endPoint x: 646, endPoint y: 340, distance: 66.7
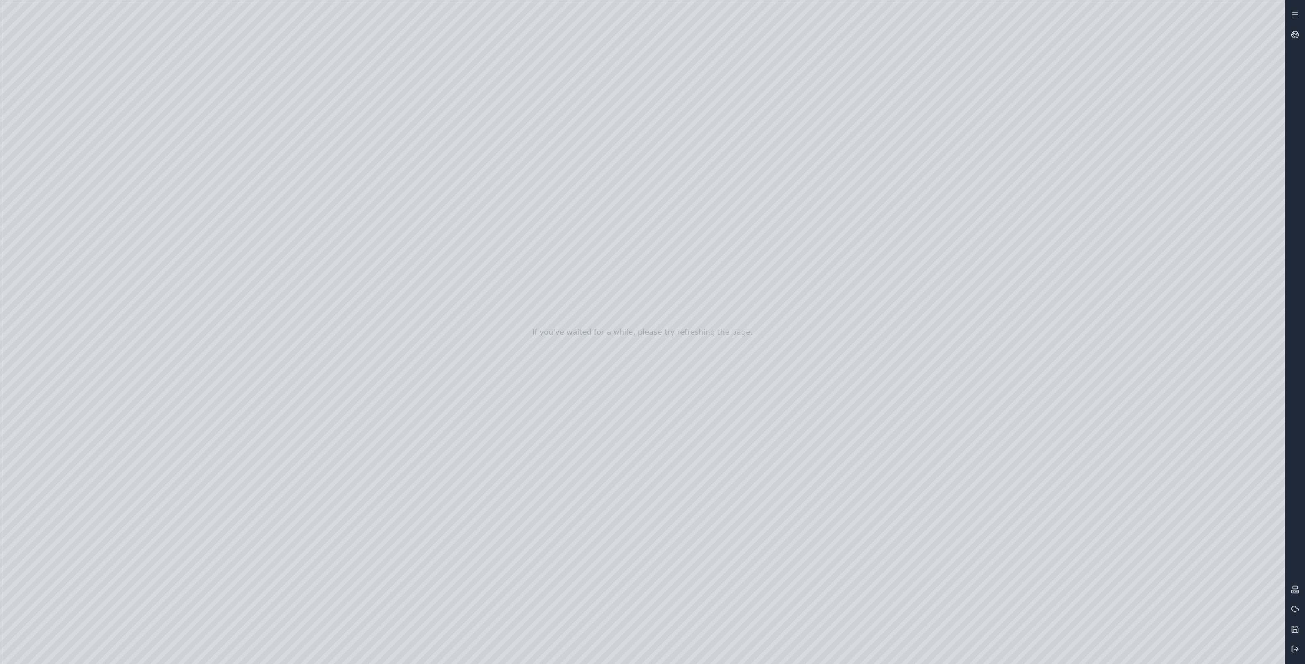
drag, startPoint x: 902, startPoint y: 331, endPoint x: 451, endPoint y: 208, distance: 467.9
drag, startPoint x: 804, startPoint y: 310, endPoint x: 746, endPoint y: 314, distance: 58.1
drag, startPoint x: 795, startPoint y: 360, endPoint x: 401, endPoint y: 144, distance: 449.8
drag, startPoint x: 522, startPoint y: 215, endPoint x: 449, endPoint y: 136, distance: 107.7
click at [981, 628] on icon at bounding box center [1295, 629] width 8 height 8
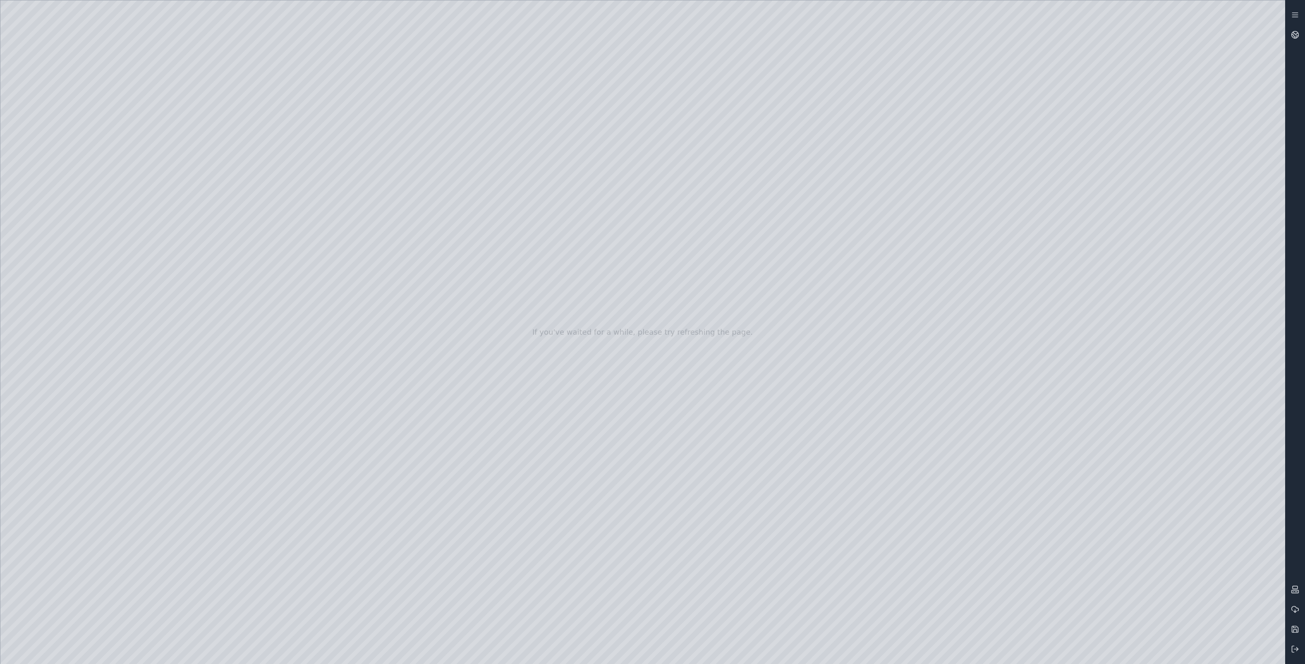
click at [857, 245] on div at bounding box center [642, 332] width 1285 height 664
drag, startPoint x: 573, startPoint y: 457, endPoint x: 582, endPoint y: 449, distance: 12.6
drag, startPoint x: 580, startPoint y: 439, endPoint x: 575, endPoint y: 420, distance: 20.3
drag, startPoint x: 494, startPoint y: 86, endPoint x: 592, endPoint y: 372, distance: 301.3
click at [590, 364] on div at bounding box center [642, 332] width 1285 height 664
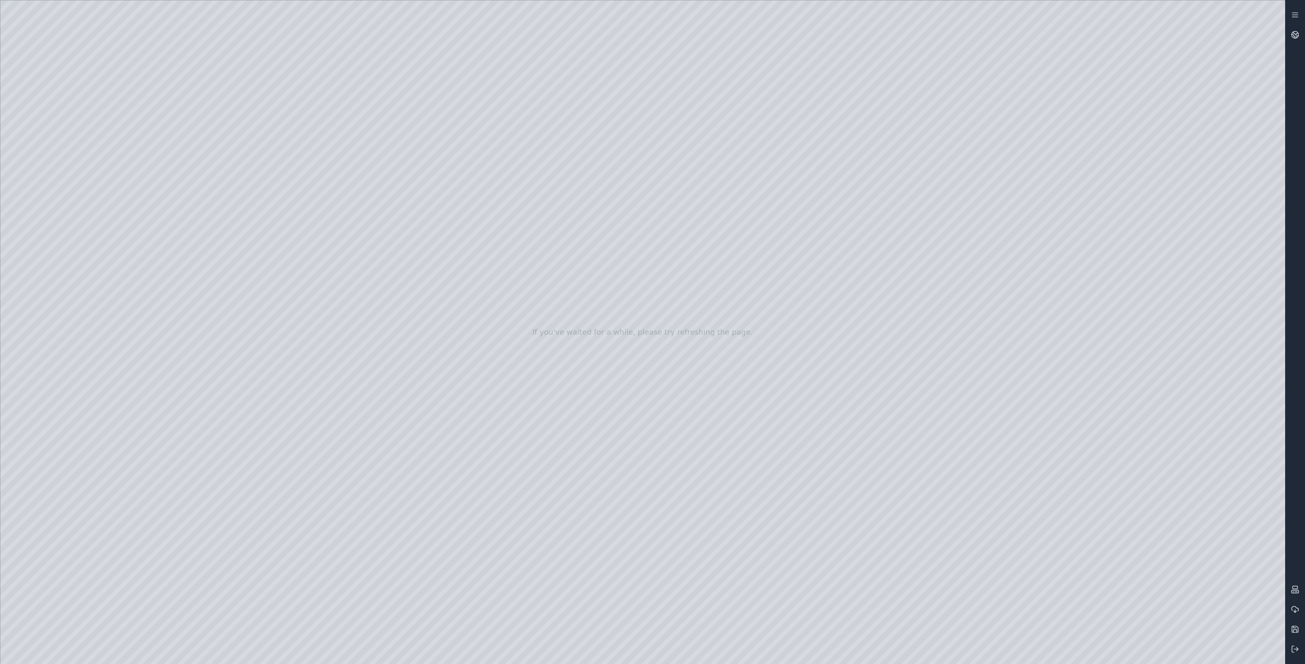
click at [557, 263] on div at bounding box center [642, 332] width 1285 height 664
click at [540, 197] on div at bounding box center [642, 332] width 1285 height 664
drag, startPoint x: 511, startPoint y: 208, endPoint x: 807, endPoint y: 433, distance: 371.5
drag, startPoint x: 790, startPoint y: 430, endPoint x: 523, endPoint y: 281, distance: 306.7
click at [605, 413] on div at bounding box center [642, 332] width 1285 height 664
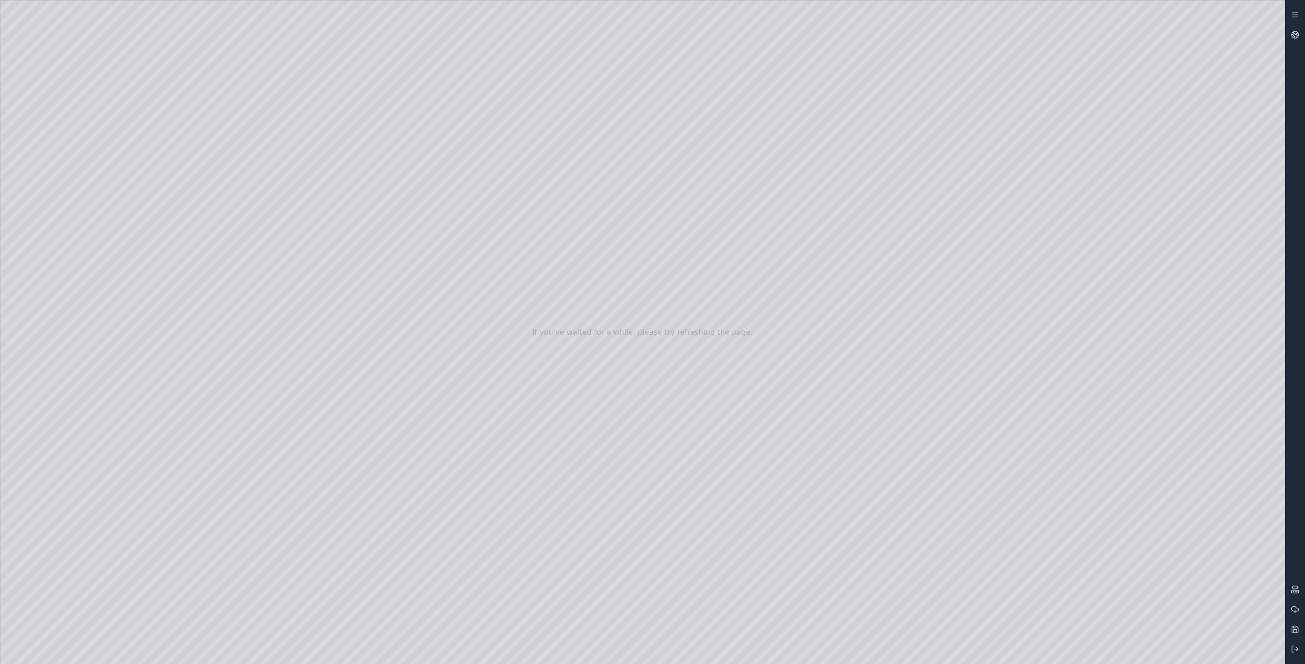
click at [565, 286] on div at bounding box center [642, 332] width 1285 height 664
click at [545, 217] on div at bounding box center [642, 332] width 1285 height 664
click at [682, 419] on div at bounding box center [642, 332] width 1285 height 664
click at [981, 630] on icon at bounding box center [1295, 629] width 8 height 8
click at [981, 561] on div at bounding box center [1296, 332] width 20 height 654
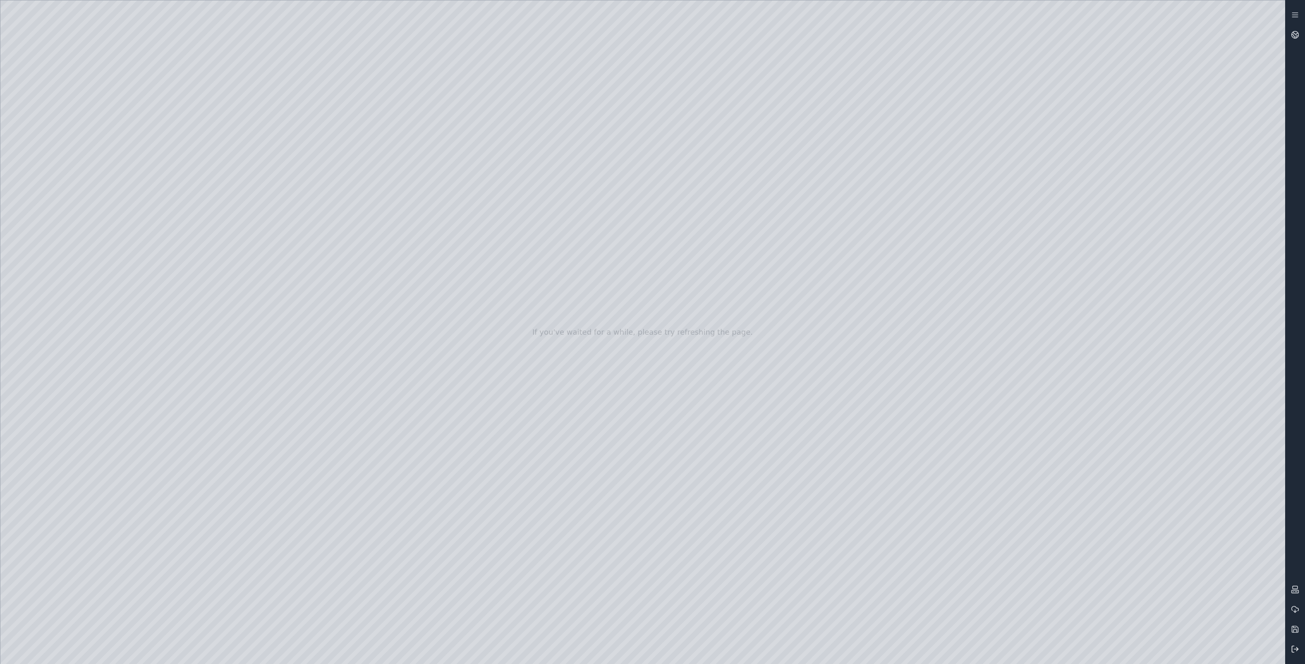
click at [981, 646] on icon at bounding box center [1295, 649] width 8 height 8
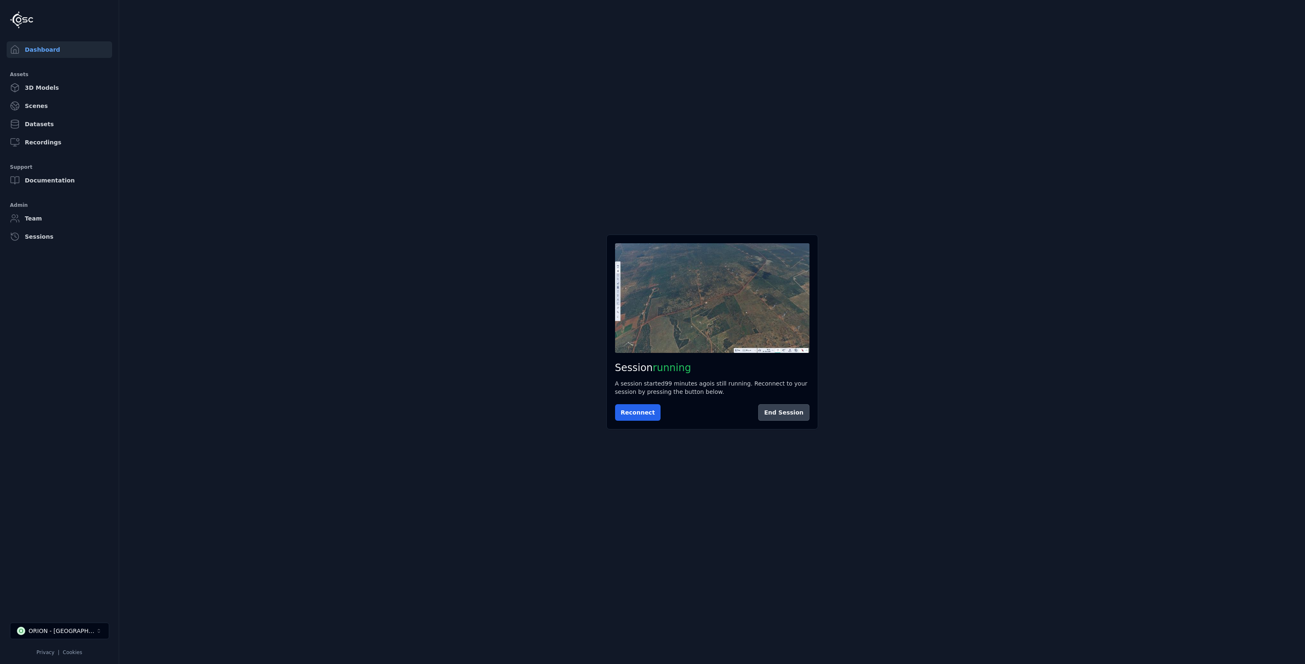
click at [782, 418] on button "End Session" at bounding box center [783, 412] width 51 height 17
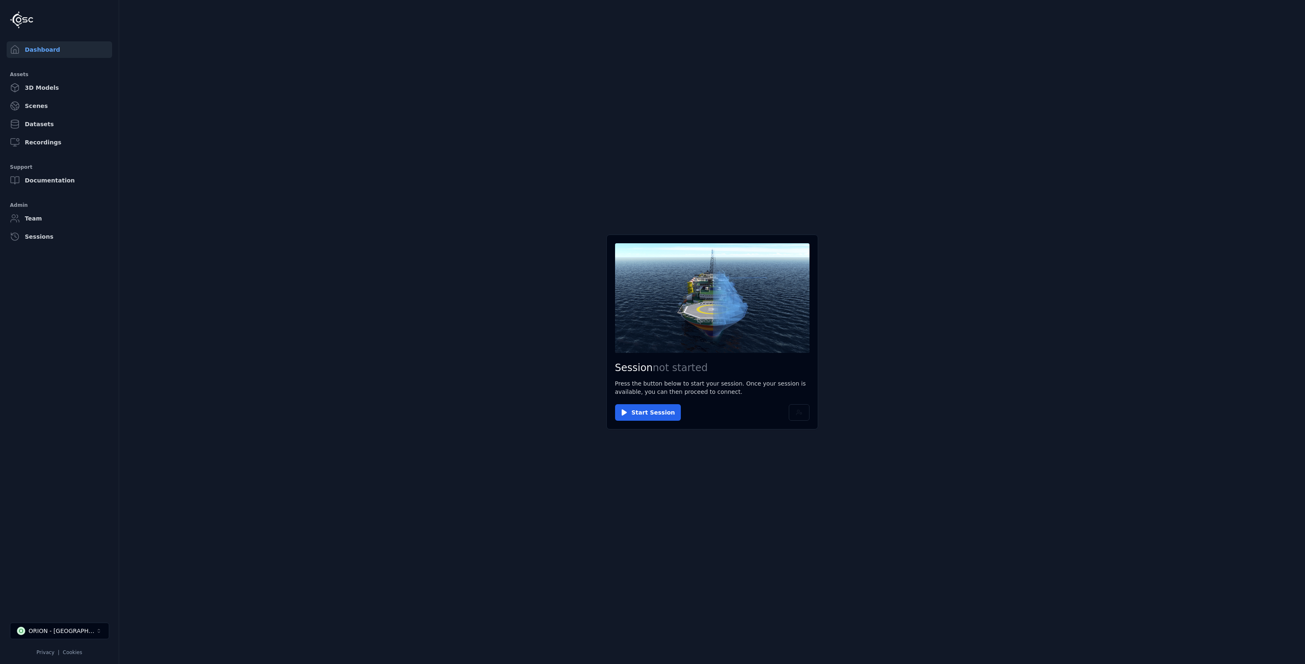
click at [798, 91] on main "Session not started Press the button below to start your session. Once your ses…" at bounding box center [712, 332] width 1186 height 664
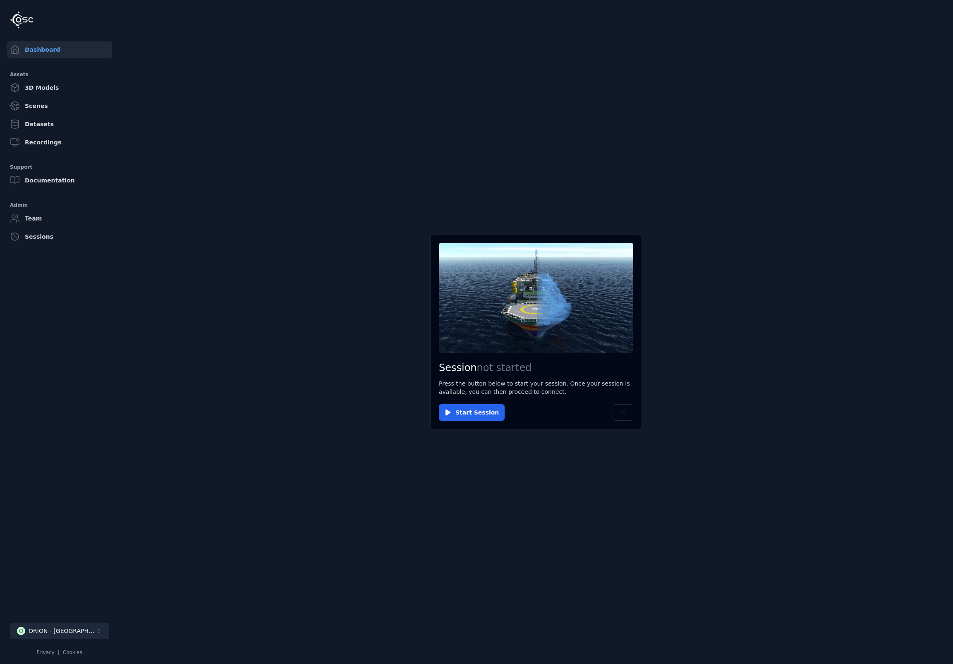
click at [74, 633] on button "O ORION - [GEOGRAPHIC_DATA]" at bounding box center [59, 631] width 99 height 17
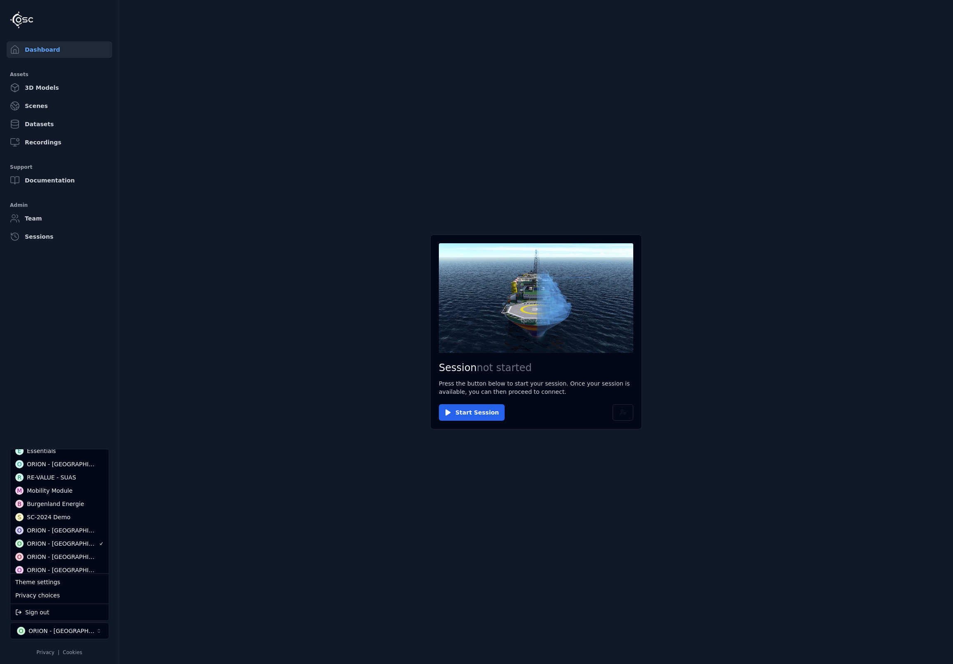
scroll to position [32, 0]
click at [57, 539] on div "ORION - [GEOGRAPHIC_DATA]" at bounding box center [63, 535] width 72 height 8
click at [469, 411] on html "Dashboard Assets 3D Models Scenes Datasets Recordings Support Documentation Adm…" at bounding box center [476, 332] width 953 height 664
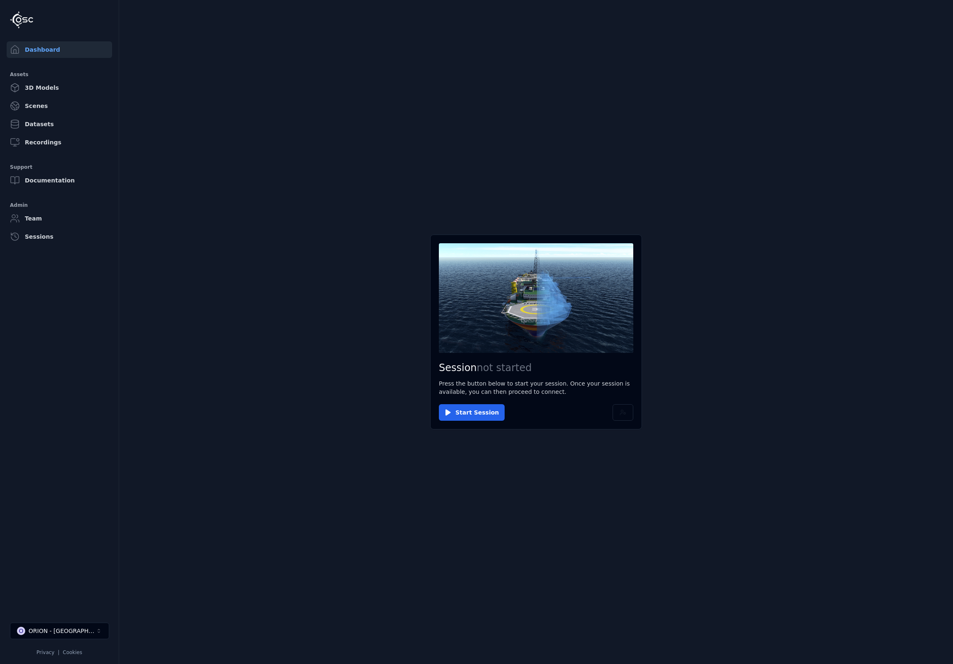
click at [469, 411] on button "Start Session" at bounding box center [472, 412] width 66 height 17
click at [613, 408] on button "Cancel" at bounding box center [616, 412] width 33 height 17
